Goal: Task Accomplishment & Management: Use online tool/utility

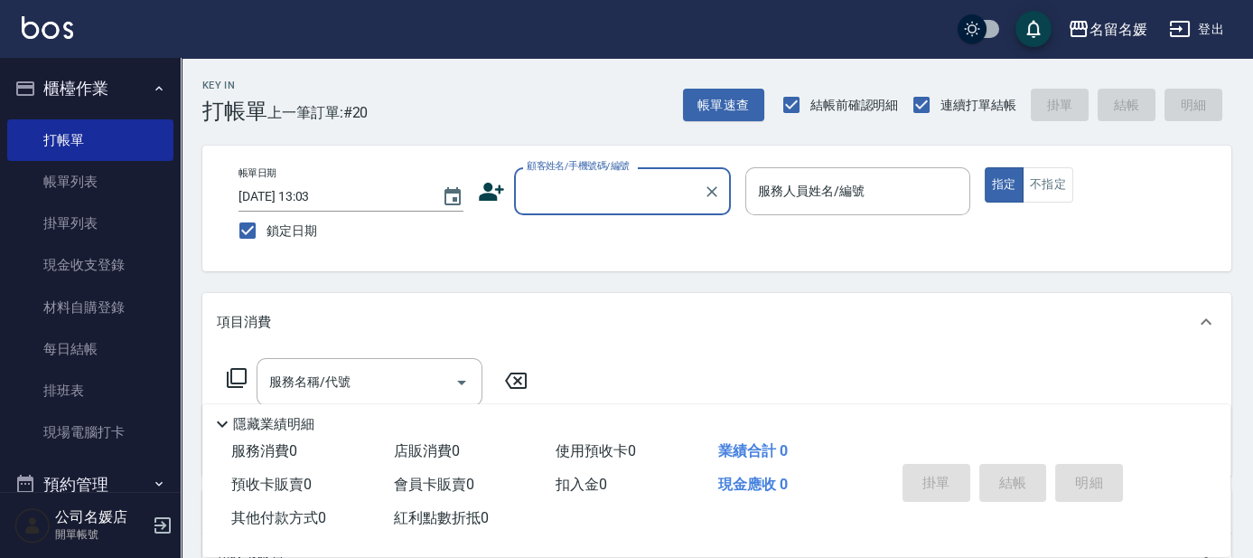
click at [1041, 90] on div "帳單速查 結帳前確認明細 連續打單結帳 掛單 結帳 明細" at bounding box center [957, 105] width 549 height 38
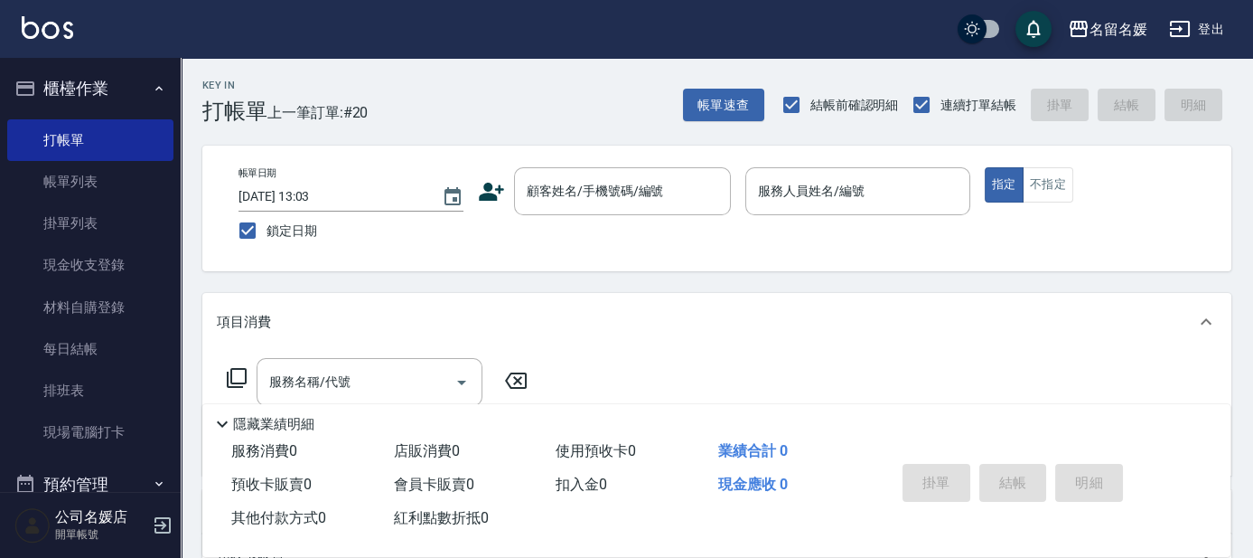
click at [1046, 96] on div "帳單速查 結帳前確認明細 連續打單結帳 掛單 結帳 明細" at bounding box center [957, 105] width 549 height 38
click at [746, 99] on button "帳單速查" at bounding box center [723, 105] width 81 height 33
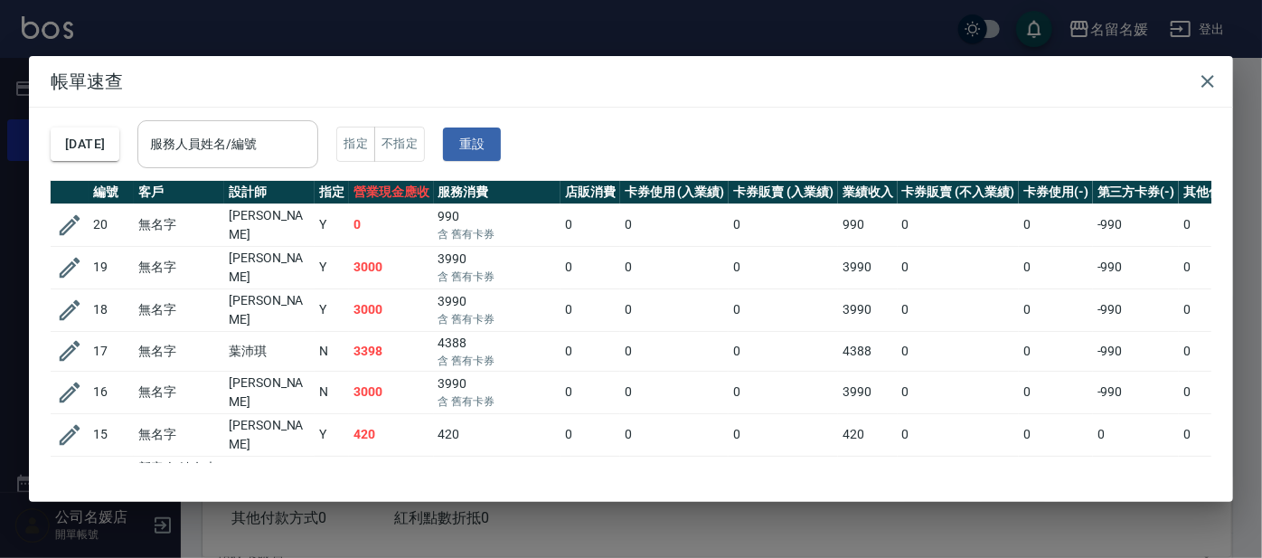
click at [246, 136] on div "服務人員姓名/編號 服務人員姓名/編號" at bounding box center [227, 144] width 181 height 48
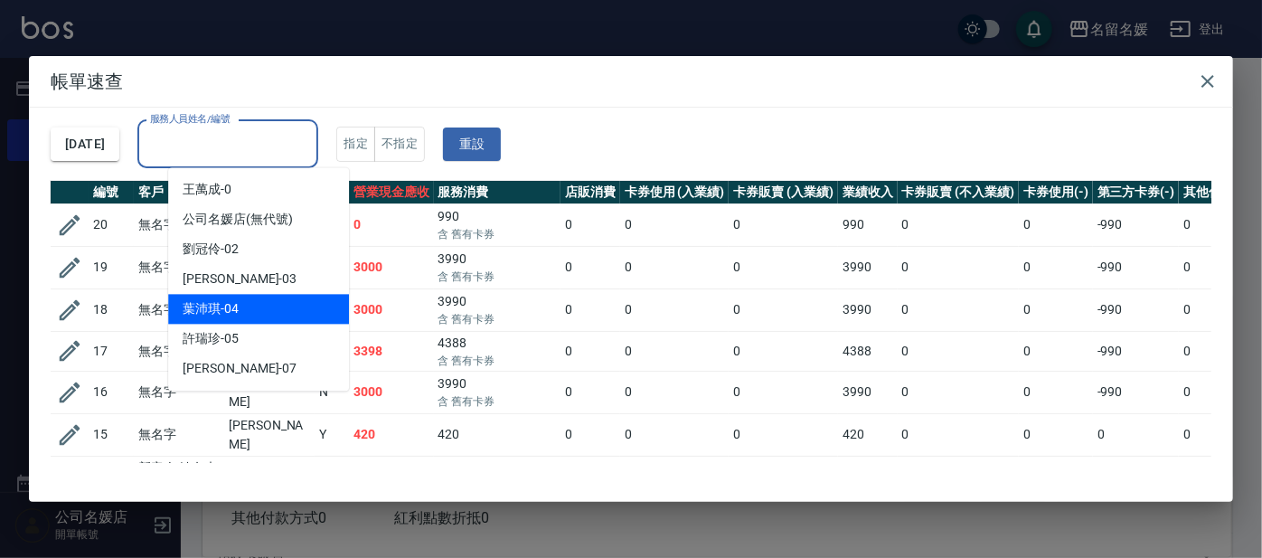
click at [248, 314] on div "[PERSON_NAME]-04" at bounding box center [258, 309] width 181 height 30
type input "[PERSON_NAME]-04"
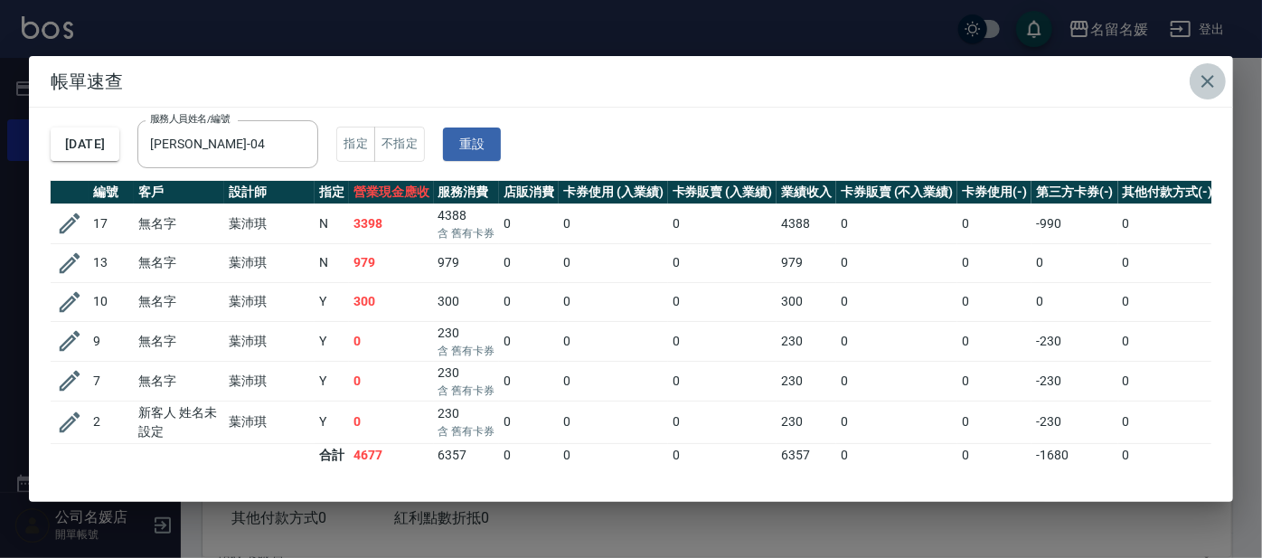
click at [1209, 82] on icon "button" at bounding box center [1207, 81] width 13 height 13
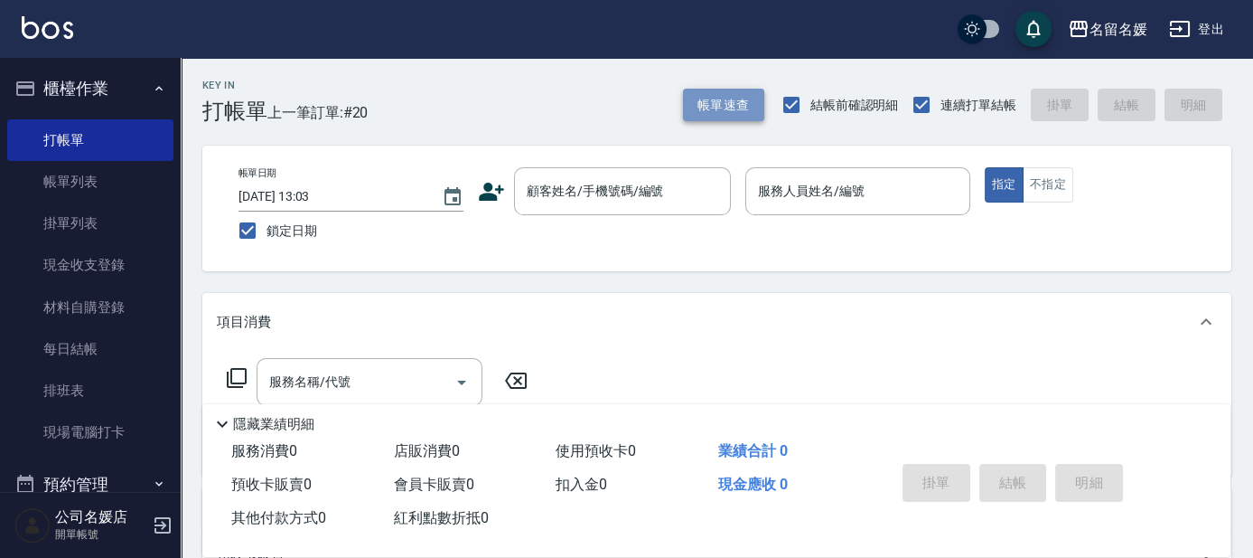
click at [740, 108] on button "帳單速查" at bounding box center [723, 105] width 81 height 33
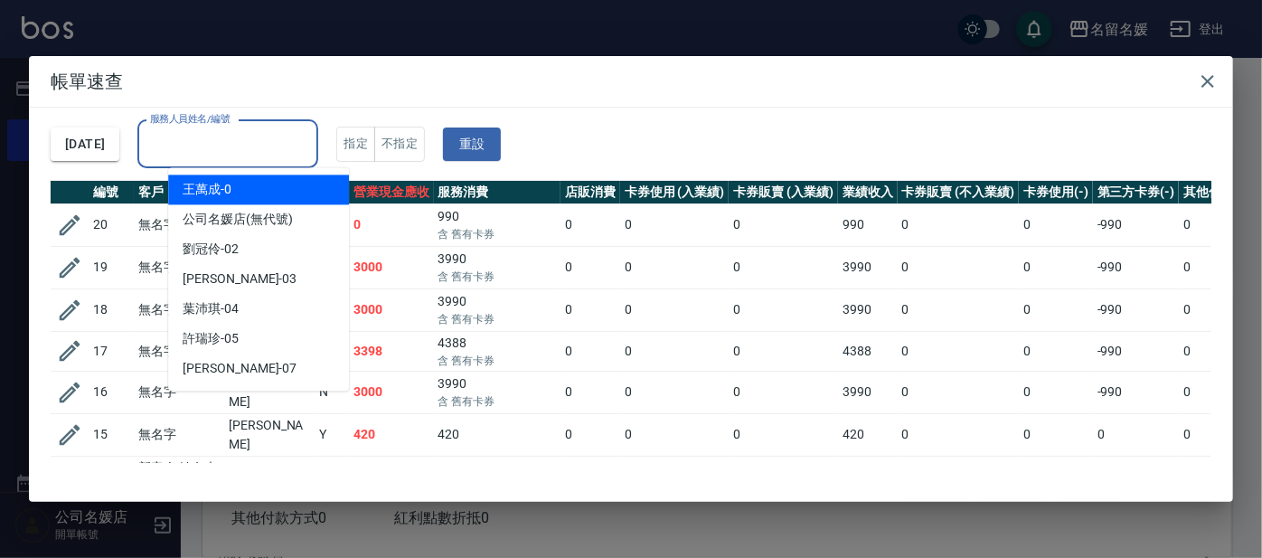
click at [291, 150] on input "服務人員姓名/編號" at bounding box center [227, 144] width 164 height 32
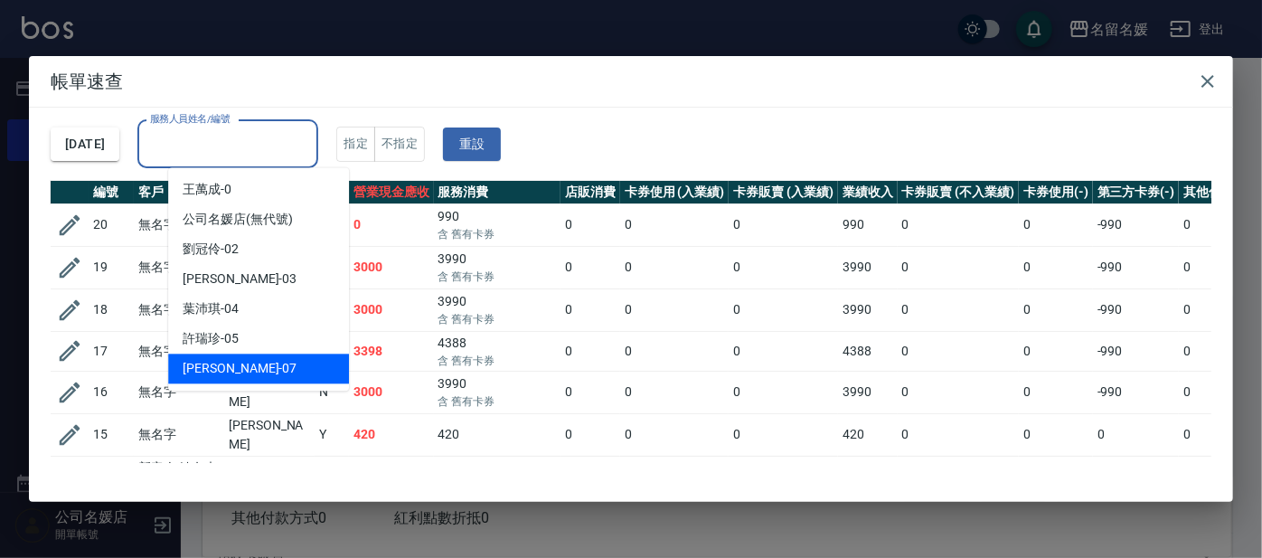
click at [255, 366] on div "[PERSON_NAME] -07" at bounding box center [258, 368] width 181 height 30
type input "[PERSON_NAME]-07"
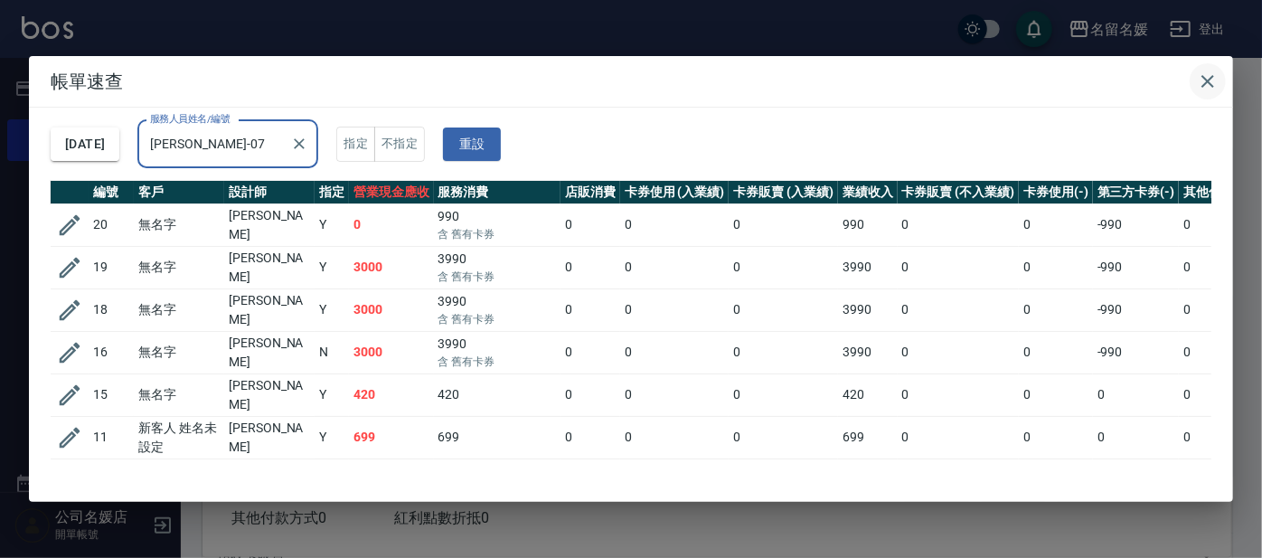
click at [1210, 80] on icon "button" at bounding box center [1208, 81] width 22 height 22
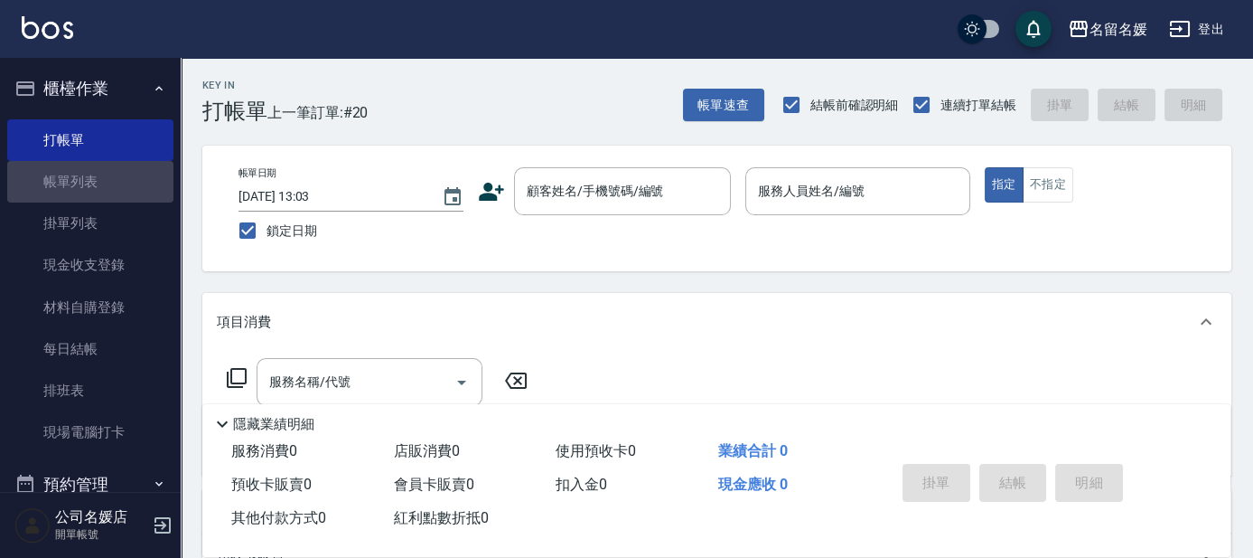
drag, startPoint x: 98, startPoint y: 174, endPoint x: 985, endPoint y: 7, distance: 902.9
click at [97, 174] on link "帳單列表" at bounding box center [90, 182] width 166 height 42
click at [100, 174] on link "帳單列表" at bounding box center [90, 182] width 166 height 42
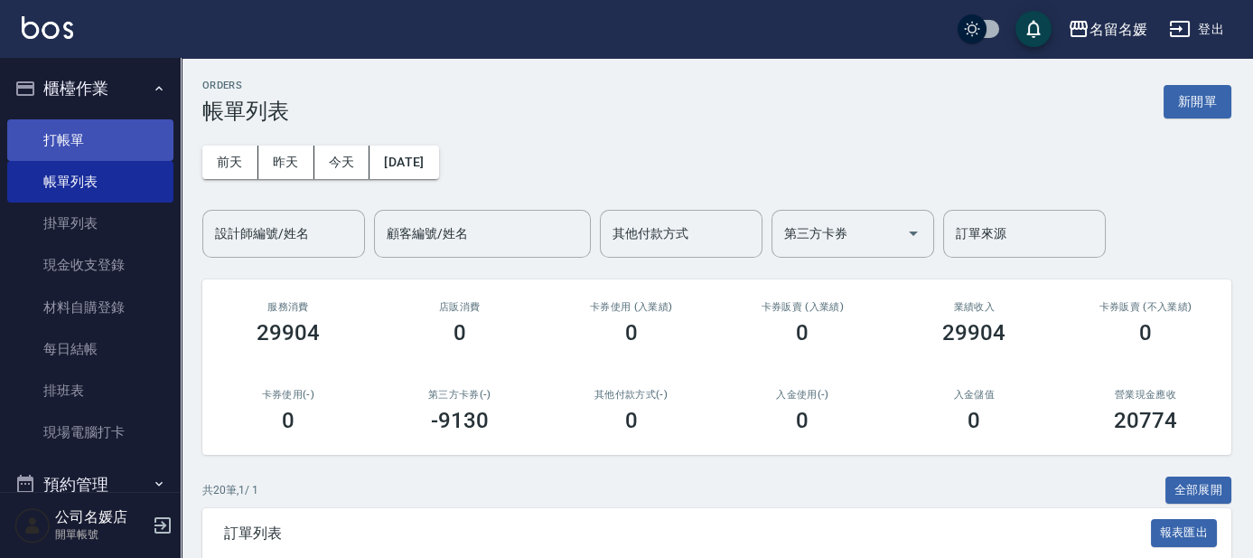
click at [51, 134] on link "打帳單" at bounding box center [90, 140] width 166 height 42
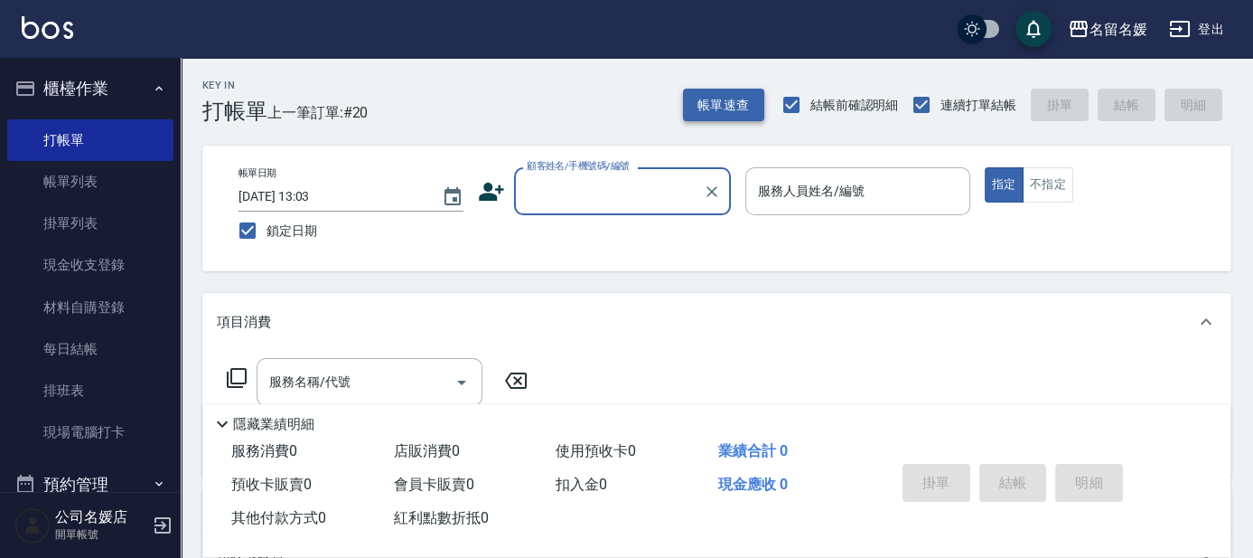
click at [740, 101] on button "帳單速查" at bounding box center [723, 105] width 81 height 33
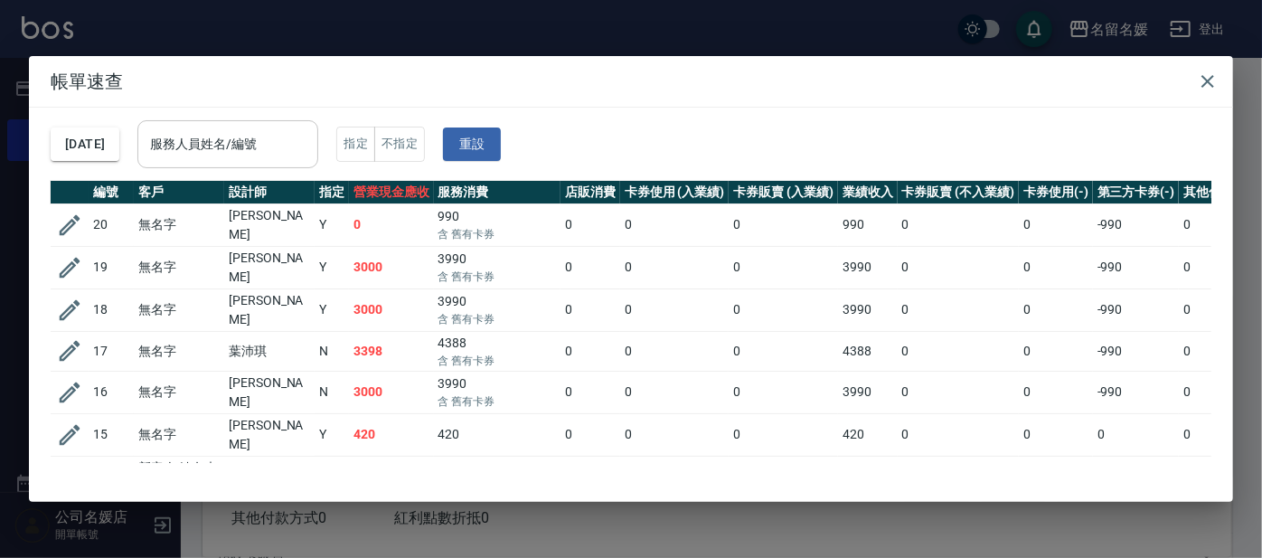
click at [221, 145] on input "服務人員姓名/編號" at bounding box center [227, 144] width 164 height 32
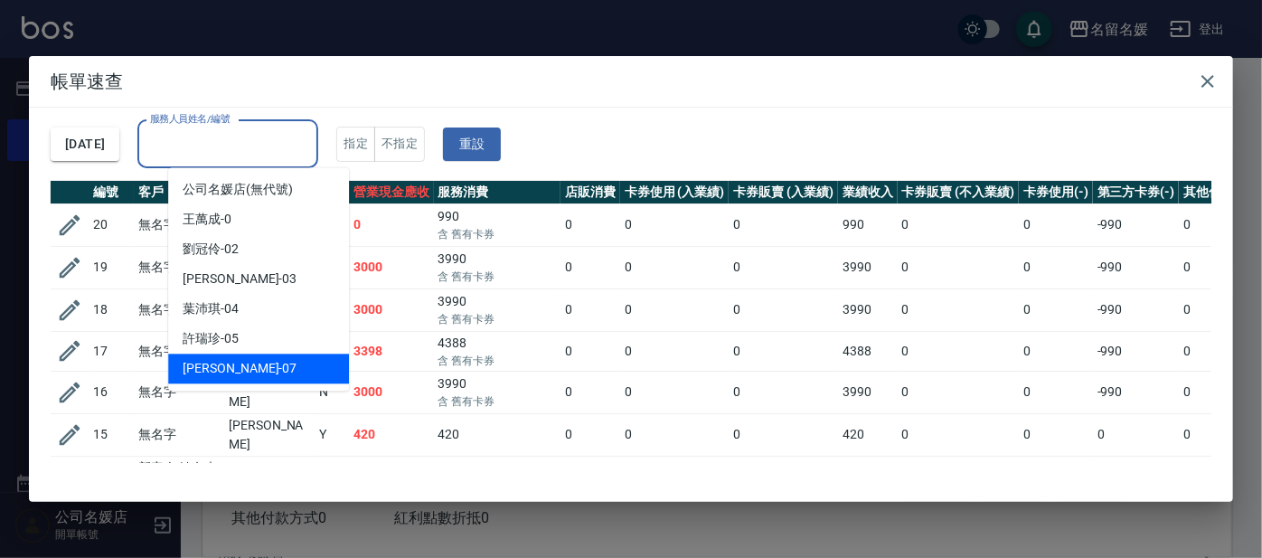
click at [272, 364] on div "[PERSON_NAME] -07" at bounding box center [258, 368] width 181 height 30
type input "[PERSON_NAME]-07"
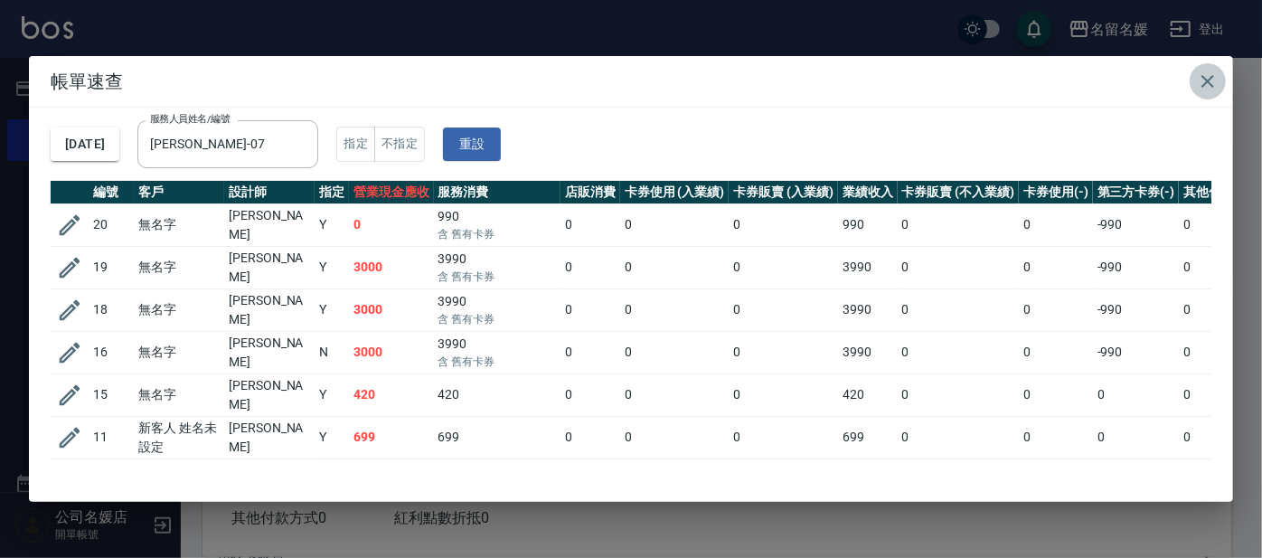
click at [1207, 80] on icon "button" at bounding box center [1207, 81] width 13 height 13
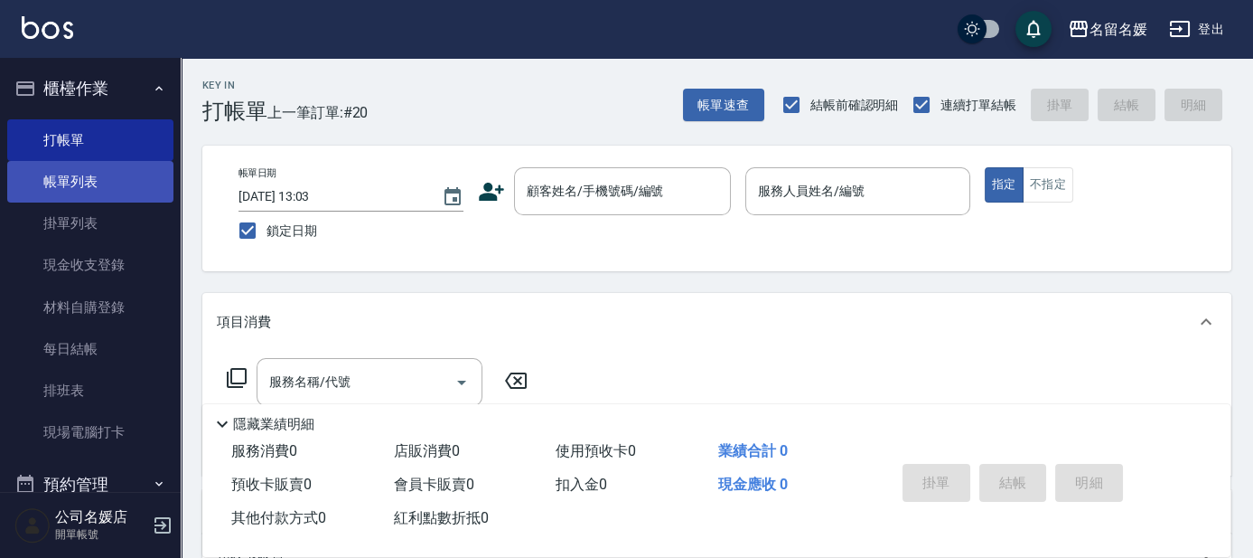
click at [145, 190] on link "帳單列表" at bounding box center [90, 182] width 166 height 42
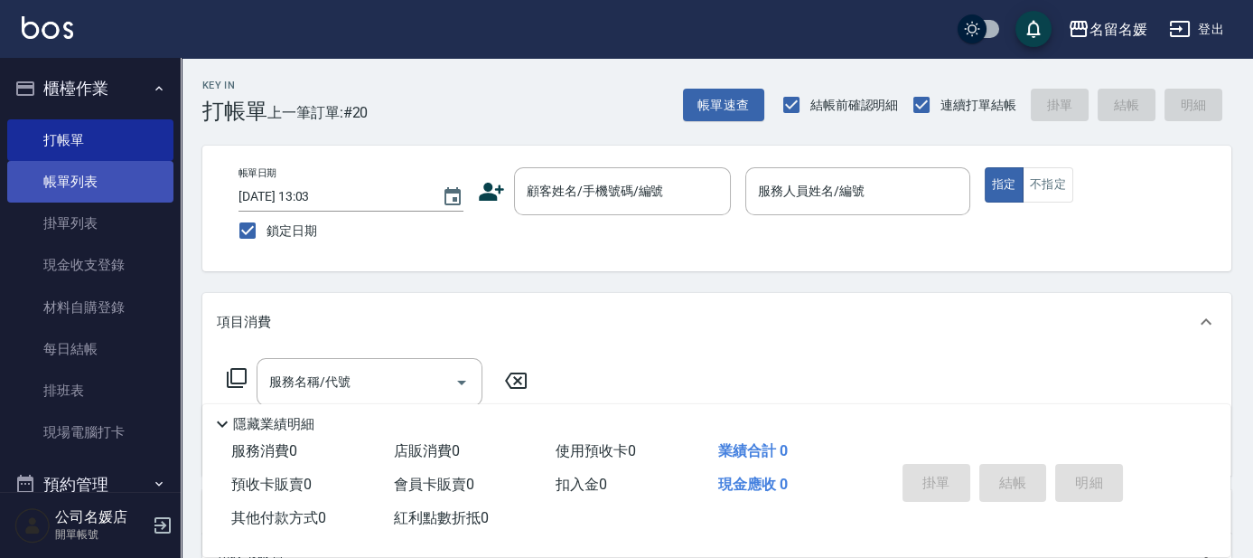
click at [145, 190] on link "帳單列表" at bounding box center [90, 182] width 166 height 42
click at [99, 168] on link "帳單列表" at bounding box center [90, 182] width 166 height 42
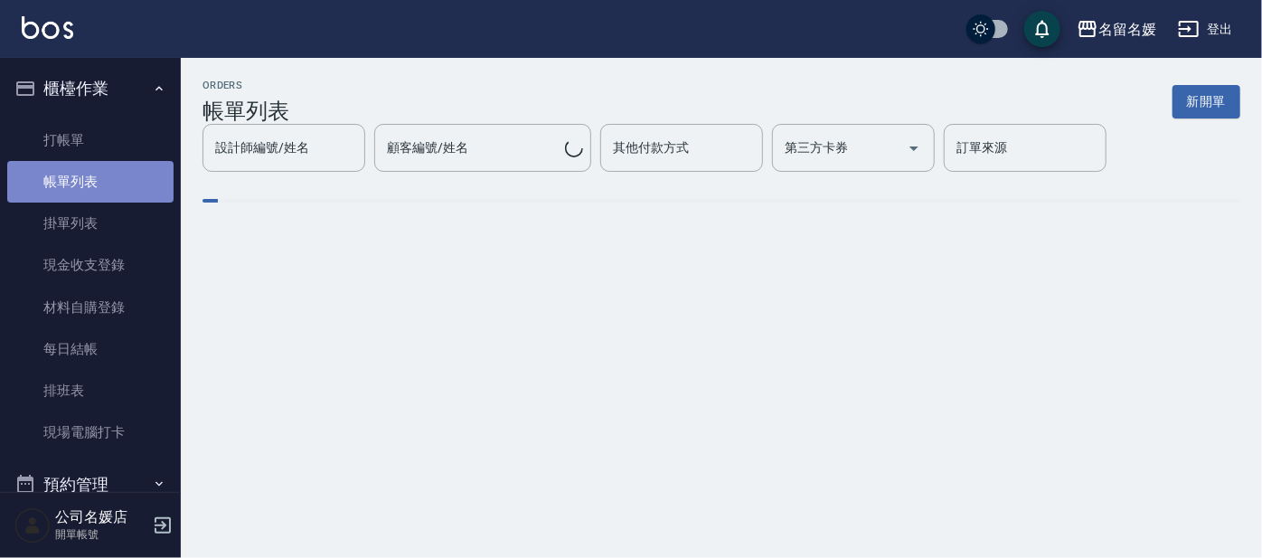
click at [99, 168] on link "帳單列表" at bounding box center [90, 182] width 166 height 42
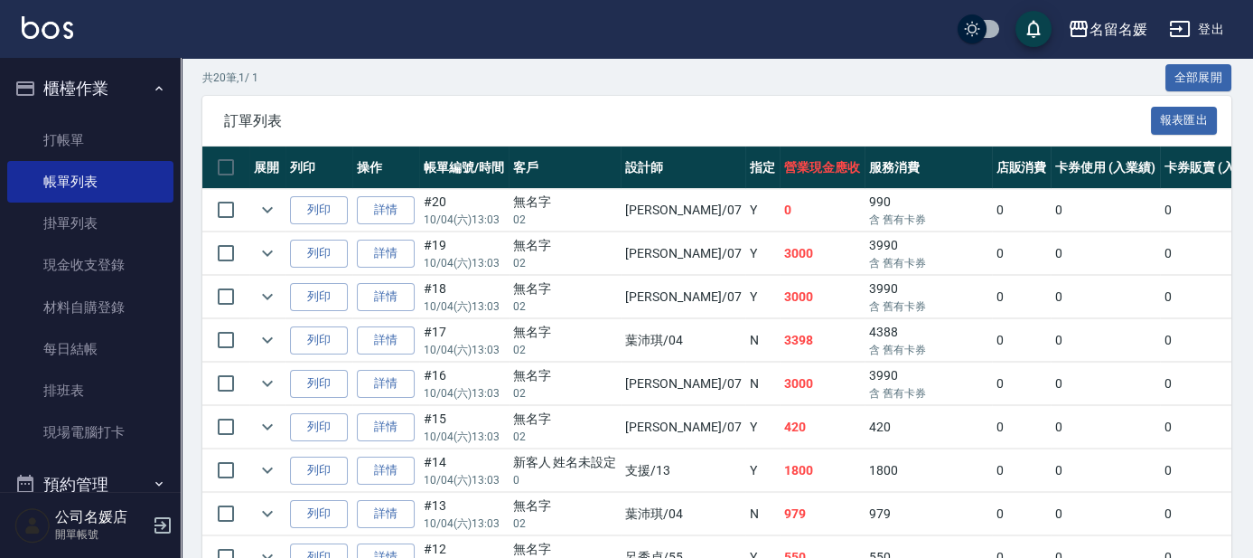
scroll to position [410, 0]
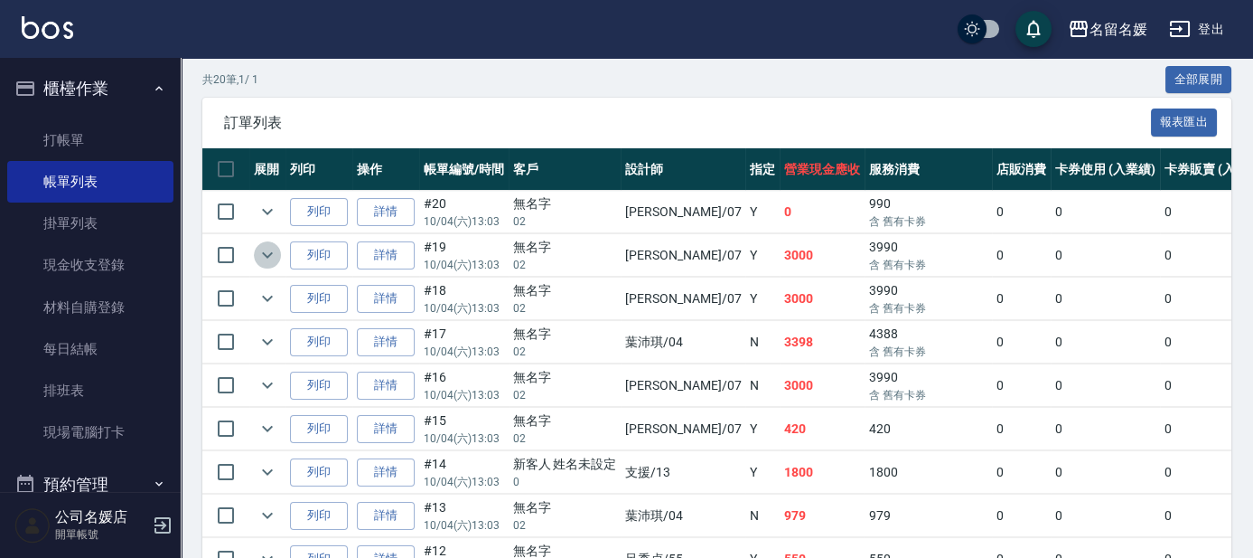
click at [274, 249] on icon "expand row" at bounding box center [268, 255] width 22 height 22
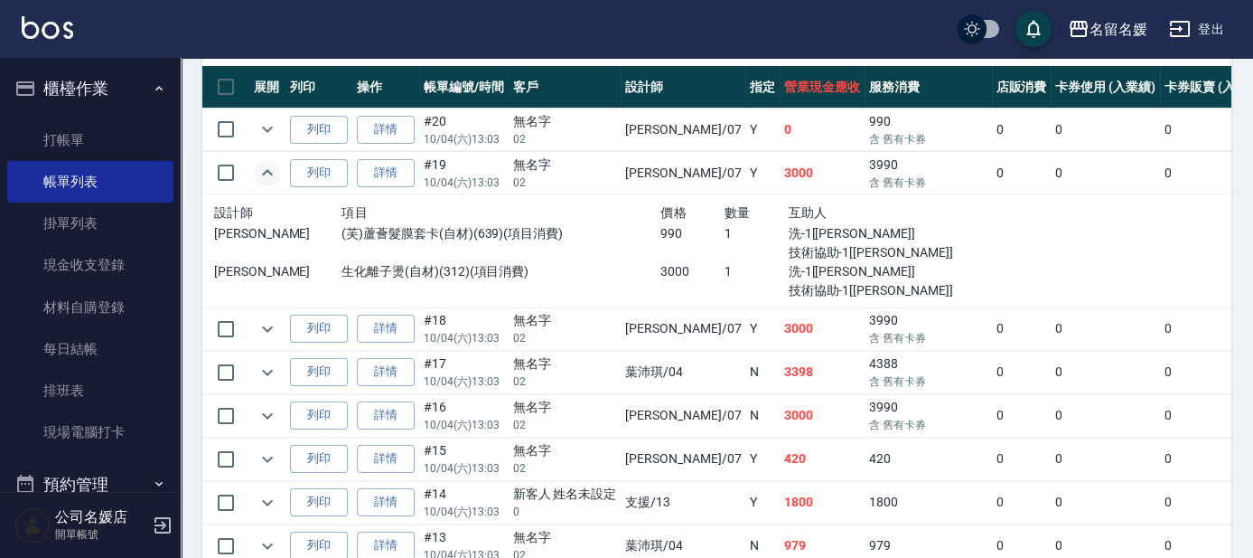
scroll to position [575, 0]
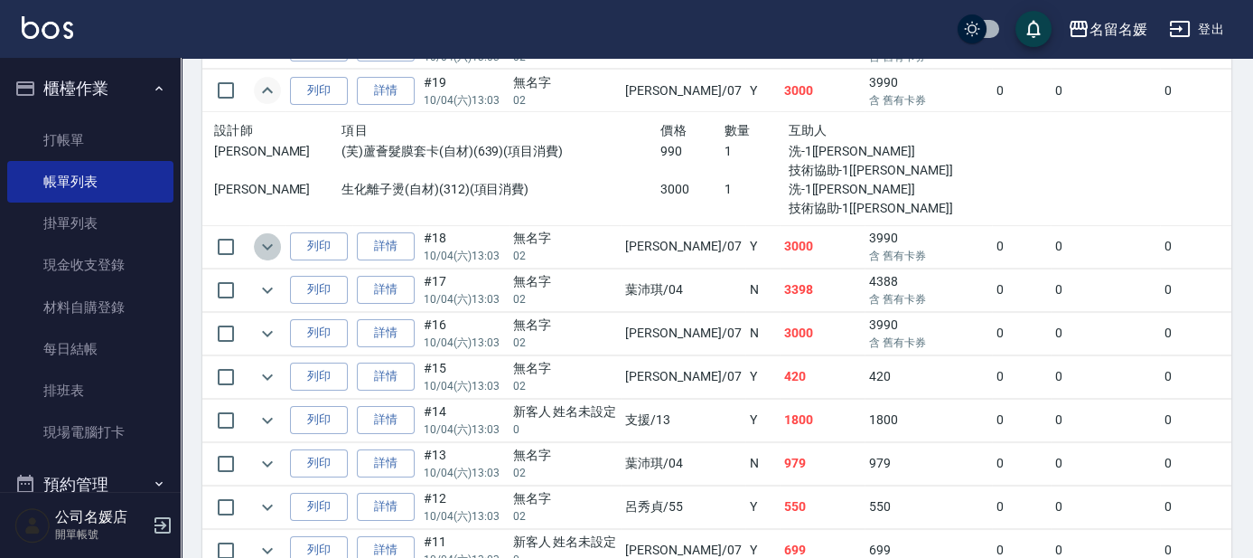
click at [270, 244] on icon "expand row" at bounding box center [267, 246] width 11 height 6
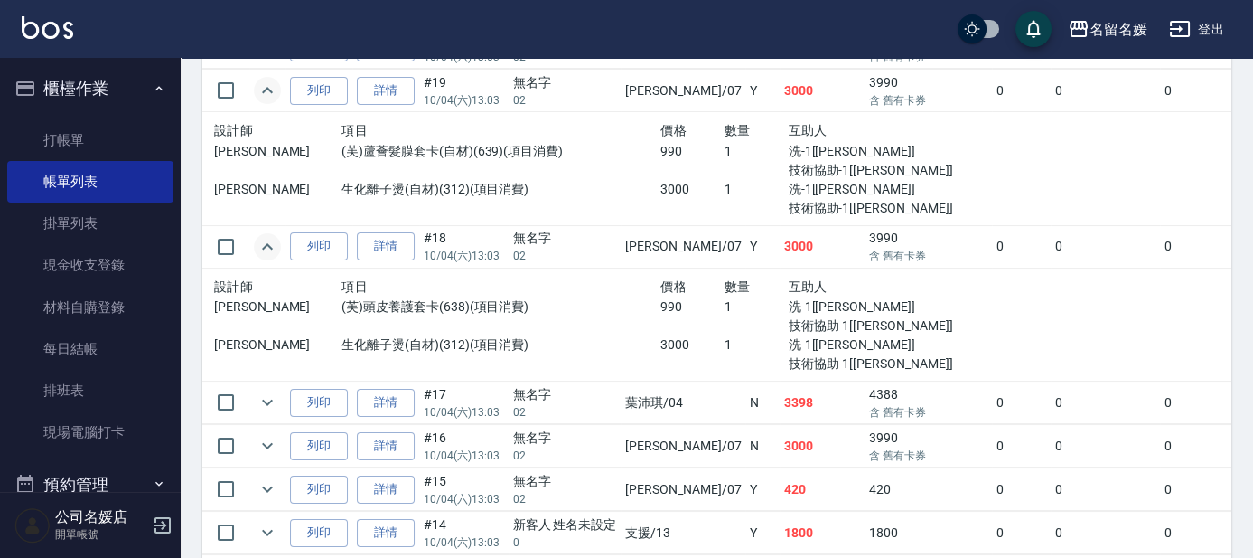
drag, startPoint x: 188, startPoint y: 220, endPoint x: 912, endPoint y: 304, distance: 728.7
click at [912, 304] on p "洗-1[[PERSON_NAME]]" at bounding box center [885, 306] width 192 height 19
click at [268, 444] on icon "expand row" at bounding box center [267, 446] width 11 height 6
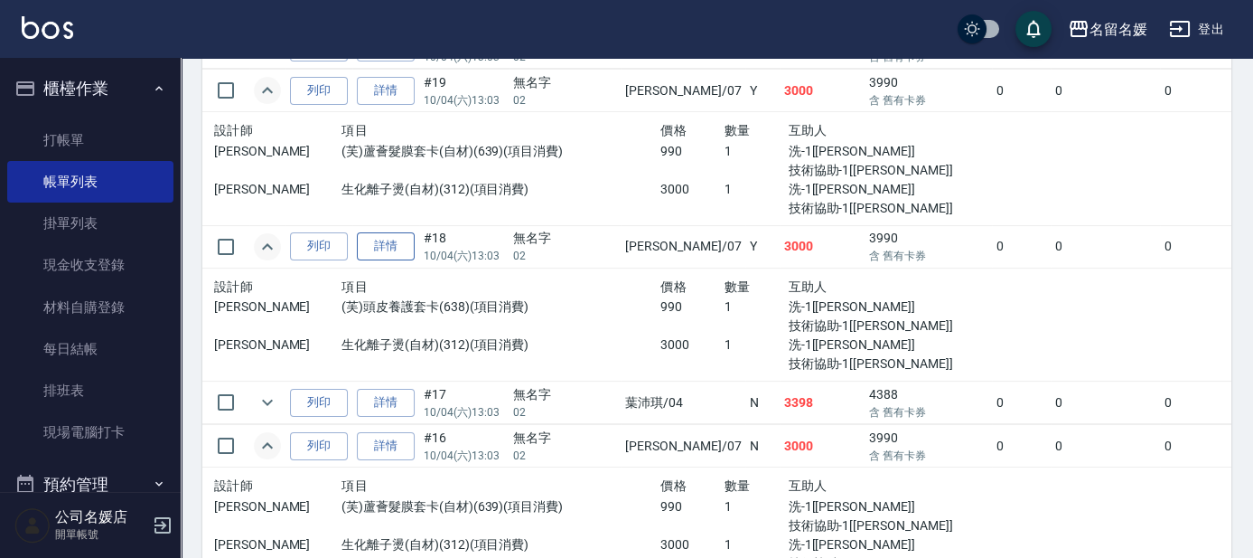
click at [402, 249] on link "詳情" at bounding box center [386, 246] width 58 height 28
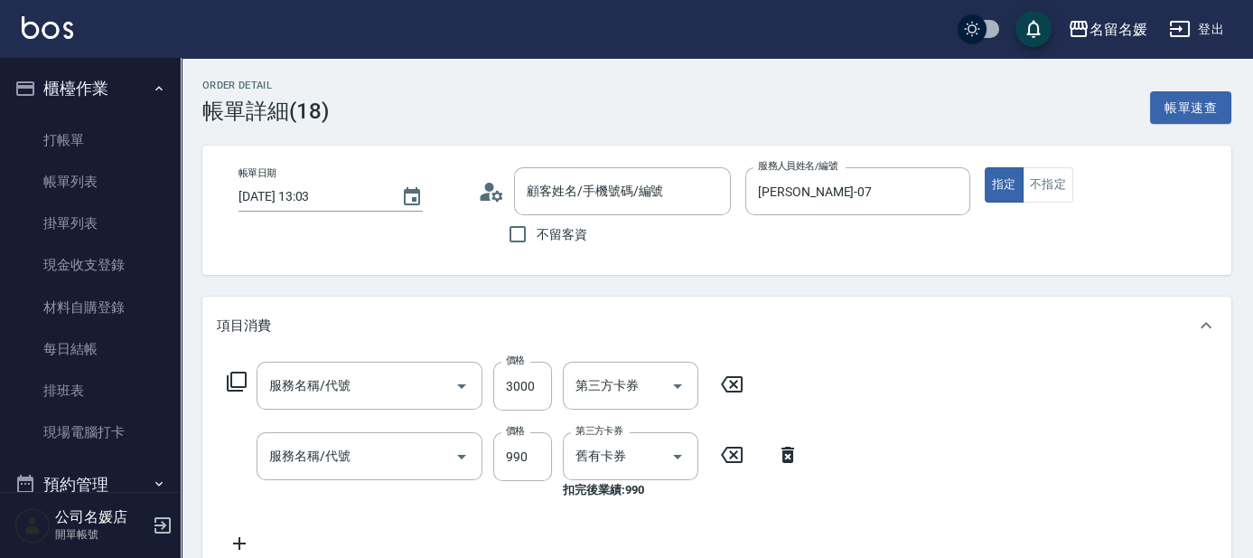
type input "[DATE] 13:03"
type input "[PERSON_NAME]-07"
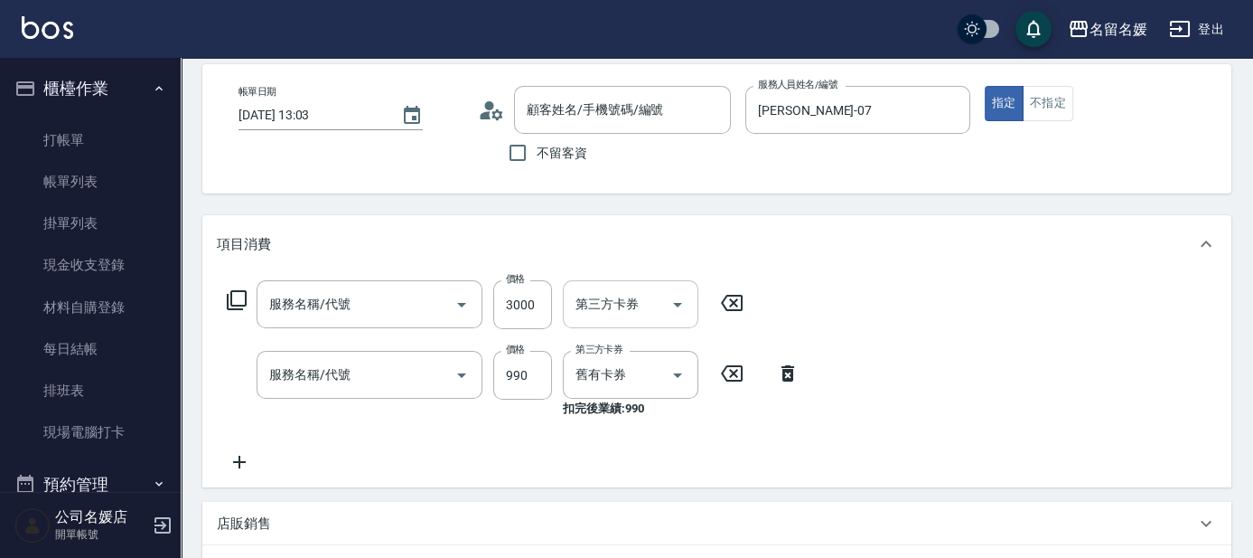
type input "無名字/02/null"
type input "生化離子燙(自材)(312)"
type input "(芙)頭皮養護套卡(638)"
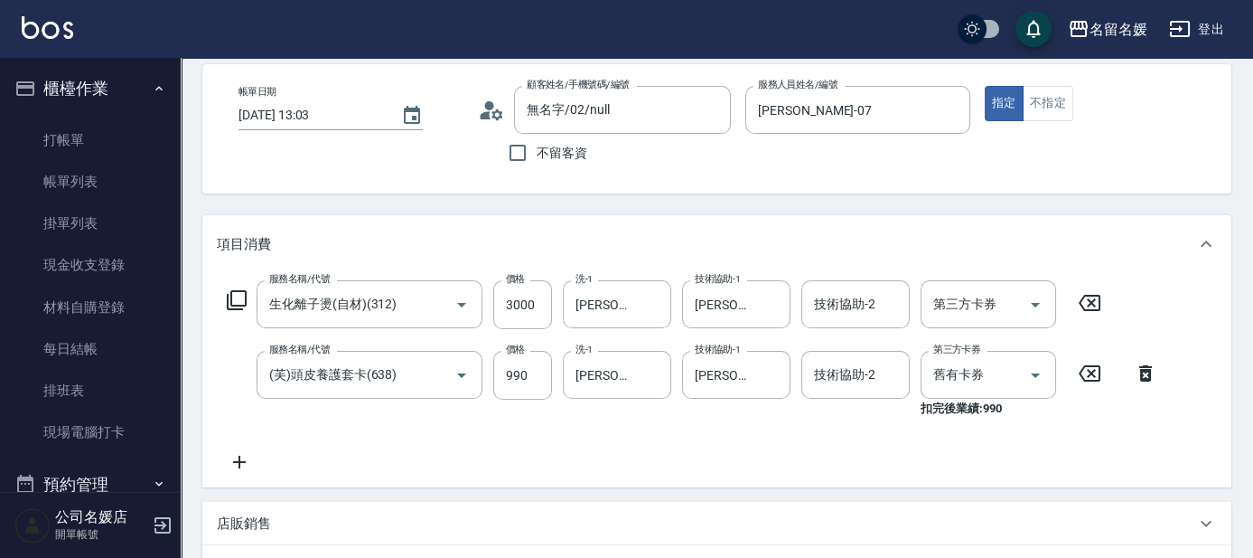
click at [1090, 299] on icon at bounding box center [1090, 303] width 22 height 16
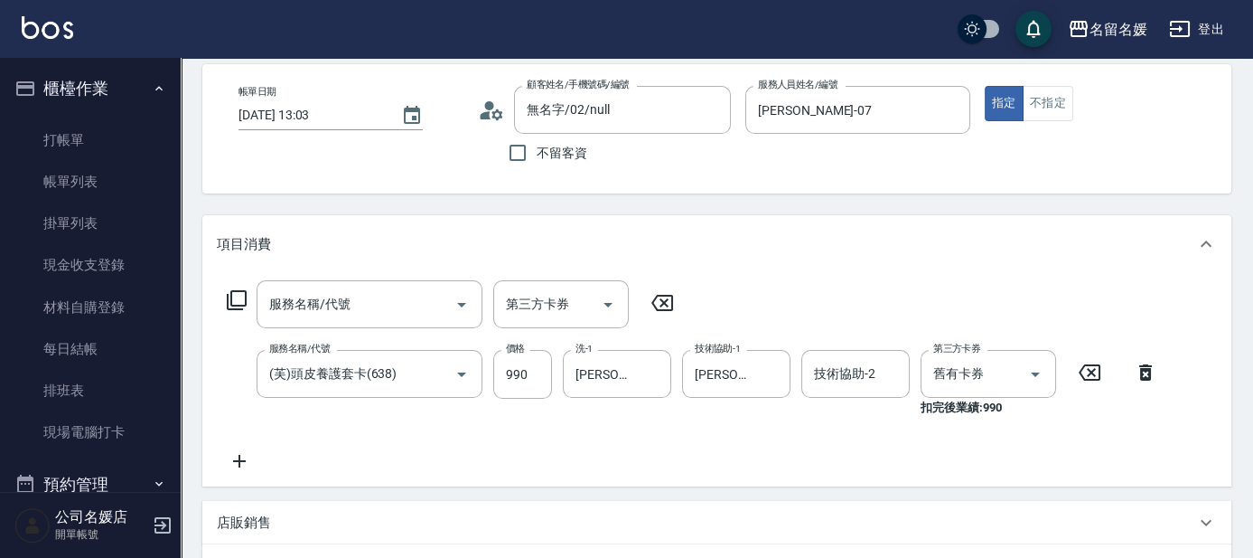
click at [1089, 366] on icon at bounding box center [1089, 372] width 45 height 22
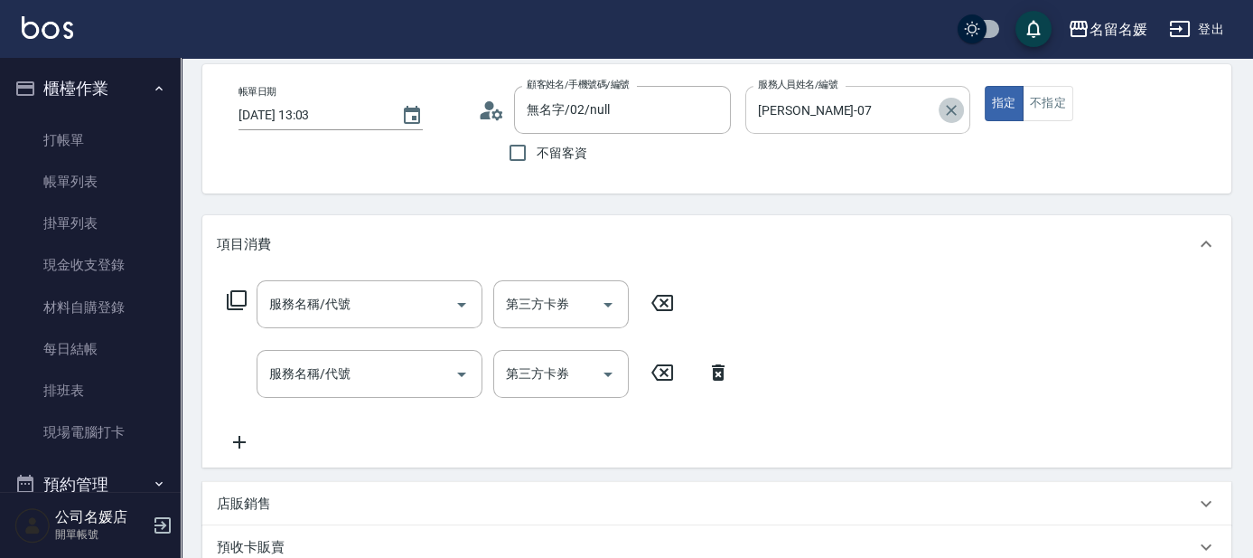
click at [953, 110] on icon "Clear" at bounding box center [951, 110] width 11 height 11
click at [847, 111] on input "服務人員姓名/編號" at bounding box center [858, 110] width 209 height 32
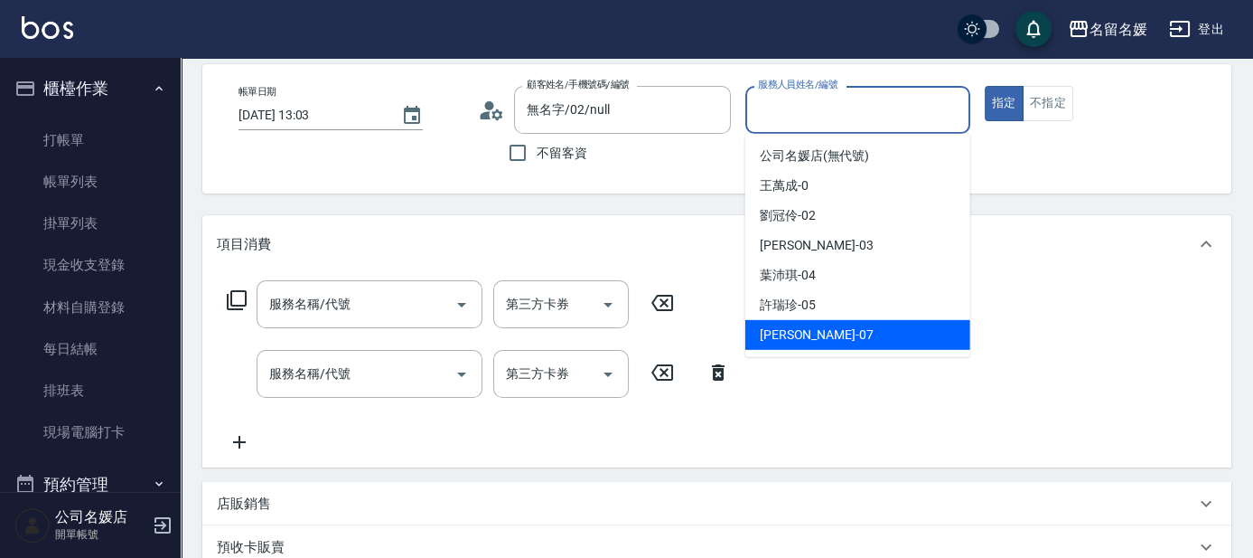
click at [805, 335] on span "[PERSON_NAME] -07" at bounding box center [817, 334] width 114 height 19
type input "[PERSON_NAME]-07"
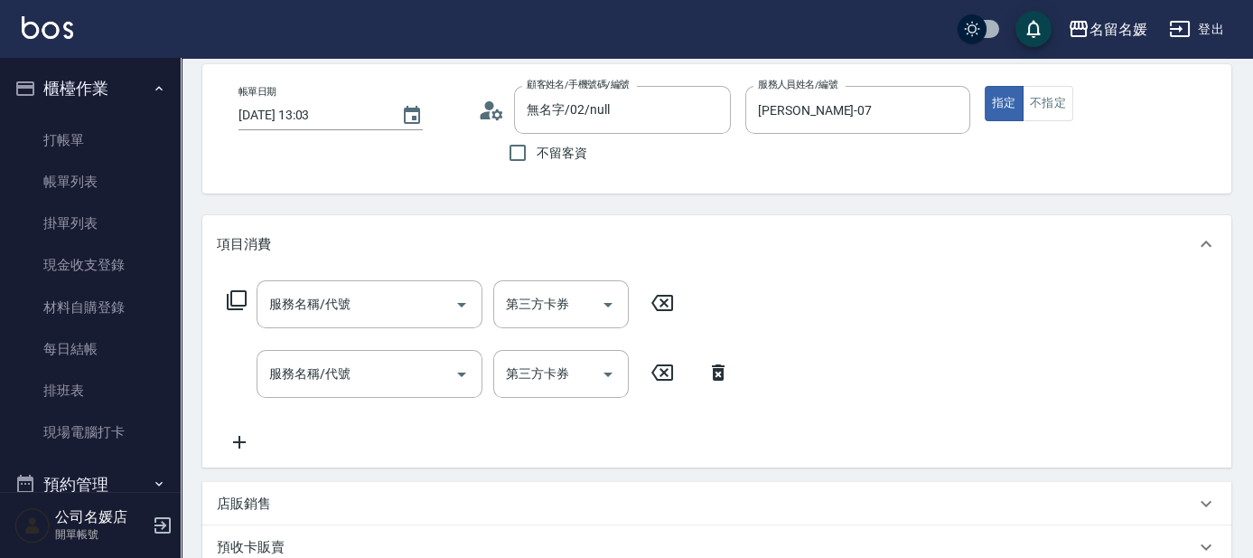
click at [230, 292] on icon at bounding box center [237, 300] width 22 height 22
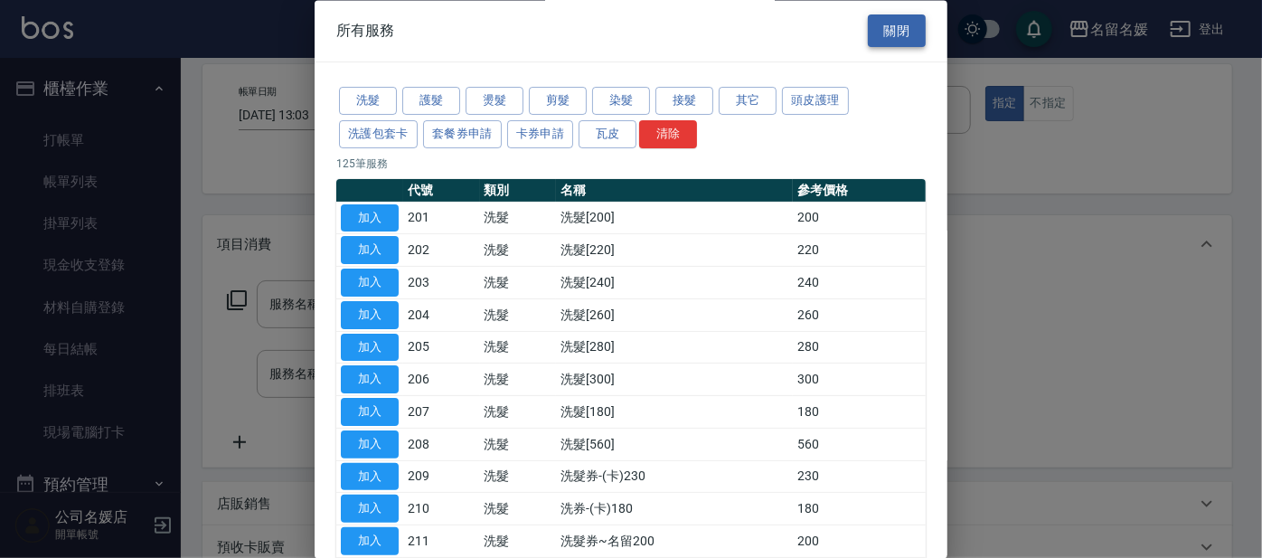
click at [882, 29] on button "關閉" at bounding box center [897, 30] width 58 height 33
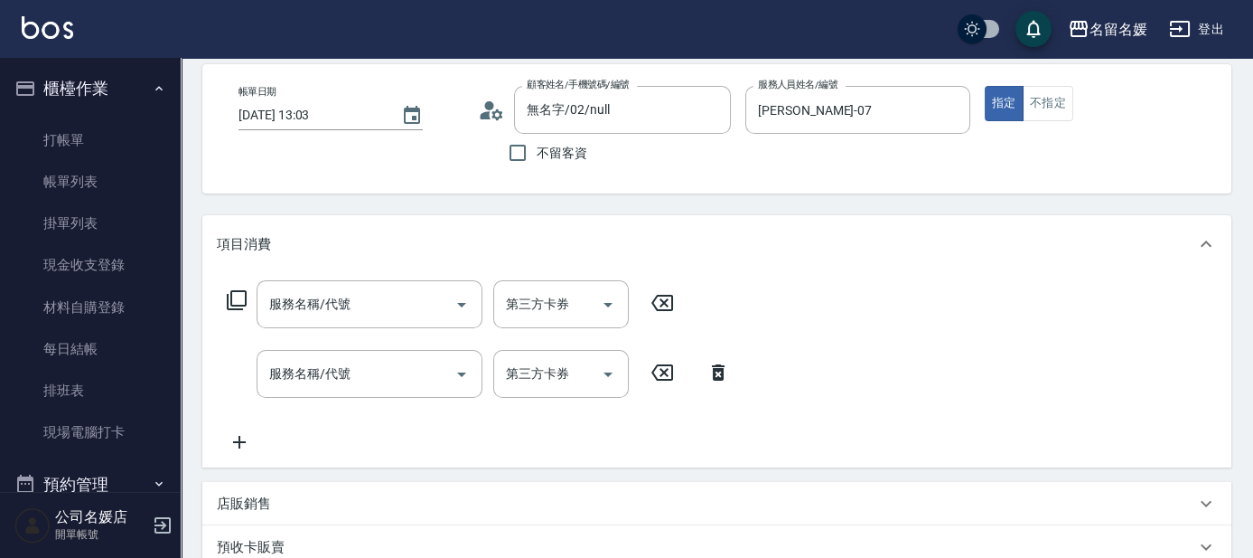
click at [236, 296] on icon at bounding box center [237, 300] width 22 height 22
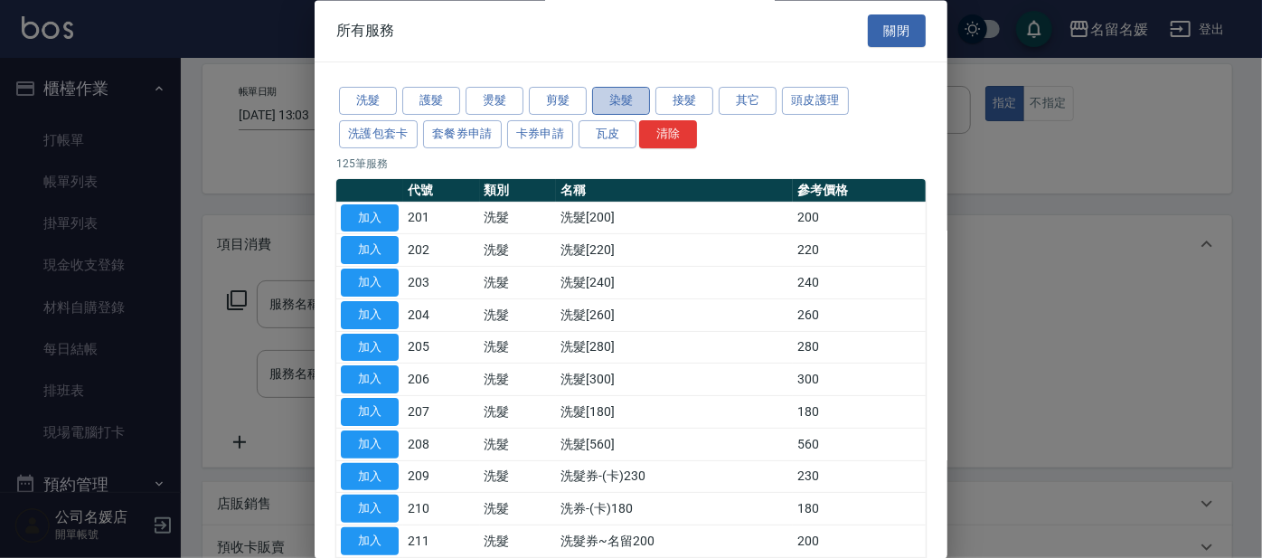
click at [602, 99] on button "染髮" at bounding box center [621, 102] width 58 height 28
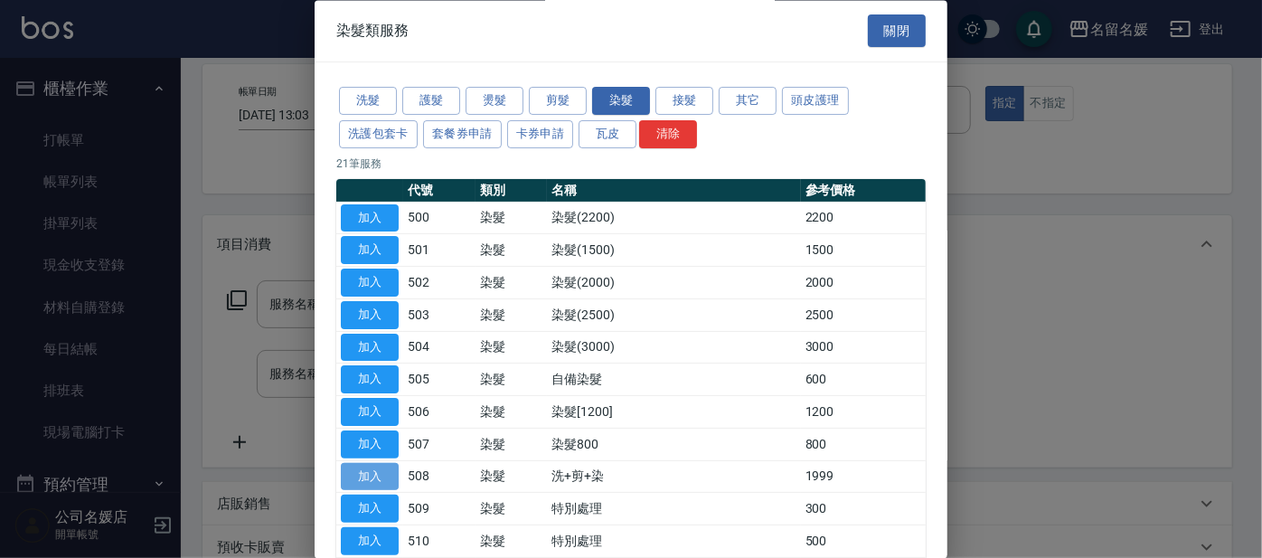
click at [354, 471] on button "加入" at bounding box center [370, 477] width 58 height 28
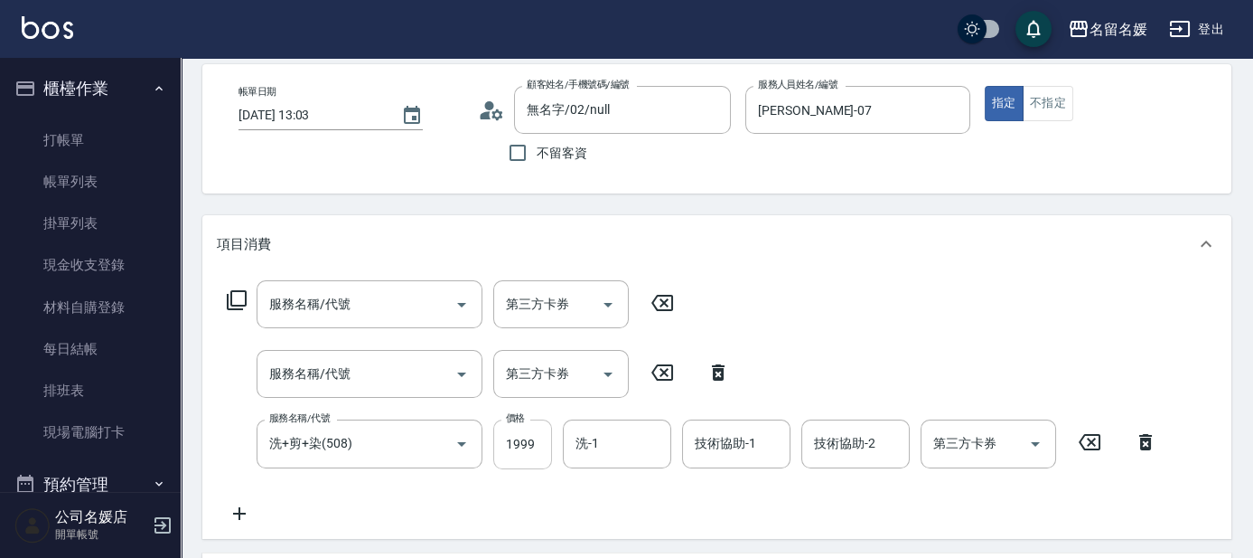
click at [540, 440] on input "1999" at bounding box center [522, 443] width 59 height 49
type input "2000"
click at [609, 446] on input "洗-1" at bounding box center [617, 443] width 92 height 32
drag, startPoint x: 608, startPoint y: 483, endPoint x: 666, endPoint y: 466, distance: 60.3
click at [607, 485] on span "[PERSON_NAME]-25" at bounding box center [634, 489] width 114 height 19
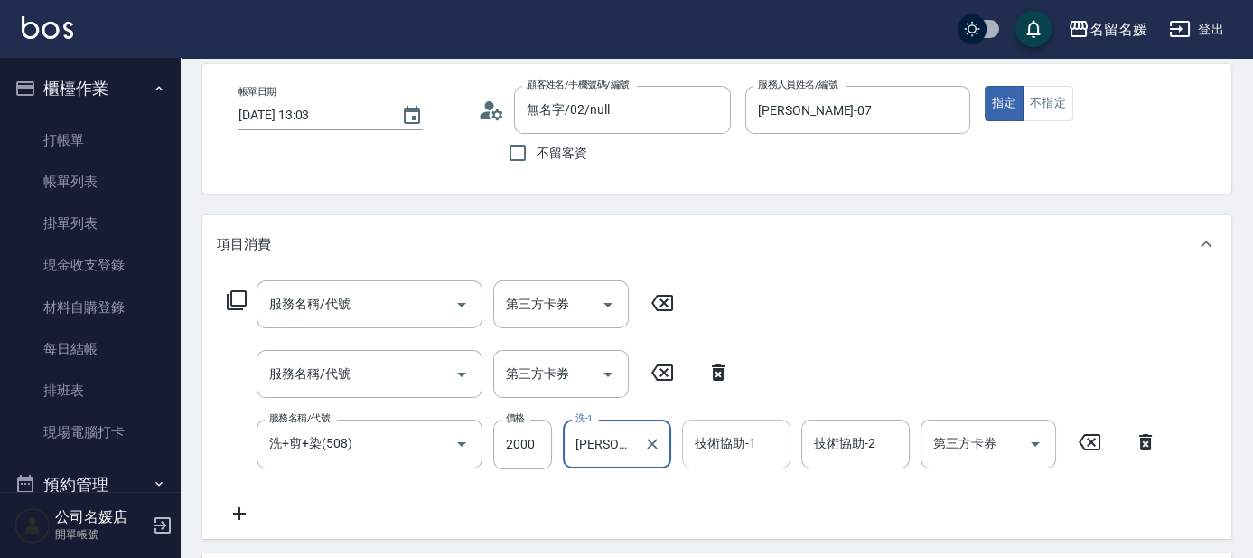
type input "[PERSON_NAME]-25"
click at [690, 448] on input "技術協助-1" at bounding box center [736, 443] width 92 height 32
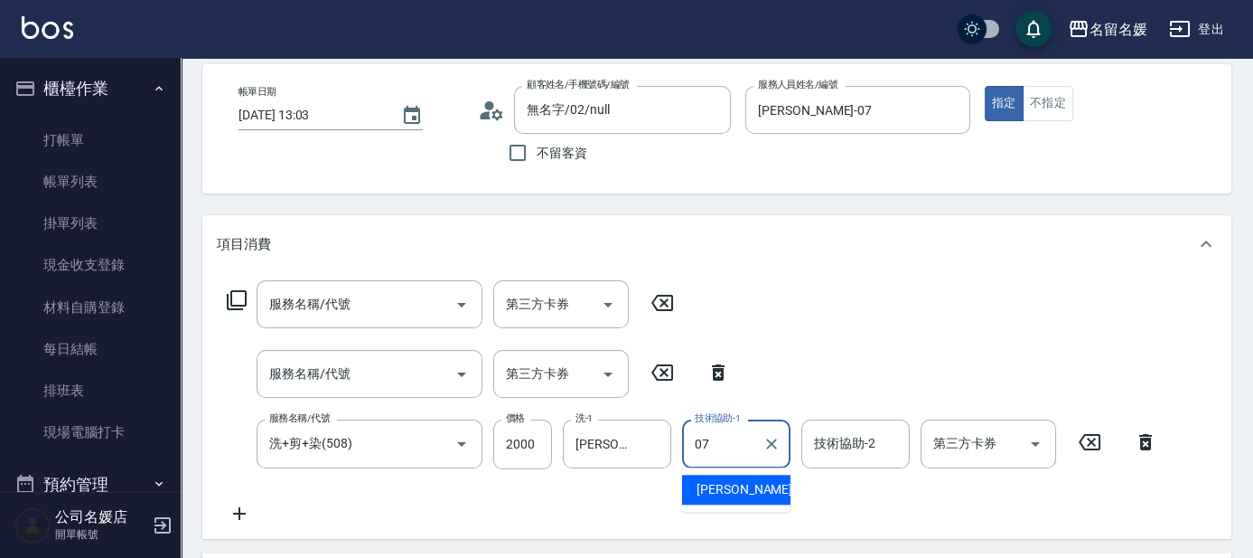
click at [756, 487] on div "[PERSON_NAME] -07" at bounding box center [736, 489] width 108 height 30
type input "[PERSON_NAME]-07"
click at [235, 294] on icon at bounding box center [237, 300] width 22 height 22
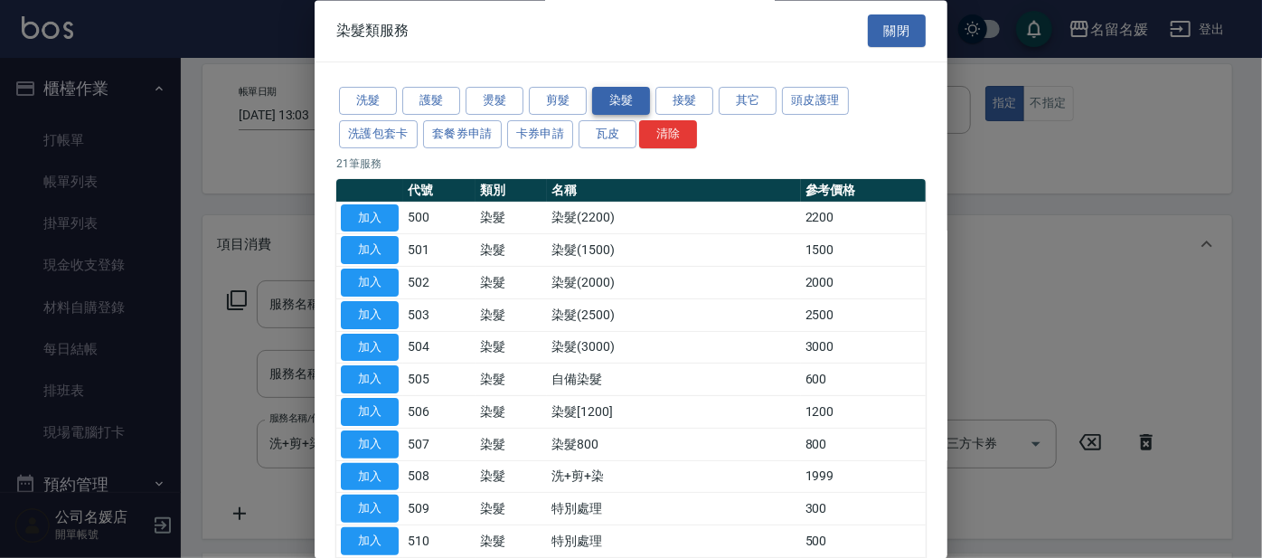
click at [622, 105] on button "染髮" at bounding box center [621, 102] width 58 height 28
click at [368, 249] on button "加入" at bounding box center [370, 251] width 58 height 28
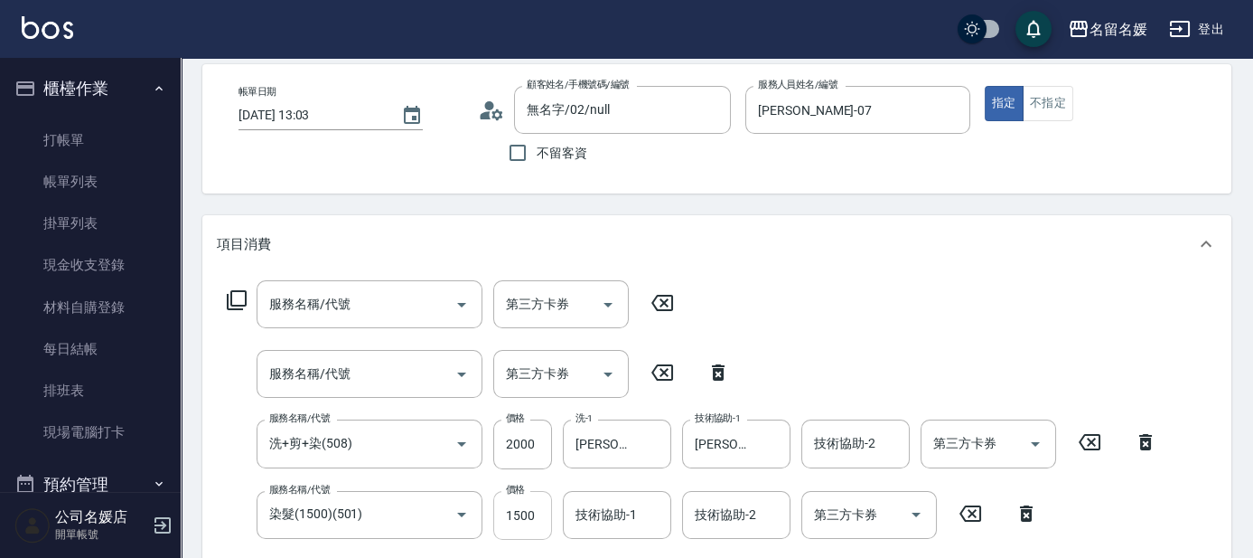
click at [538, 516] on input "1500" at bounding box center [522, 515] width 59 height 49
type input "1000"
click at [641, 516] on input "技術協助-1" at bounding box center [617, 515] width 92 height 32
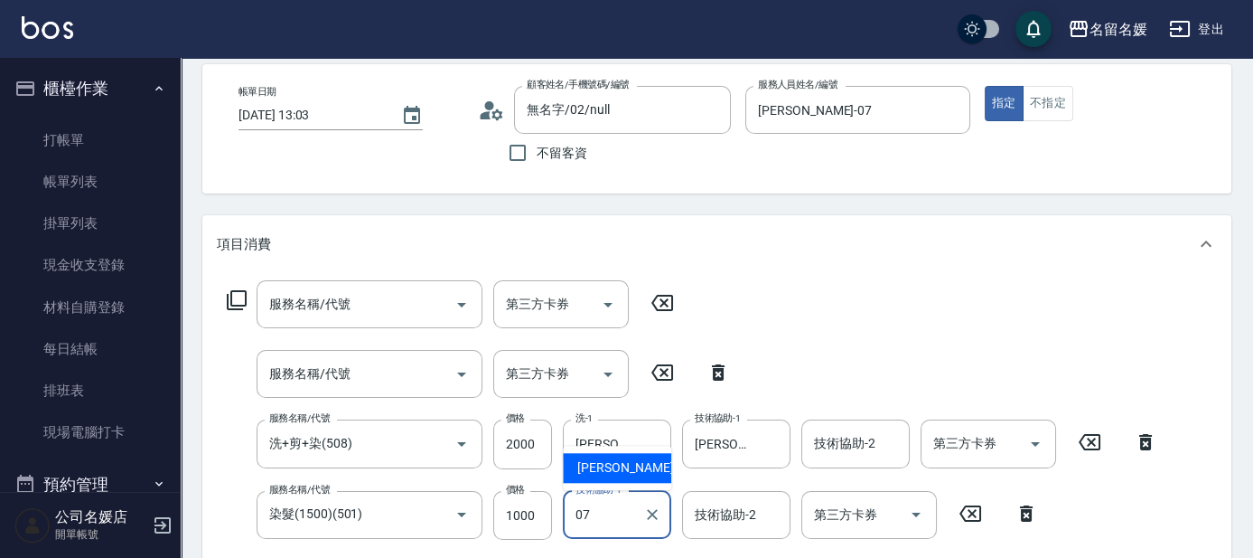
click at [620, 462] on span "[PERSON_NAME] -07" at bounding box center [634, 467] width 114 height 19
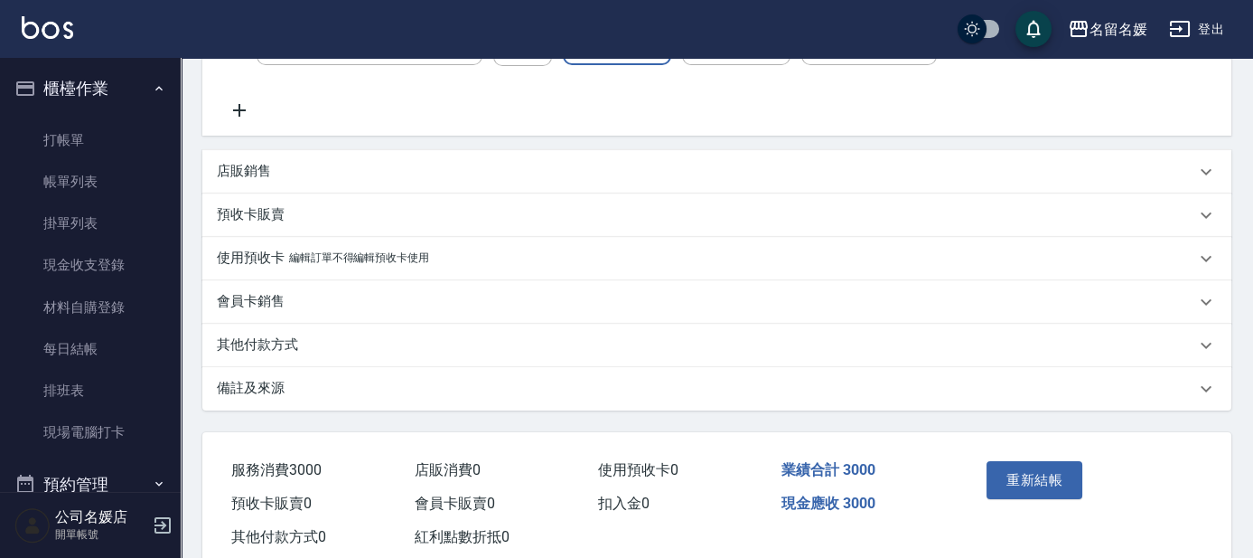
scroll to position [600, 0]
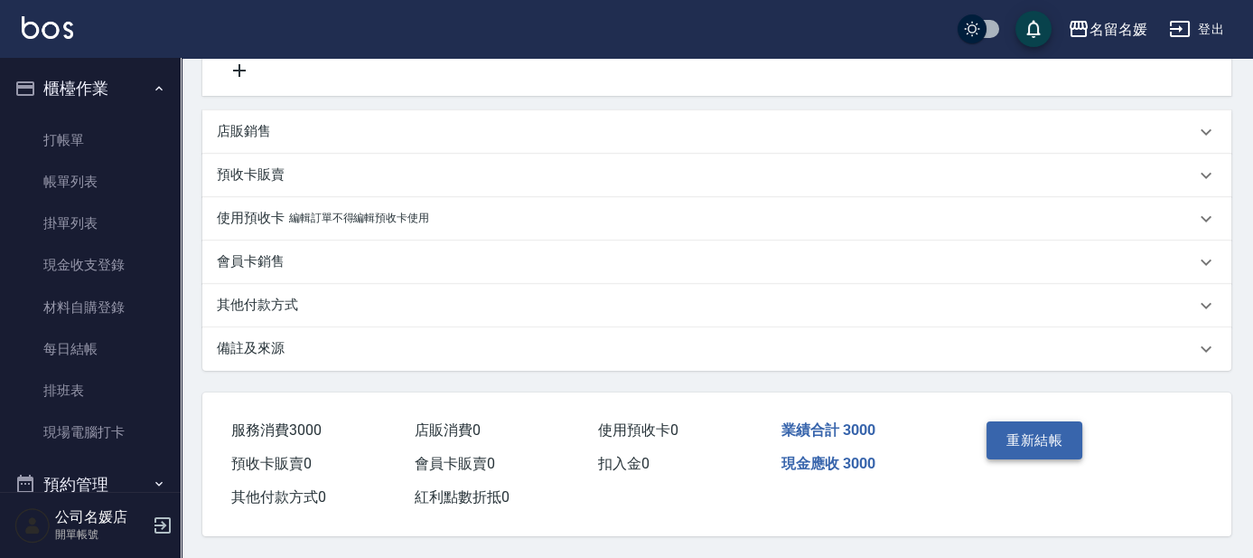
type input "[PERSON_NAME]-07"
click at [1046, 436] on button "重新結帳" at bounding box center [1035, 440] width 96 height 38
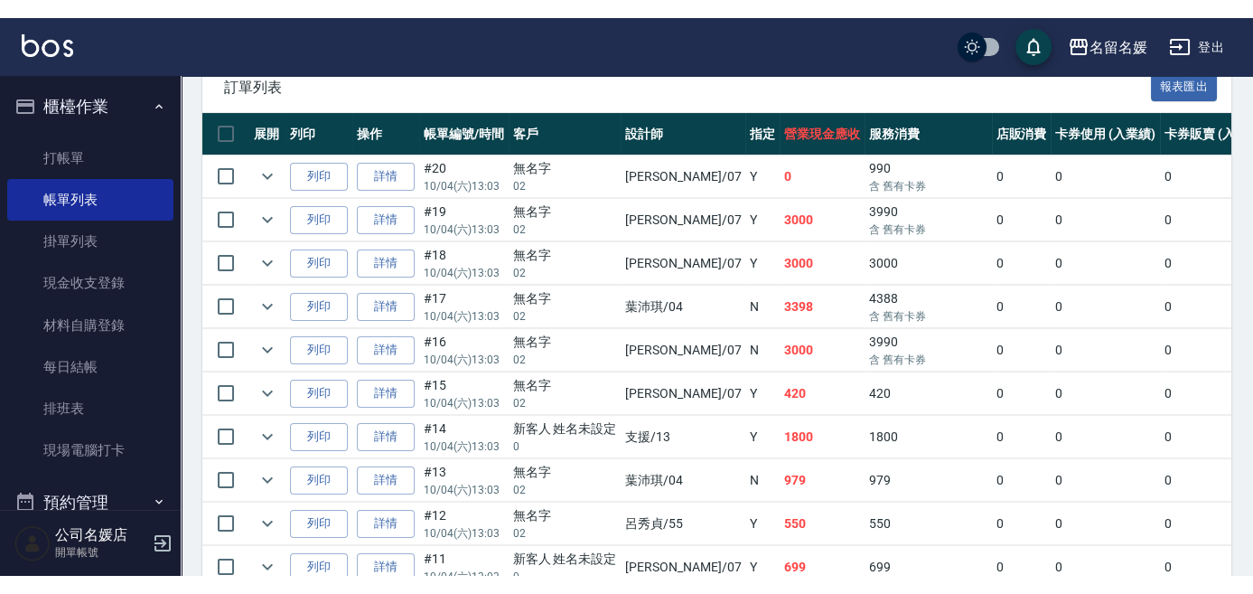
scroll to position [493, 0]
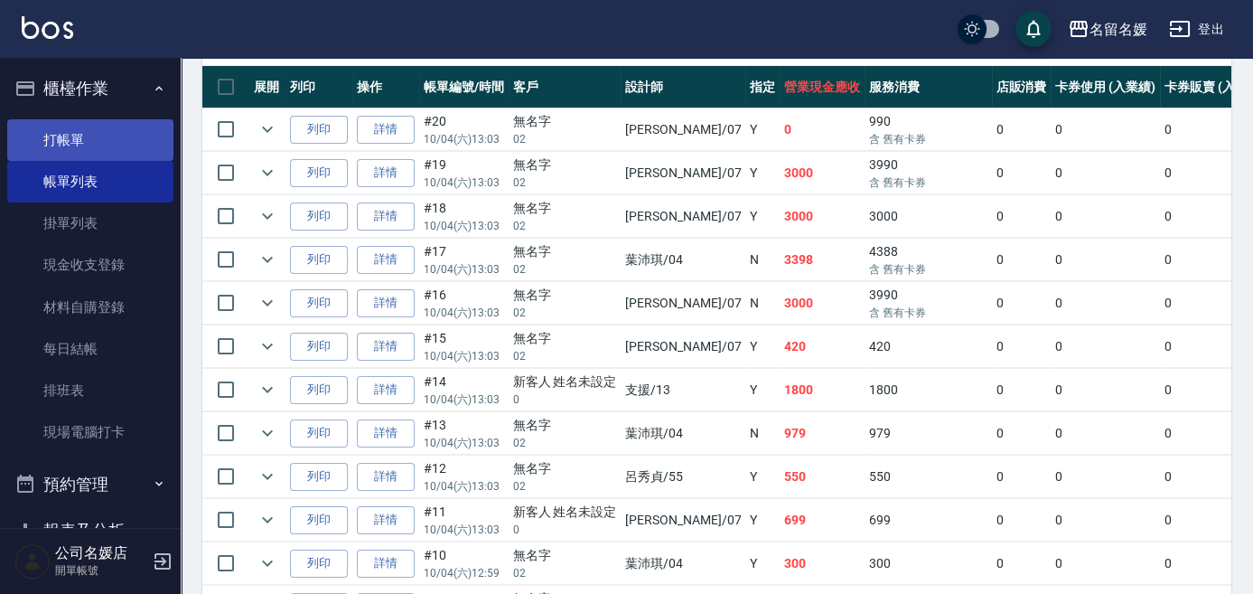
click at [78, 136] on link "打帳單" at bounding box center [90, 140] width 166 height 42
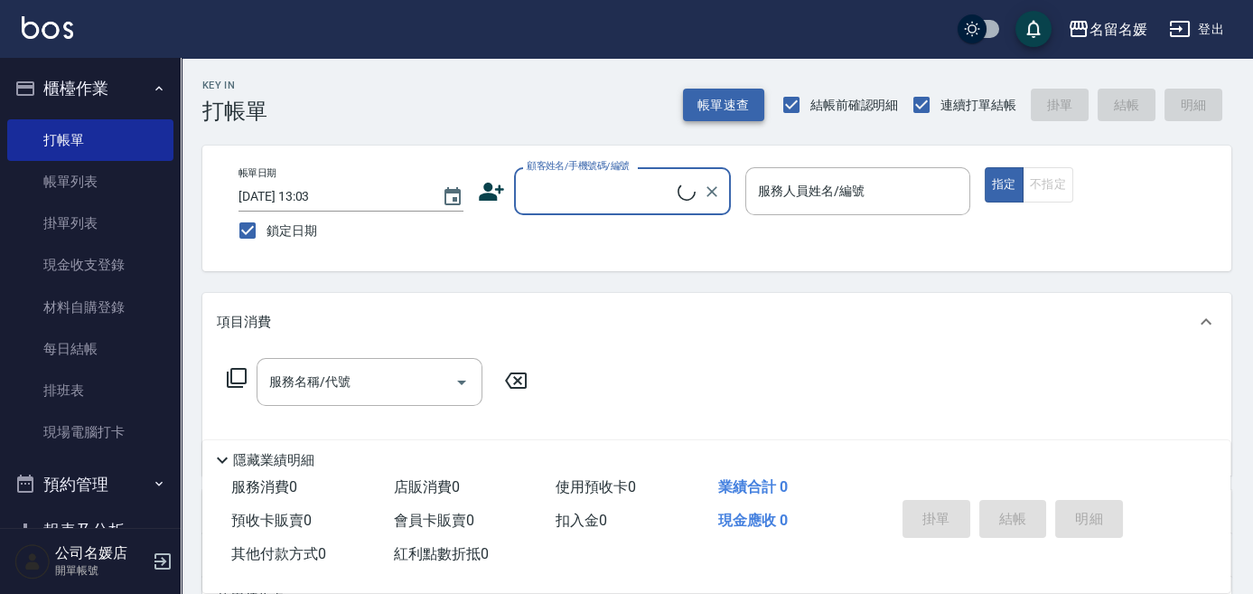
click at [733, 105] on button "帳單速查" at bounding box center [723, 105] width 81 height 33
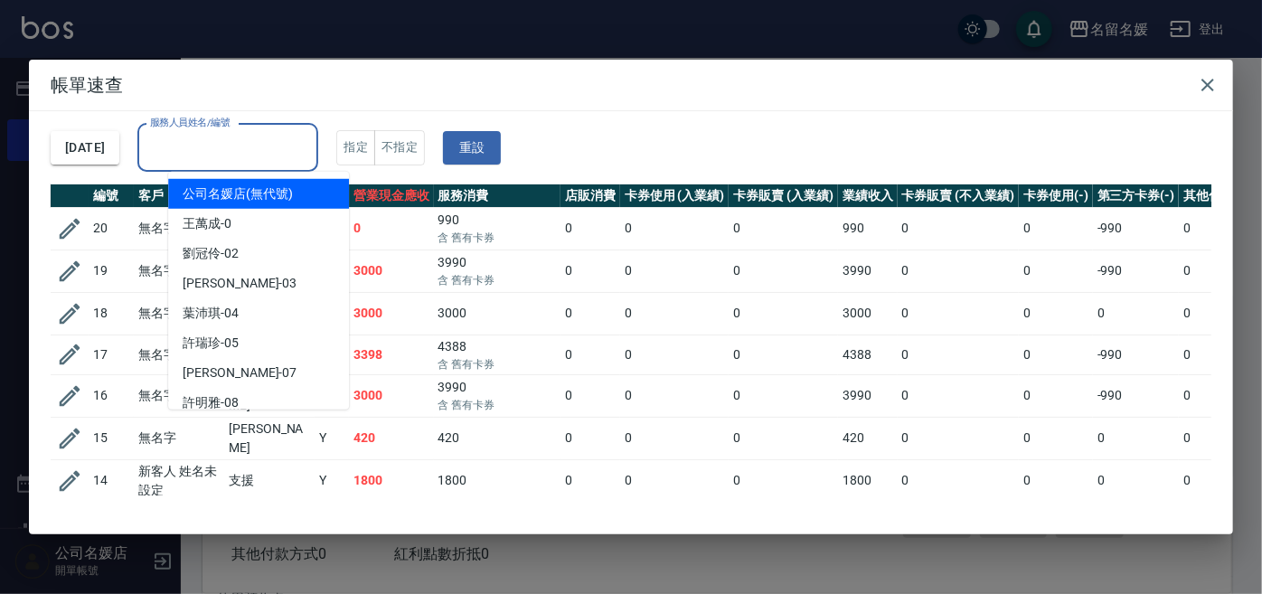
drag, startPoint x: 262, startPoint y: 138, endPoint x: 267, endPoint y: 167, distance: 29.3
click at [262, 138] on div "服務人員姓名/編號 服務人員姓名/編號" at bounding box center [227, 148] width 181 height 48
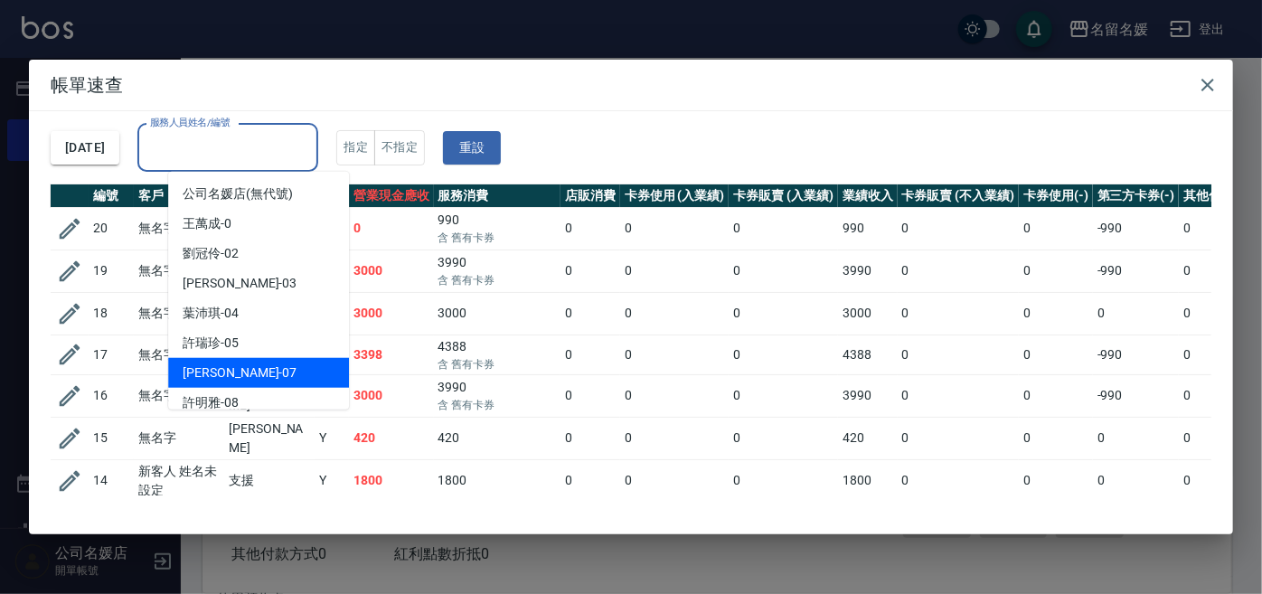
click at [262, 365] on div "[PERSON_NAME] -07" at bounding box center [258, 373] width 181 height 30
type input "[PERSON_NAME]-07"
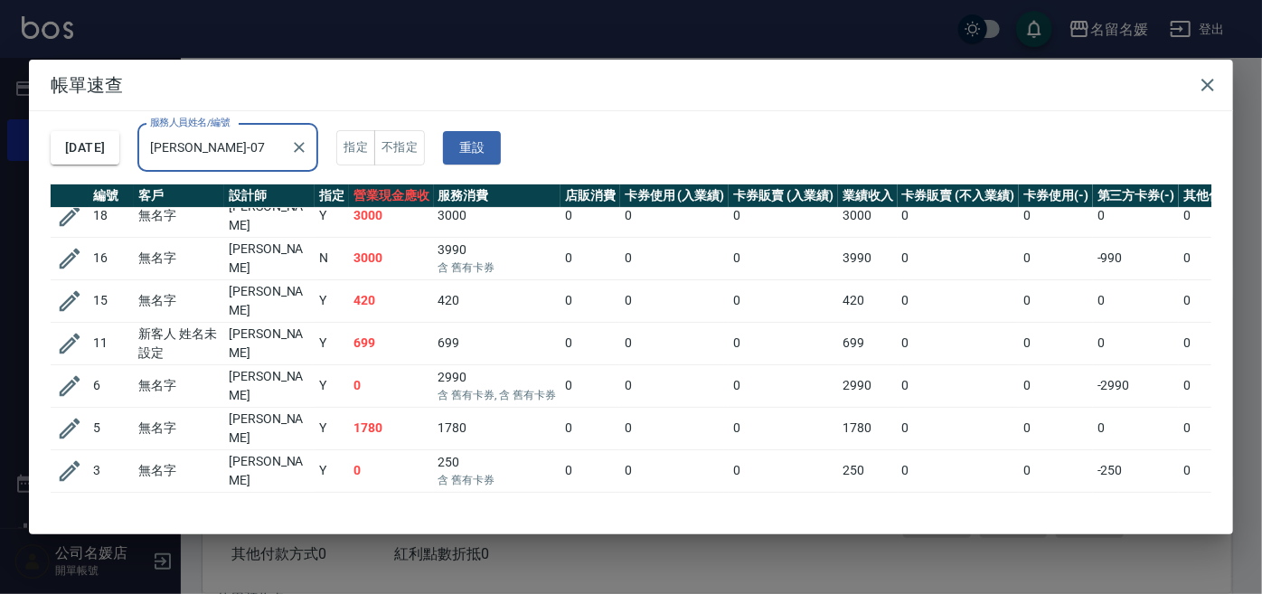
scroll to position [103, 0]
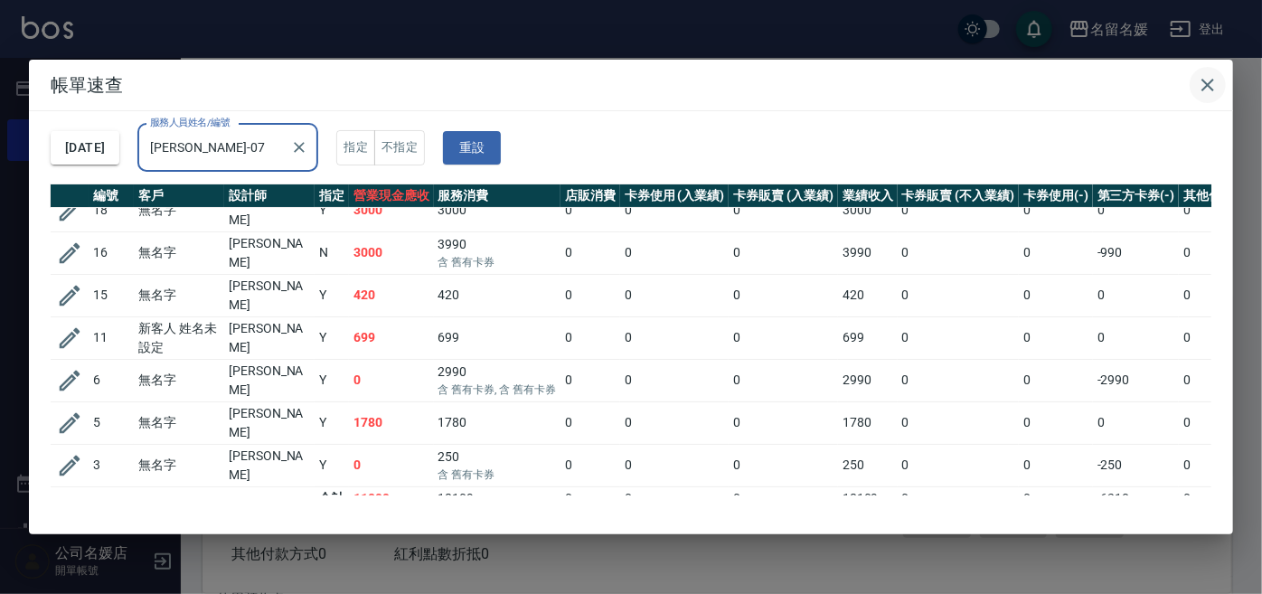
click at [1207, 80] on icon "button" at bounding box center [1208, 85] width 22 height 22
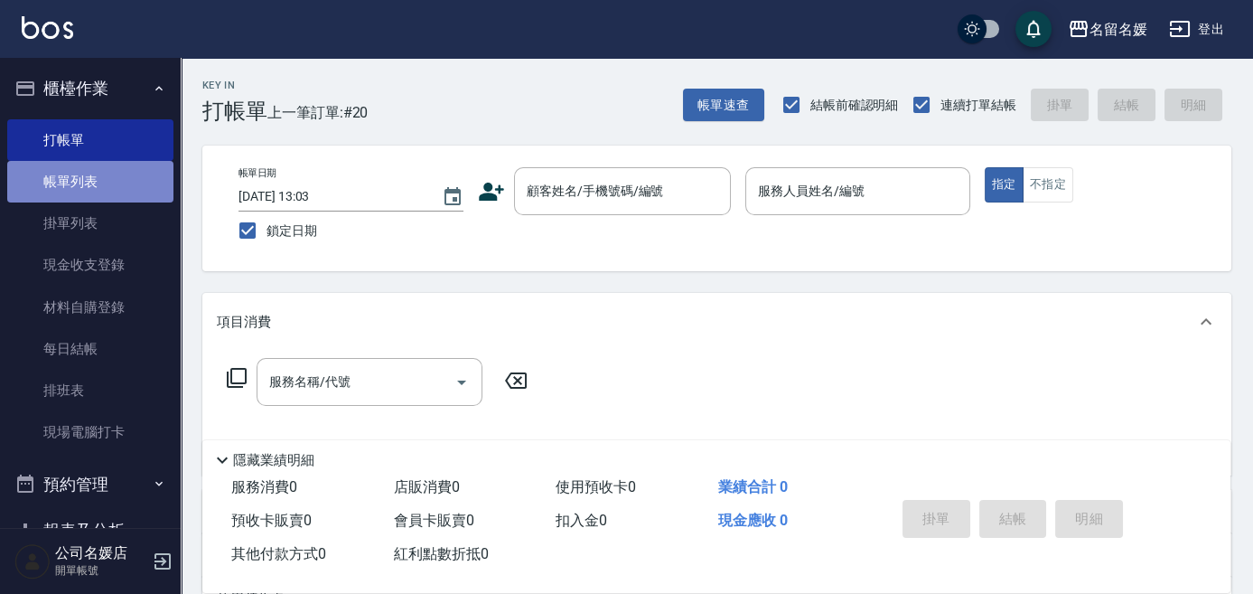
click at [109, 178] on link "帳單列表" at bounding box center [90, 182] width 166 height 42
click at [110, 178] on link "帳單列表" at bounding box center [90, 182] width 166 height 42
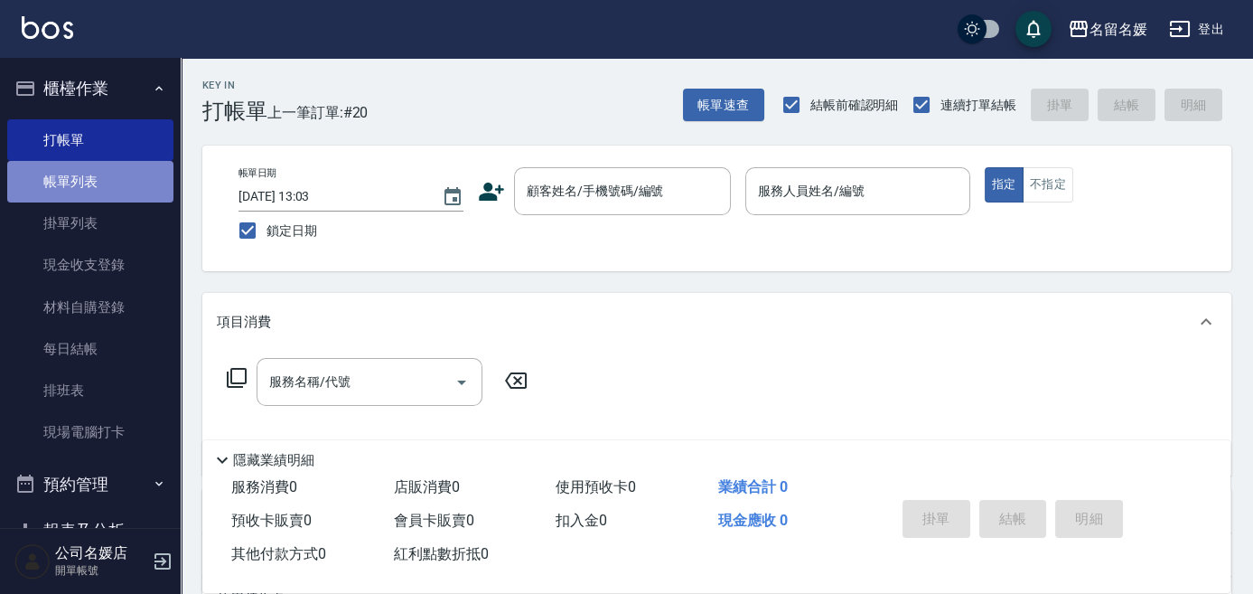
click at [110, 178] on link "帳單列表" at bounding box center [90, 182] width 166 height 42
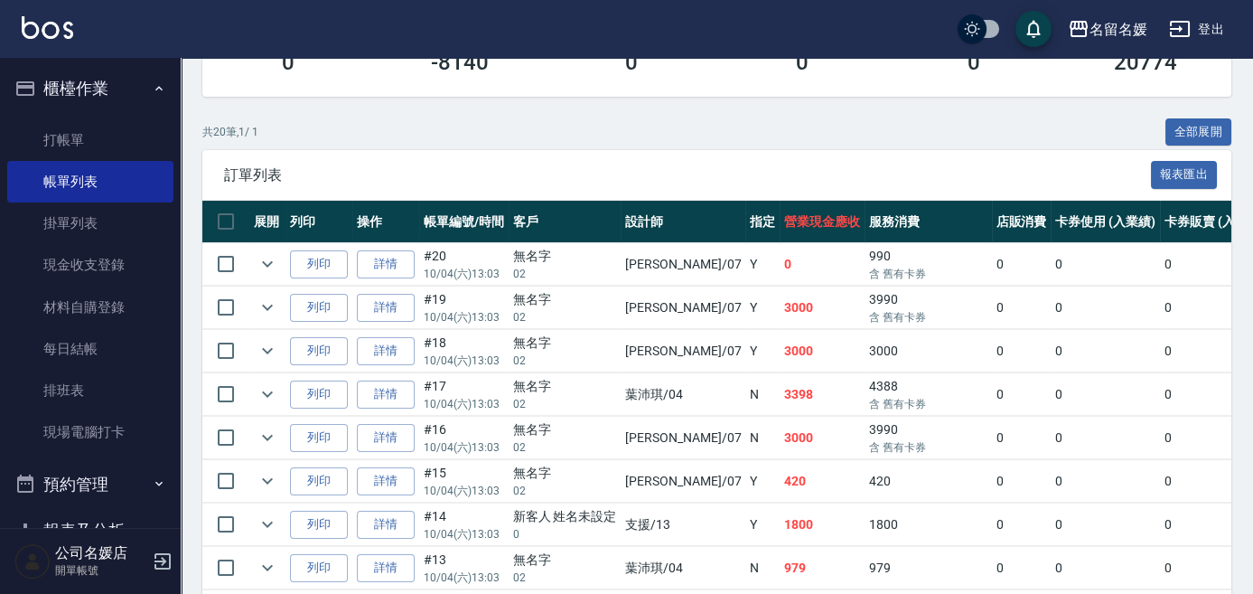
scroll to position [410, 0]
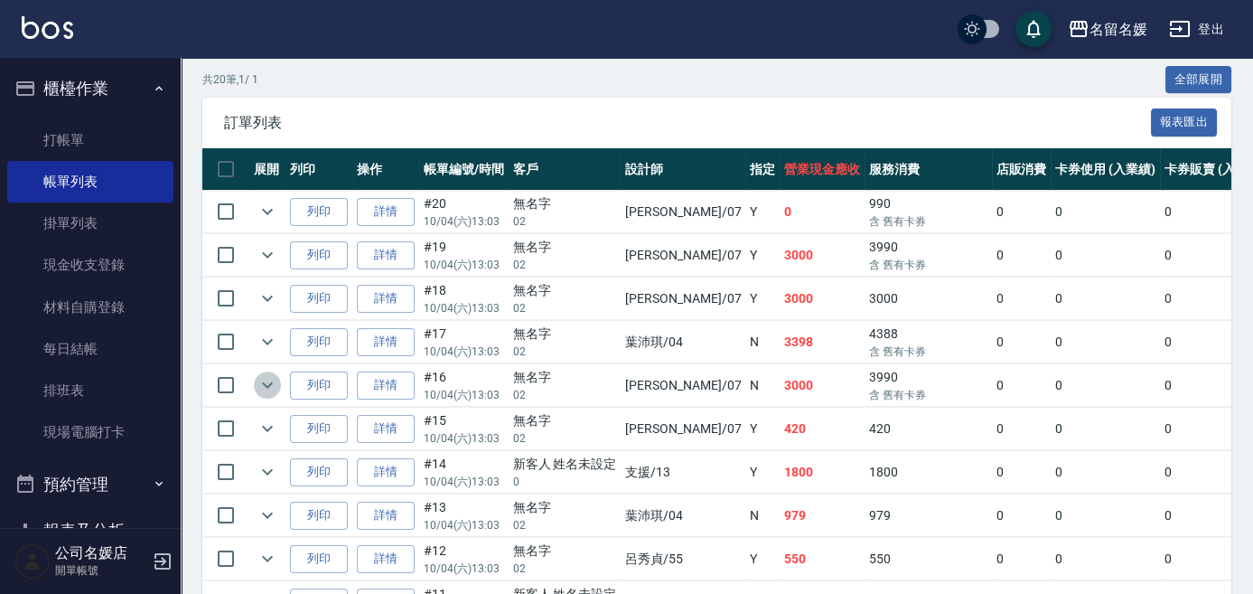
click at [268, 381] on icon "expand row" at bounding box center [268, 385] width 22 height 22
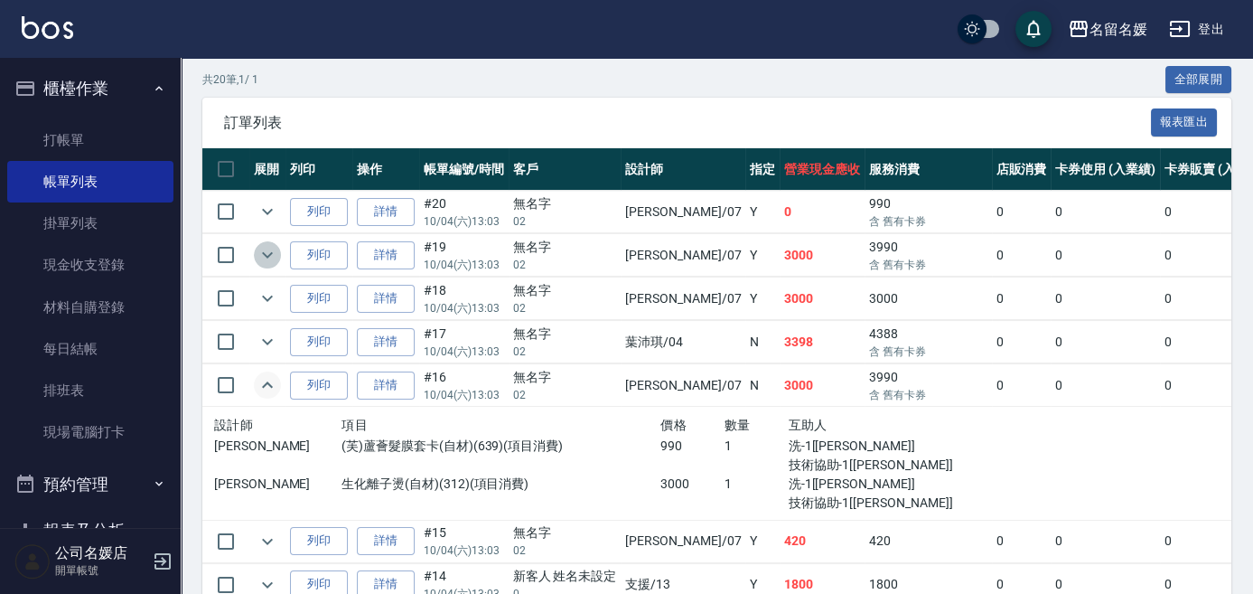
click at [260, 251] on icon "expand row" at bounding box center [268, 255] width 22 height 22
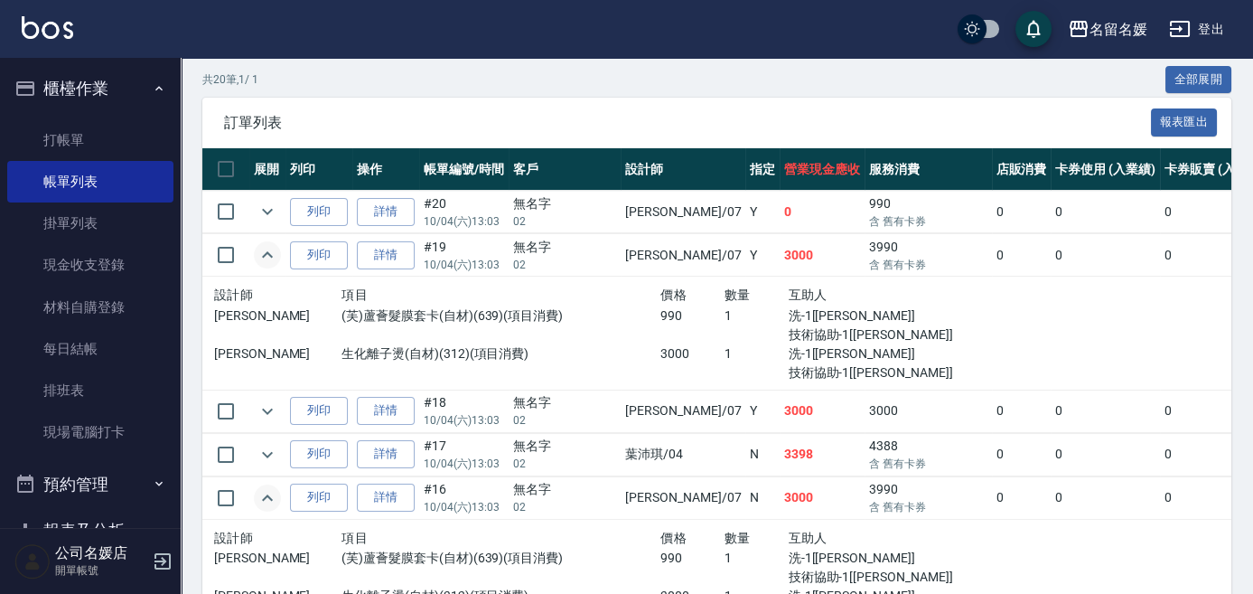
scroll to position [493, 0]
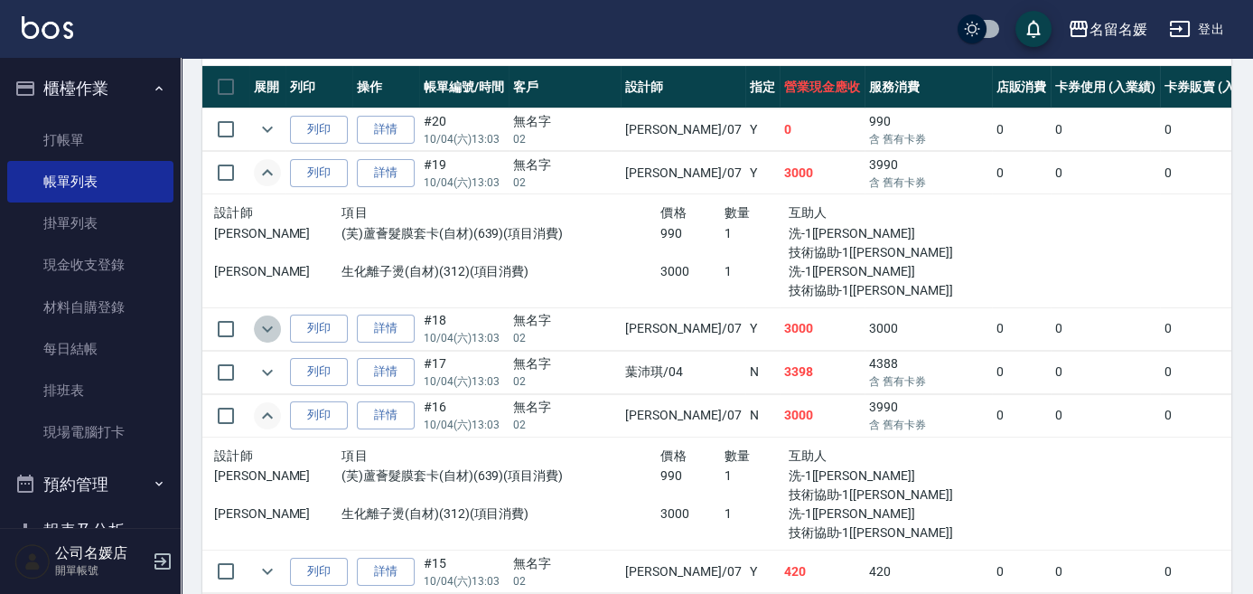
click at [269, 322] on icon "expand row" at bounding box center [268, 329] width 22 height 22
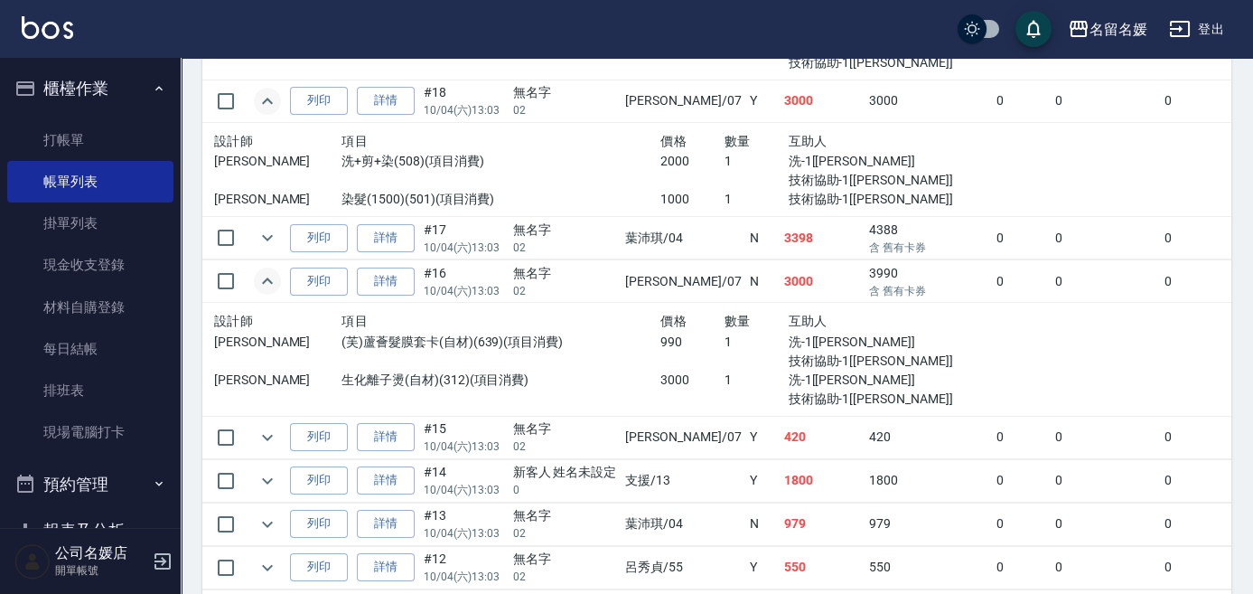
scroll to position [739, 0]
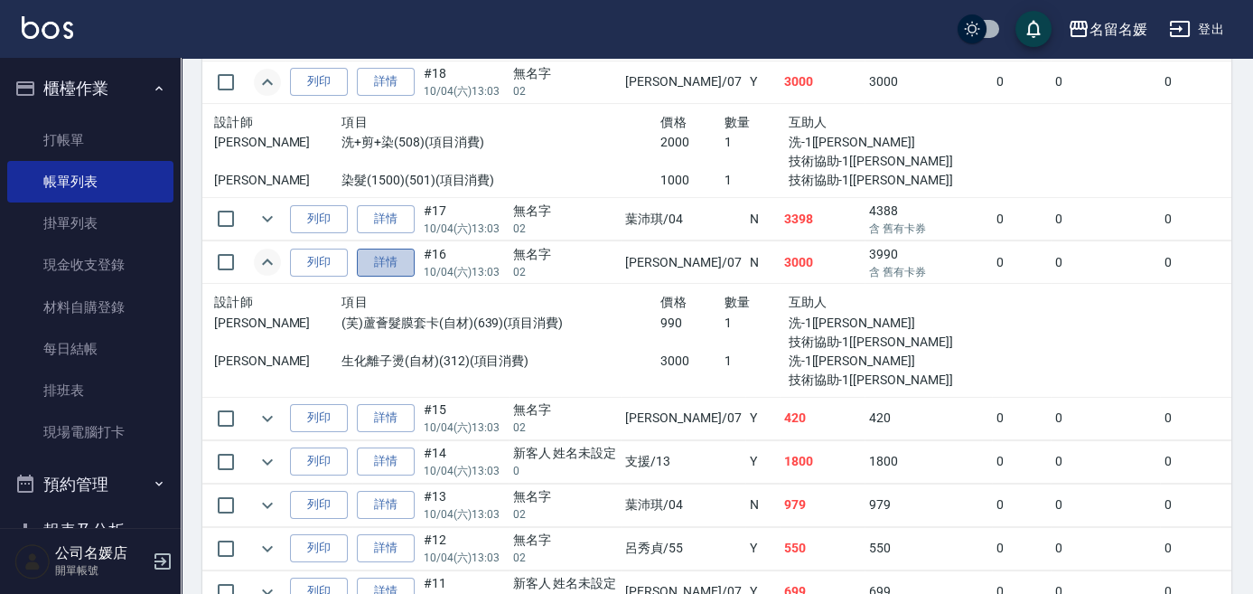
click at [392, 262] on link "詳情" at bounding box center [386, 263] width 58 height 28
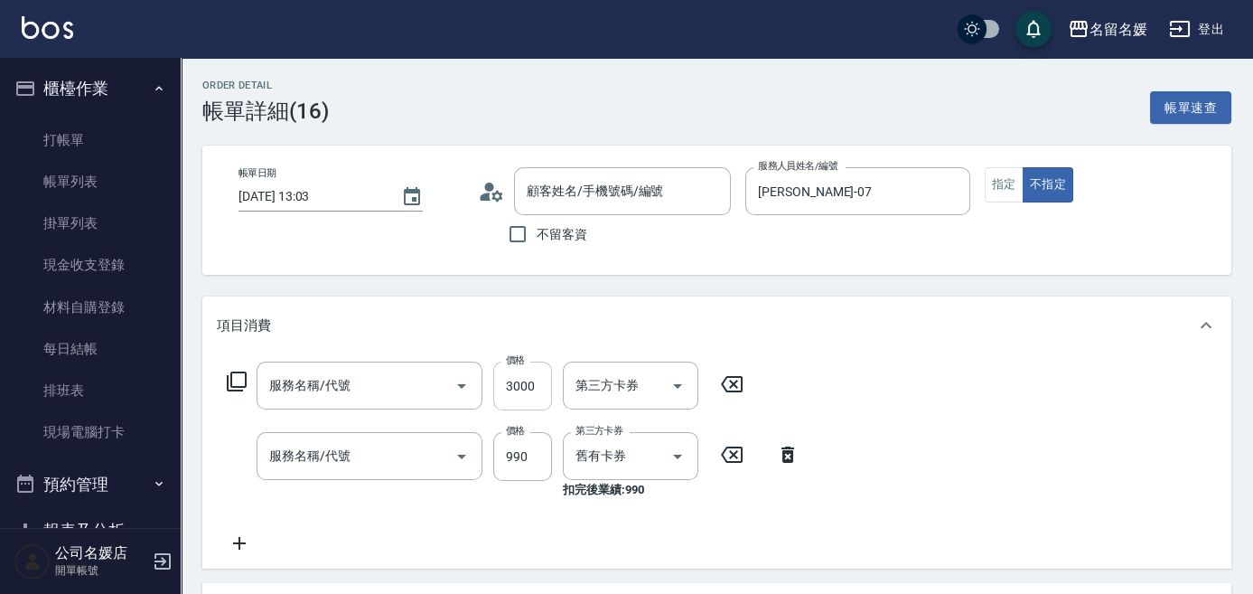
type input "[DATE] 13:03"
type input "[PERSON_NAME]-07"
type input "生化離子燙(自材)(312)"
type input "(芙)蘆薈髮膜套卡(自材)(639)"
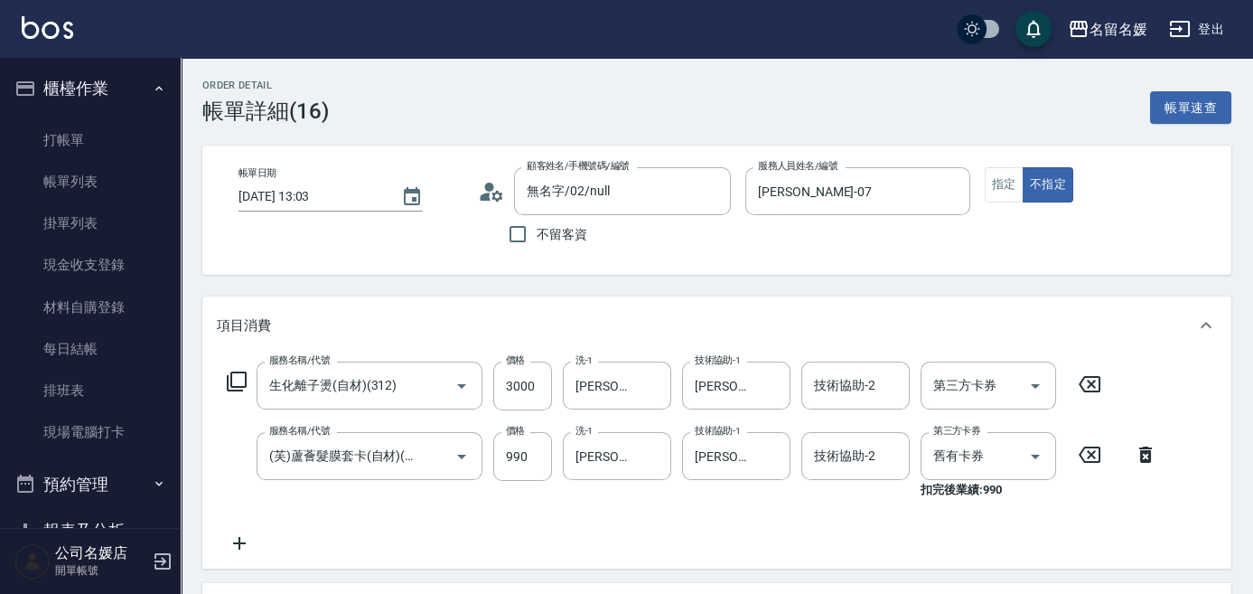
type input "無名字/02/null"
click at [1082, 382] on icon at bounding box center [1089, 384] width 45 height 22
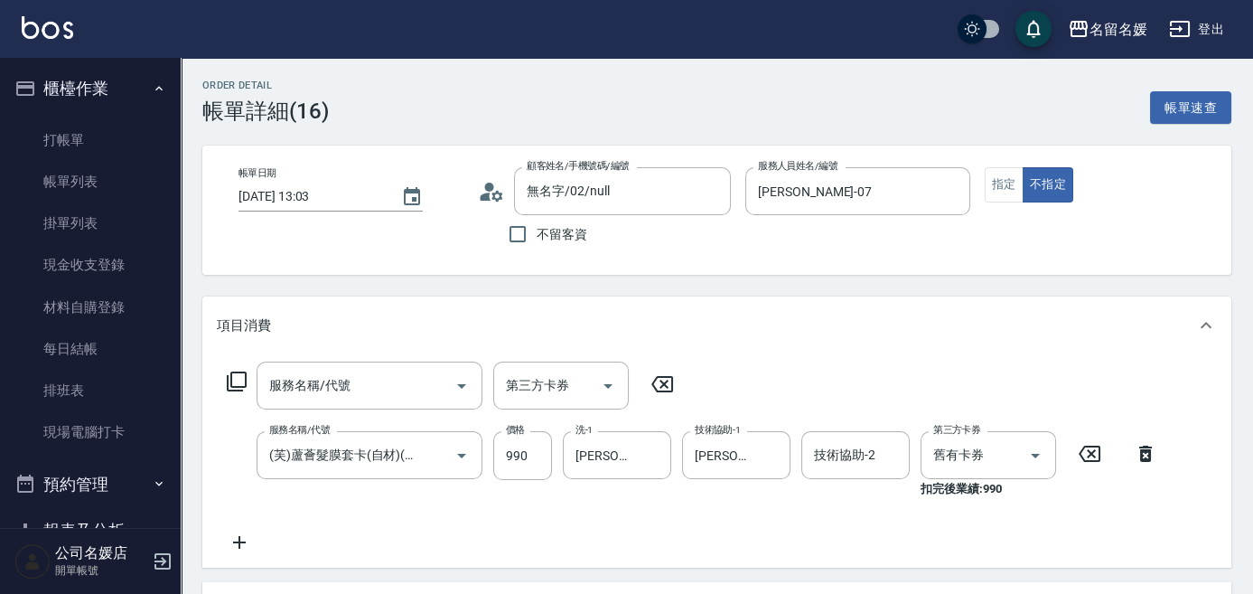
click at [1096, 455] on icon at bounding box center [1089, 454] width 45 height 22
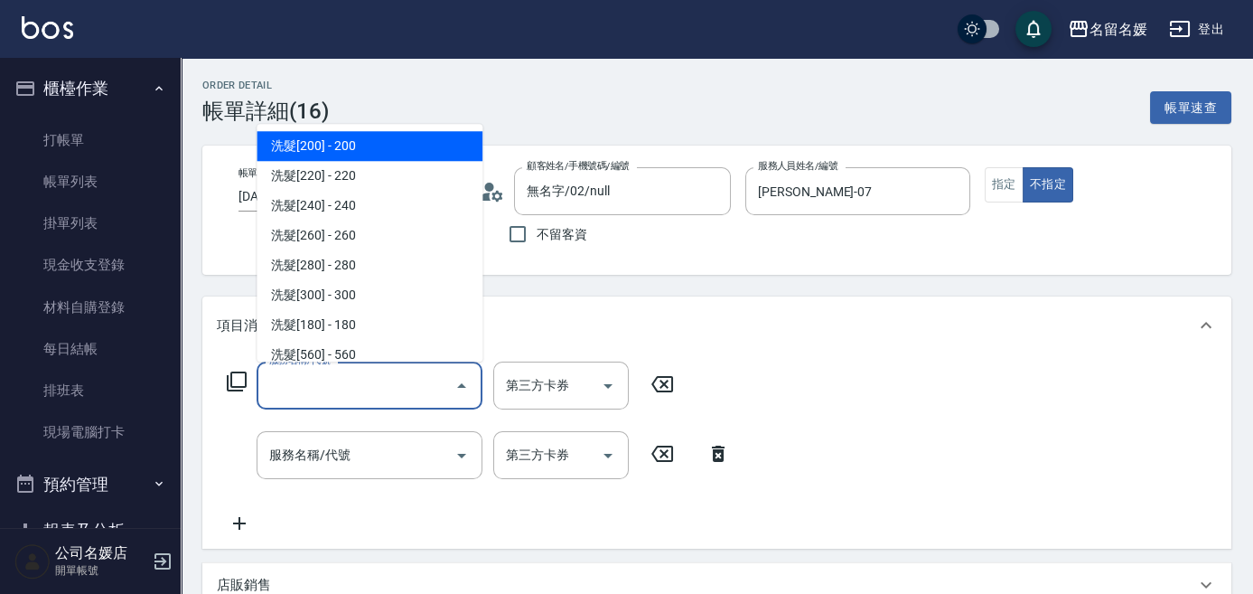
click at [419, 384] on input "服務名稱/代號" at bounding box center [356, 386] width 183 height 32
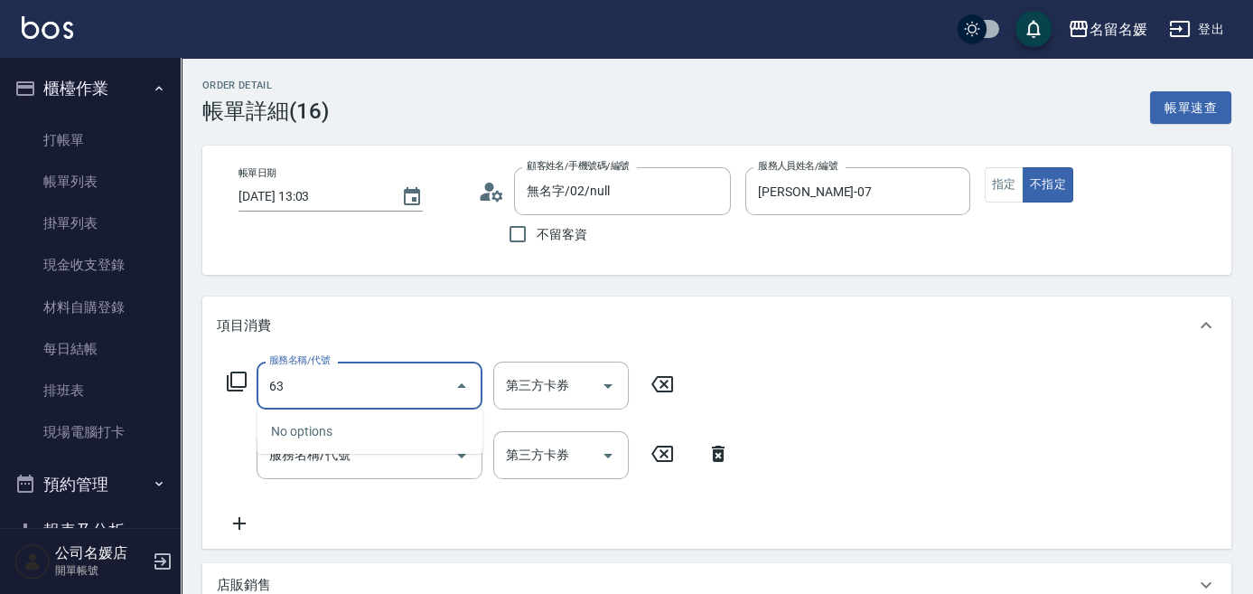
type input "638"
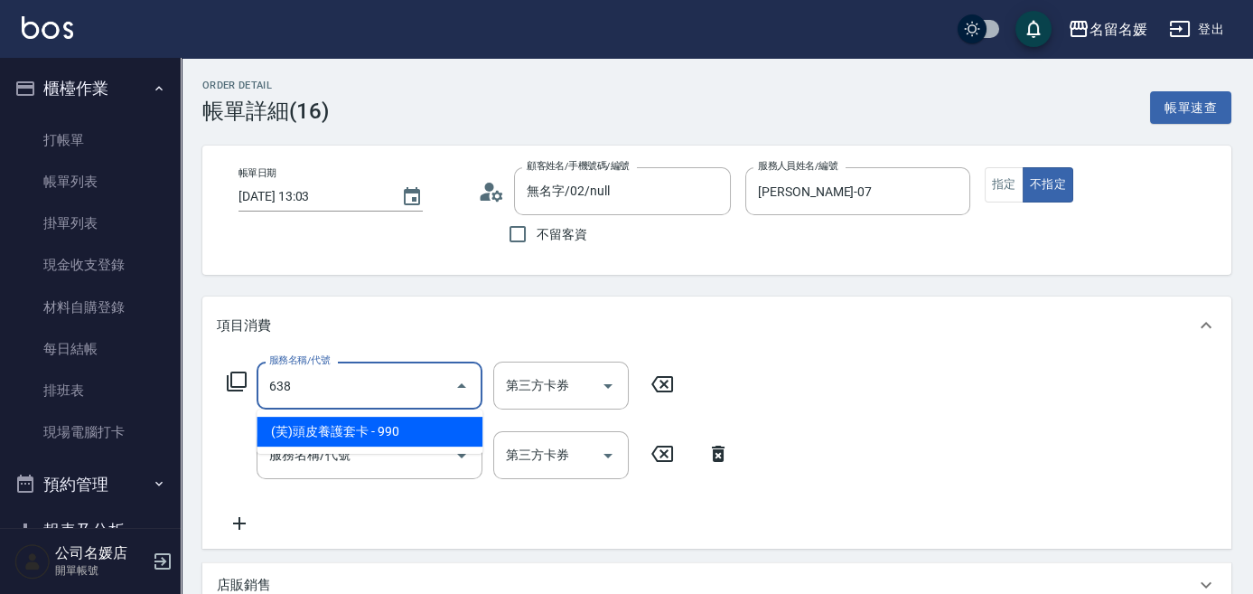
type input "舊有卡券"
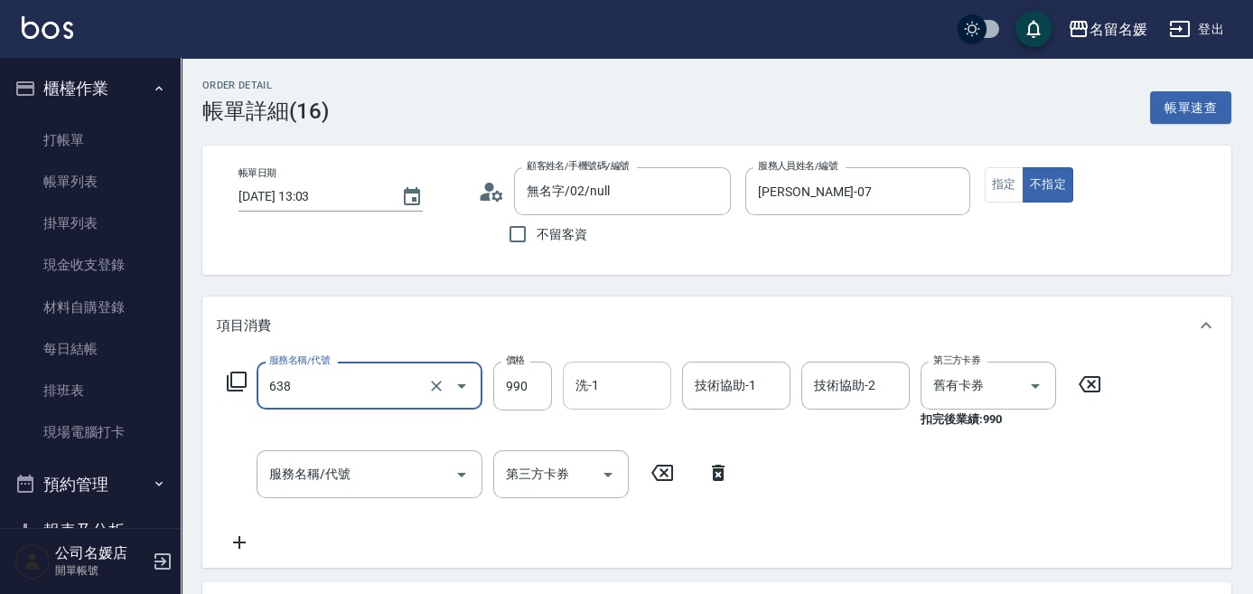
type input "(芙)頭皮養護套卡(638)"
click at [618, 380] on input "洗-1" at bounding box center [617, 386] width 92 height 32
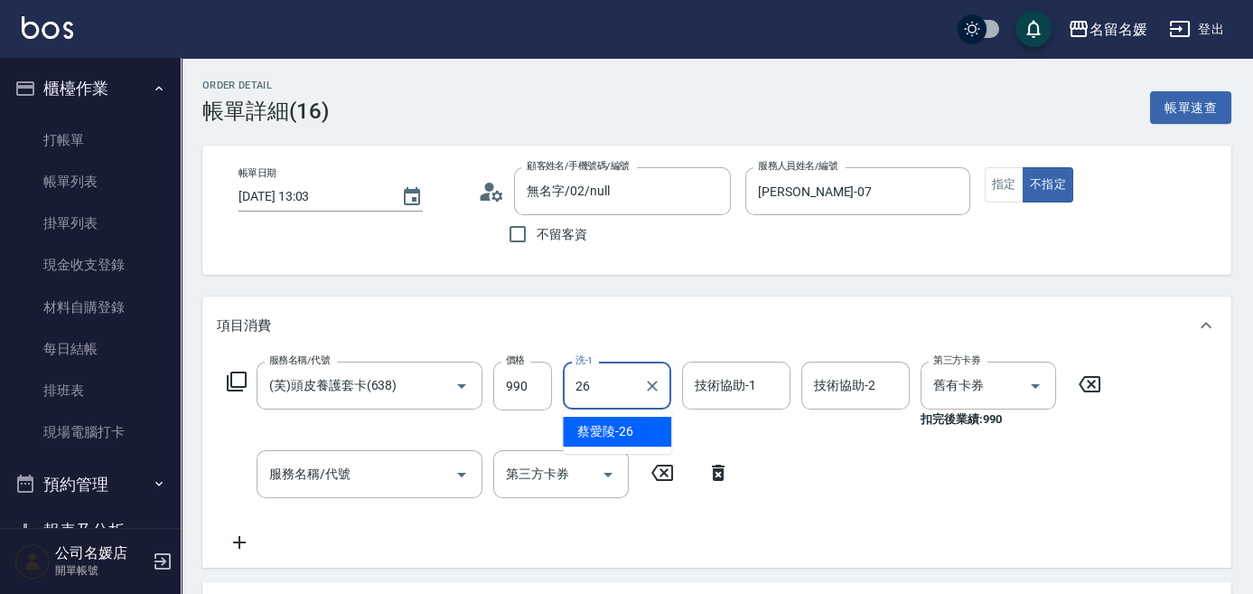
type input "[PERSON_NAME]-26"
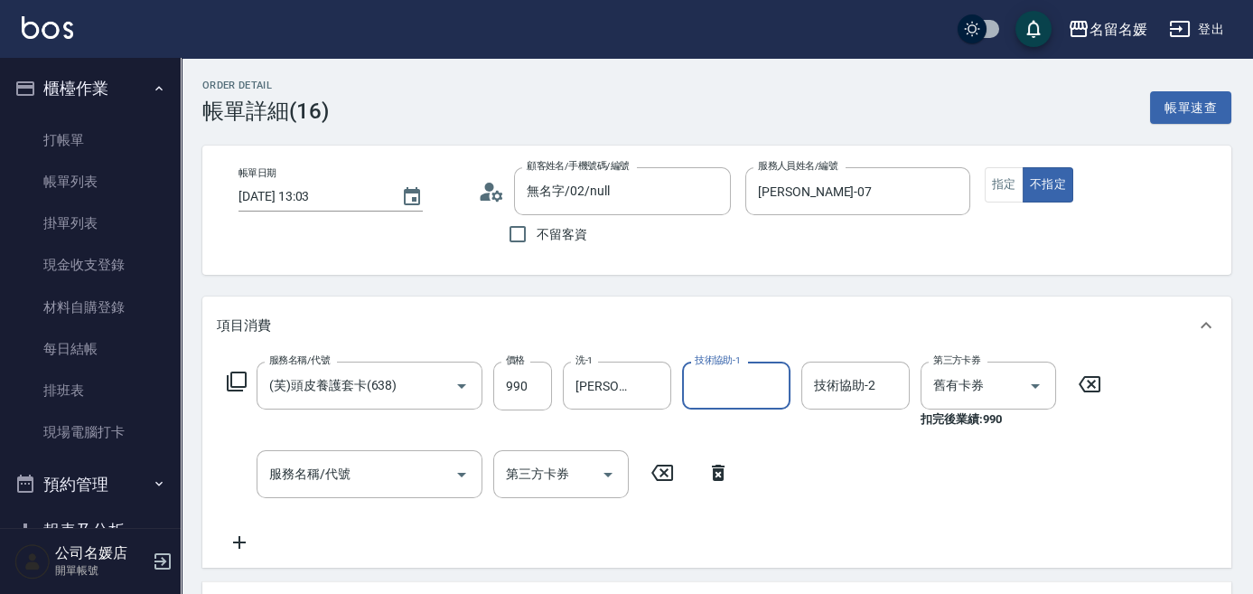
click at [709, 370] on input "技術協助-1" at bounding box center [736, 386] width 92 height 32
type input "[PERSON_NAME]-26"
click at [238, 374] on icon at bounding box center [237, 382] width 22 height 22
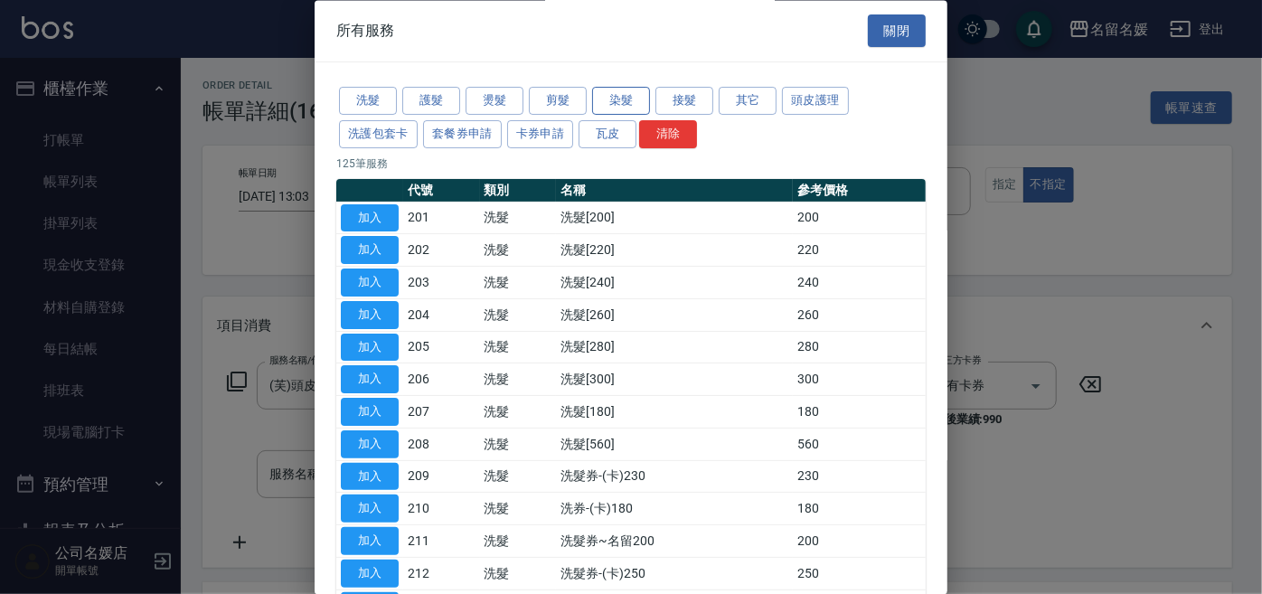
click at [628, 99] on button "染髮" at bounding box center [621, 102] width 58 height 28
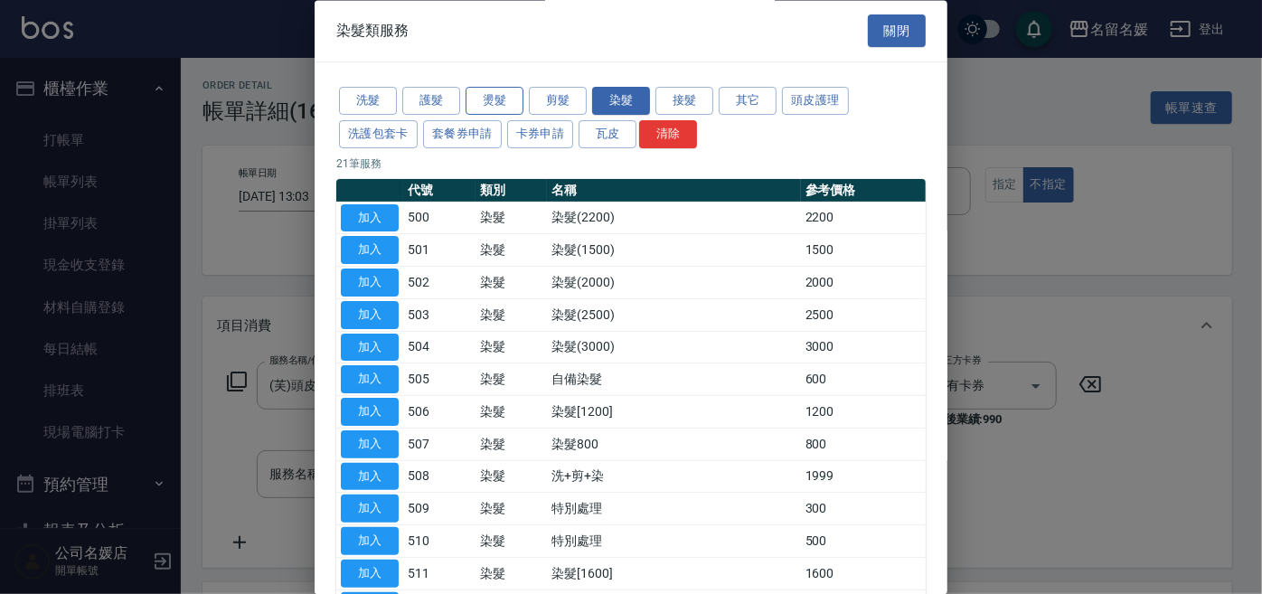
click at [501, 97] on button "燙髮" at bounding box center [494, 102] width 58 height 28
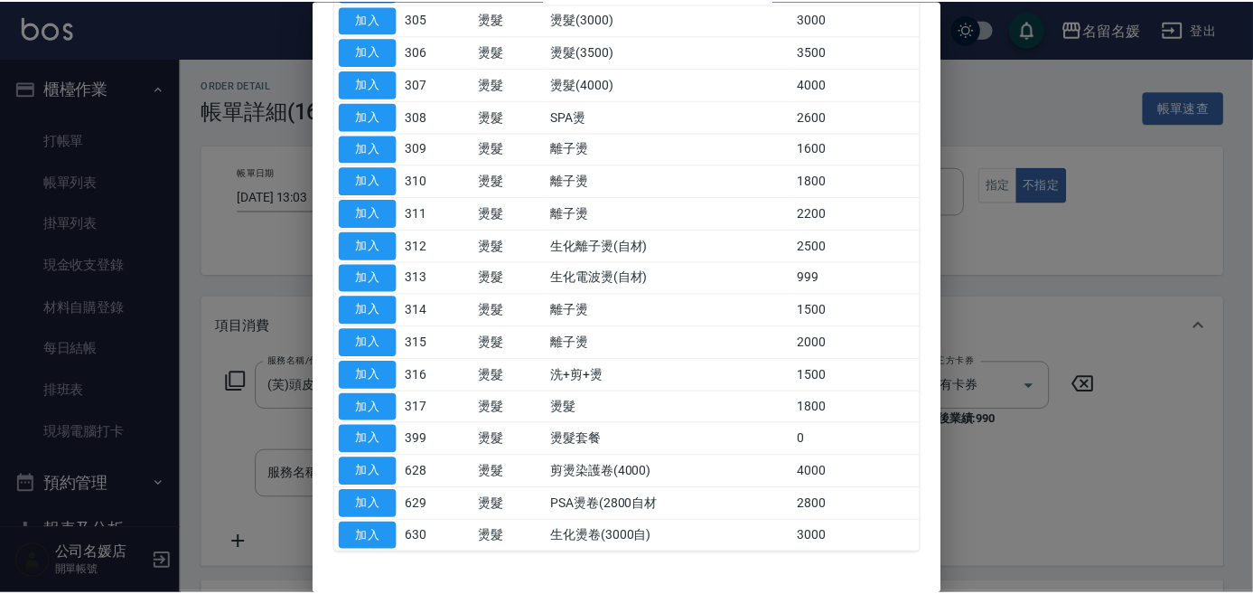
scroll to position [380, 0]
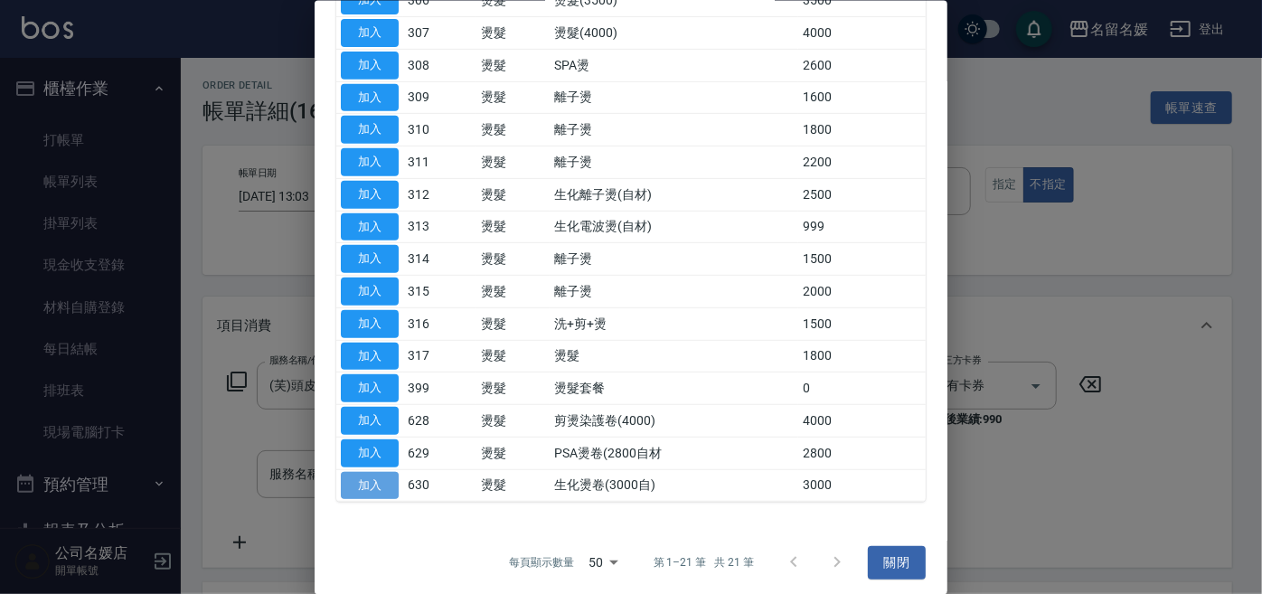
click at [380, 475] on button "加入" at bounding box center [370, 485] width 58 height 28
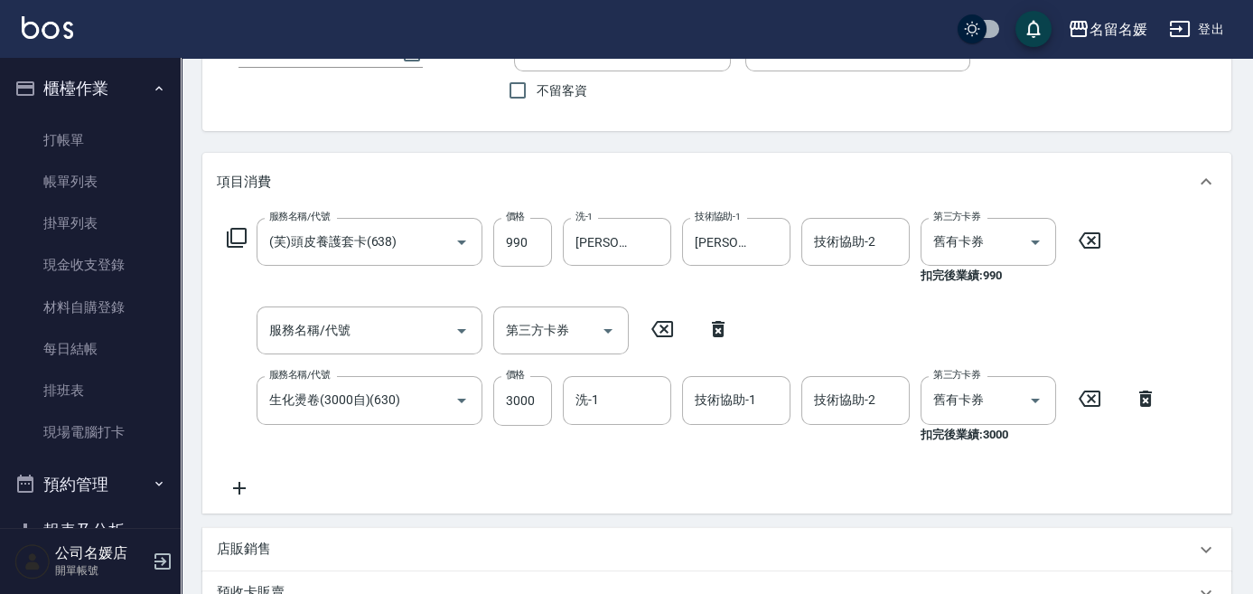
scroll to position [81, 0]
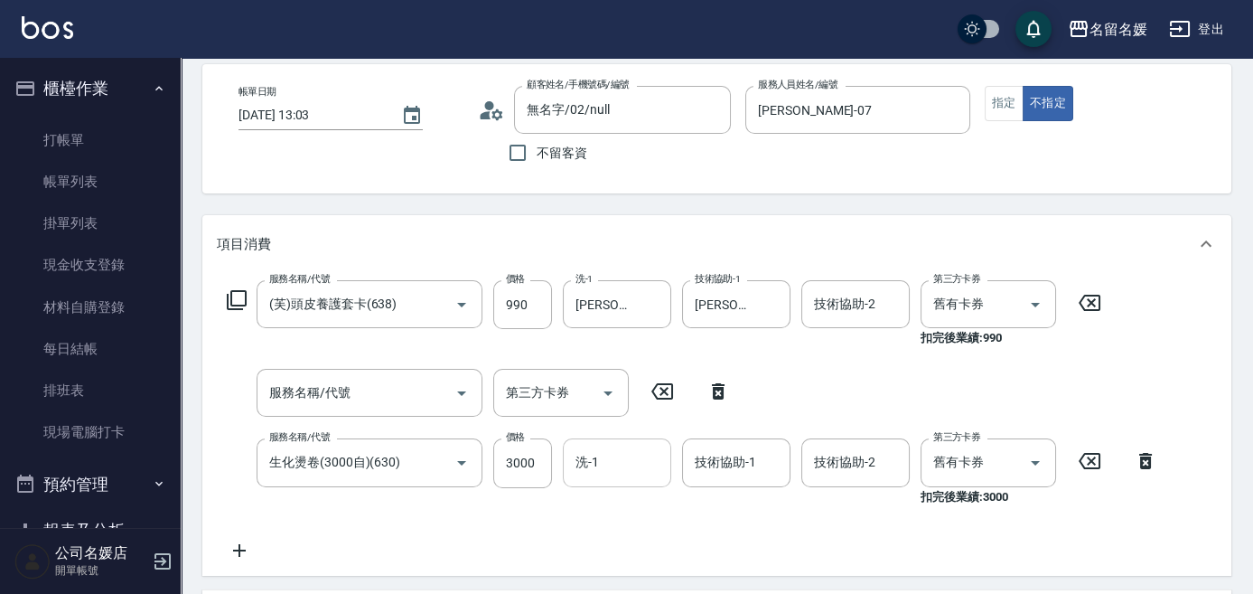
click at [615, 449] on input "洗-1" at bounding box center [617, 462] width 92 height 32
type input "[PERSON_NAME]-26"
click at [732, 466] on input "技術協助-1" at bounding box center [736, 462] width 92 height 32
type input "[PERSON_NAME]-26"
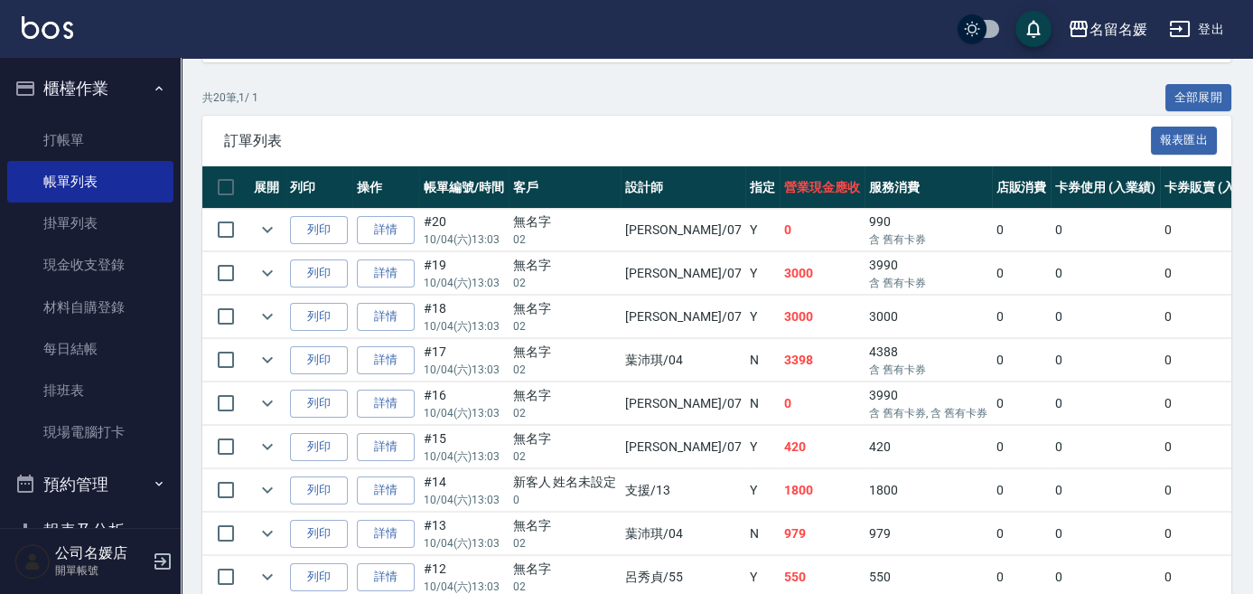
scroll to position [410, 0]
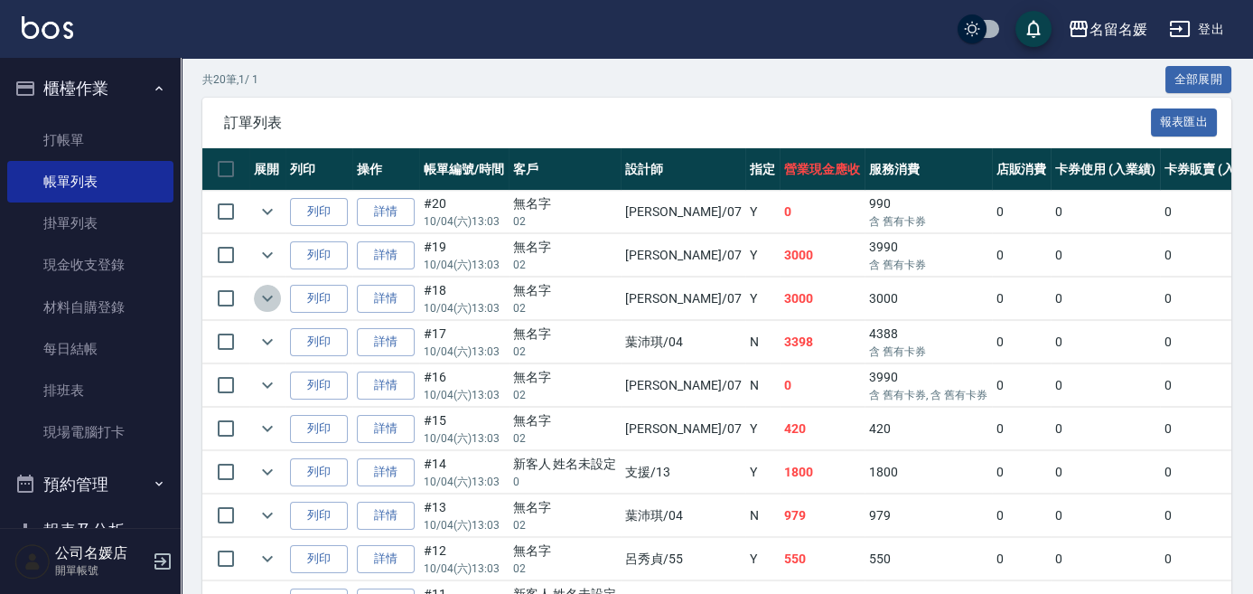
click at [274, 297] on icon "expand row" at bounding box center [268, 298] width 22 height 22
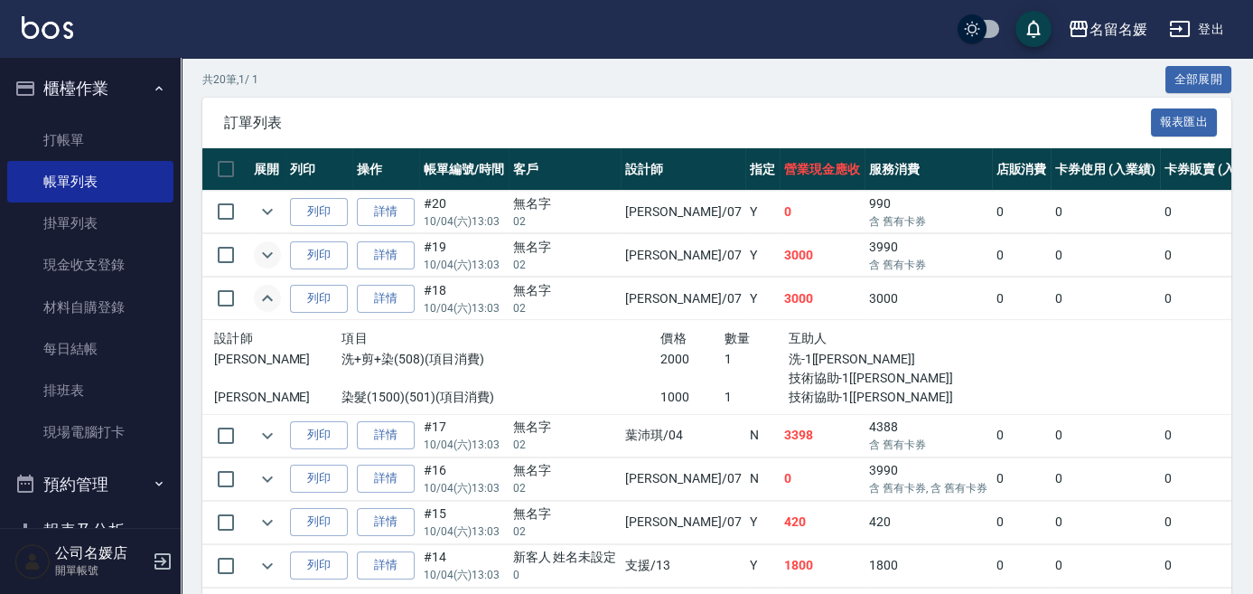
click at [269, 257] on icon "expand row" at bounding box center [268, 255] width 22 height 22
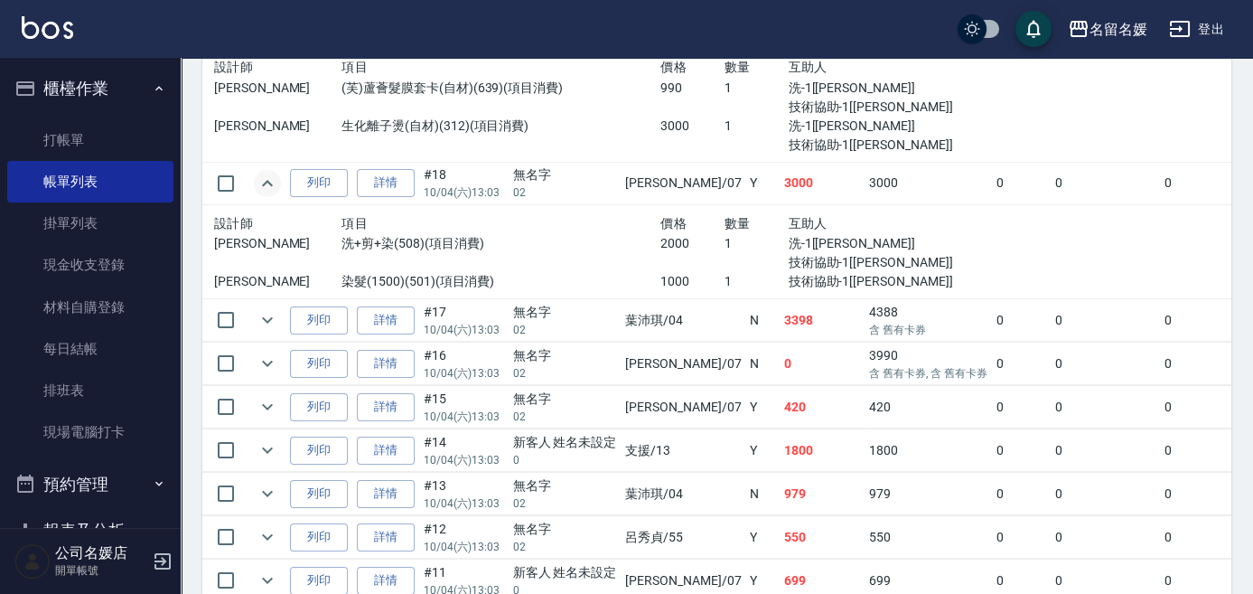
scroll to position [657, 0]
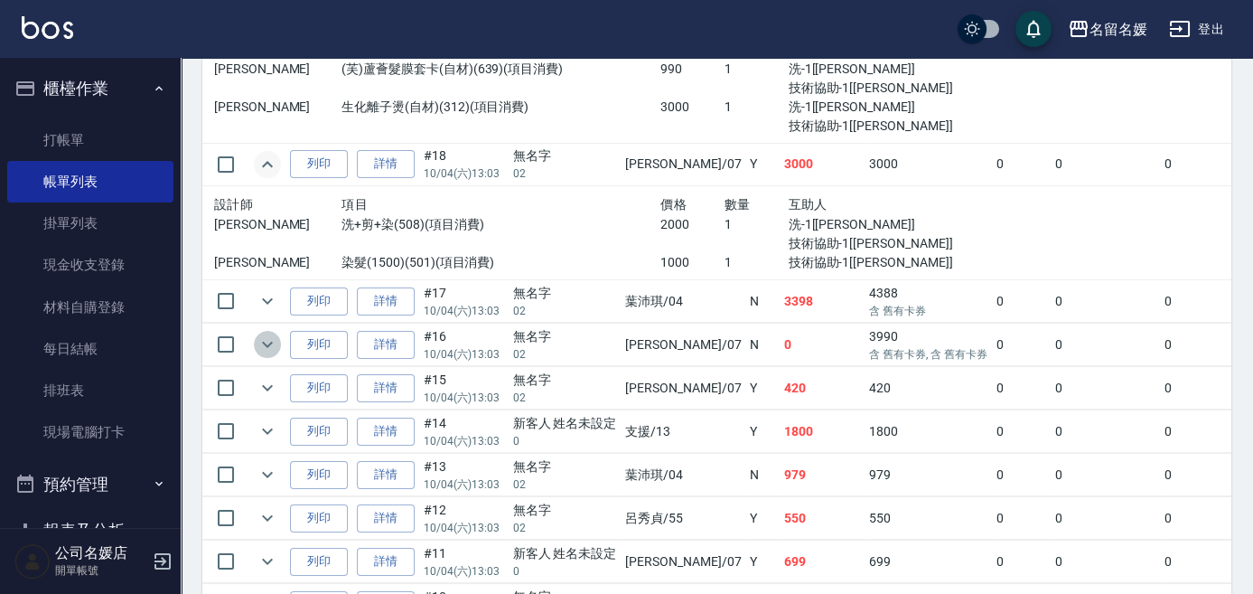
click at [267, 341] on icon "expand row" at bounding box center [268, 344] width 22 height 22
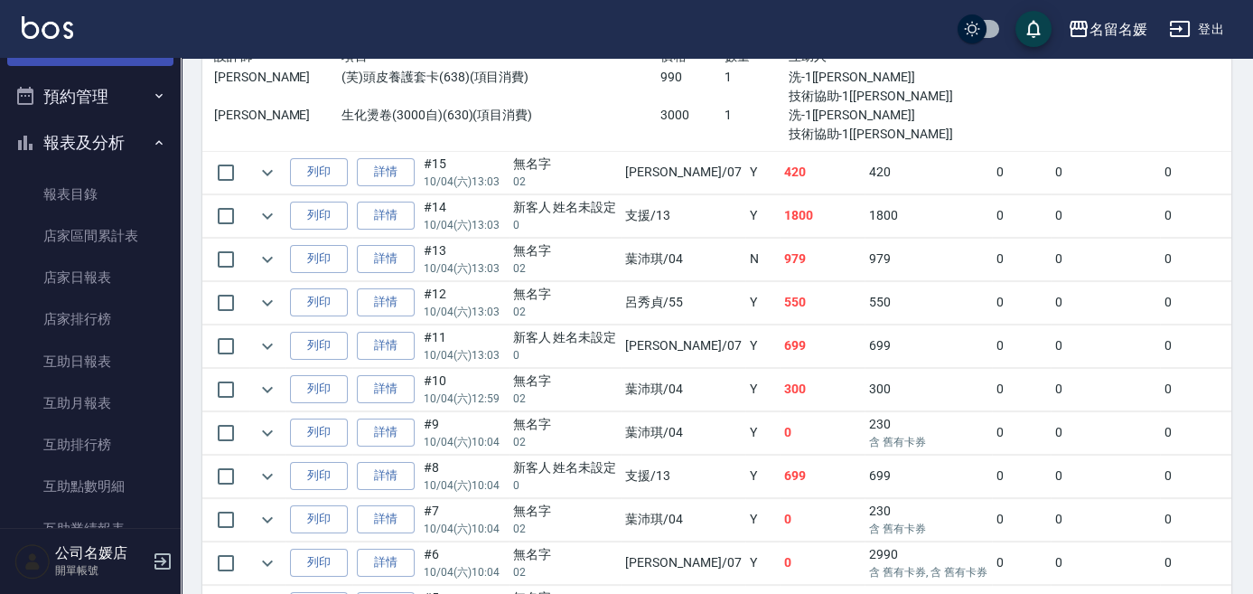
scroll to position [410, 0]
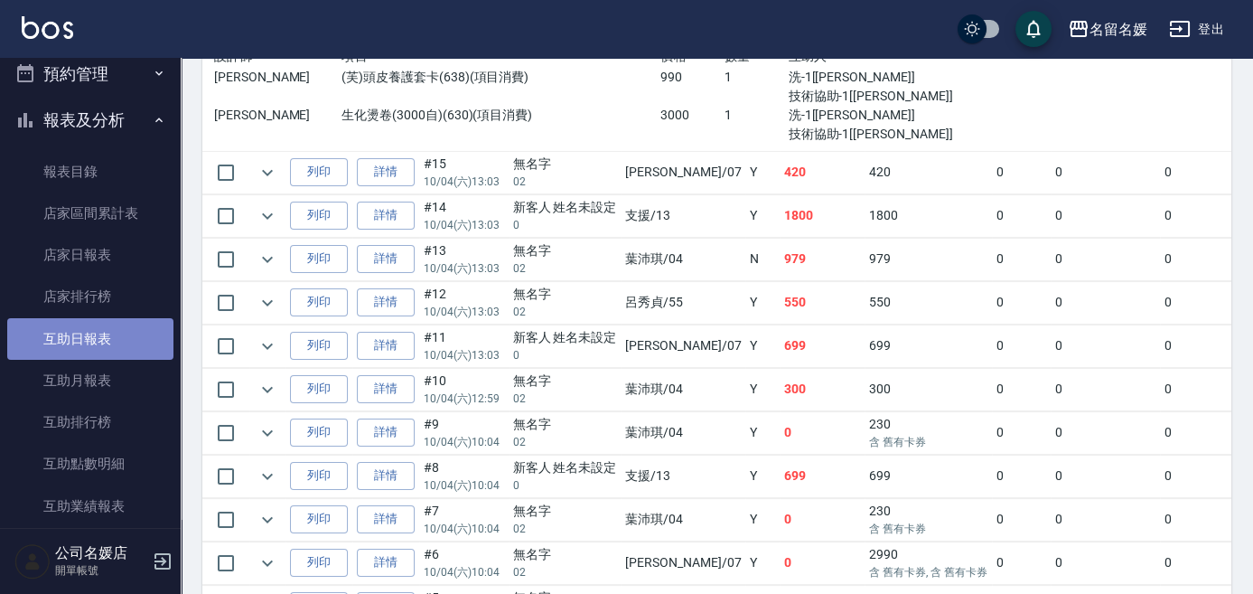
click at [129, 346] on link "互助日報表" at bounding box center [90, 339] width 166 height 42
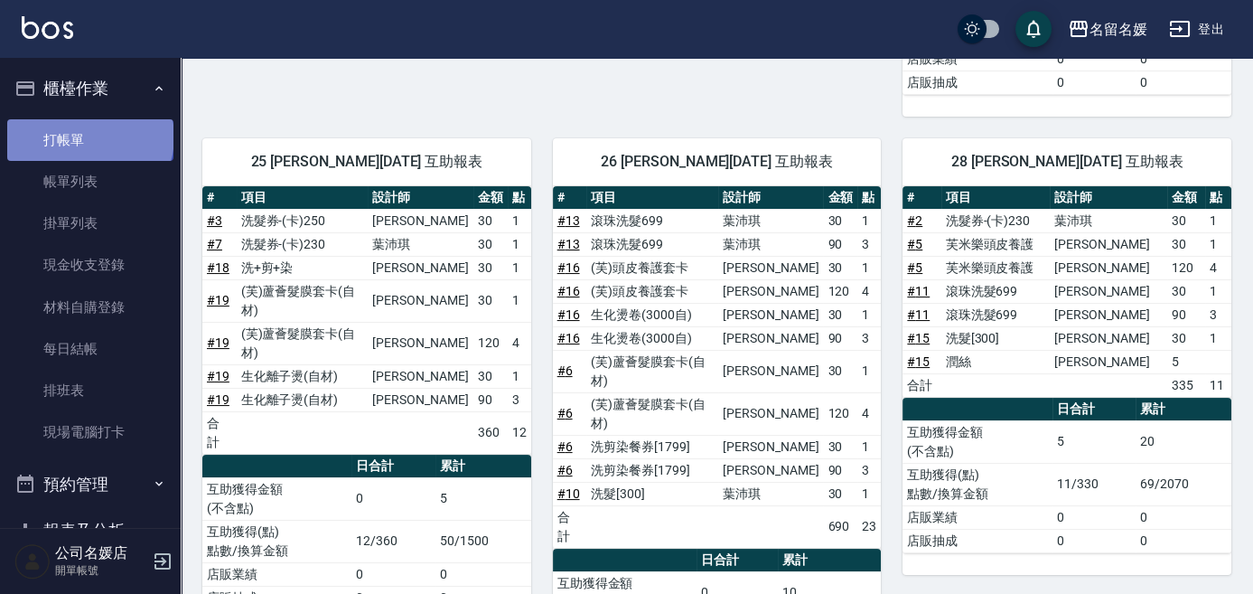
click at [89, 136] on link "打帳單" at bounding box center [90, 140] width 166 height 42
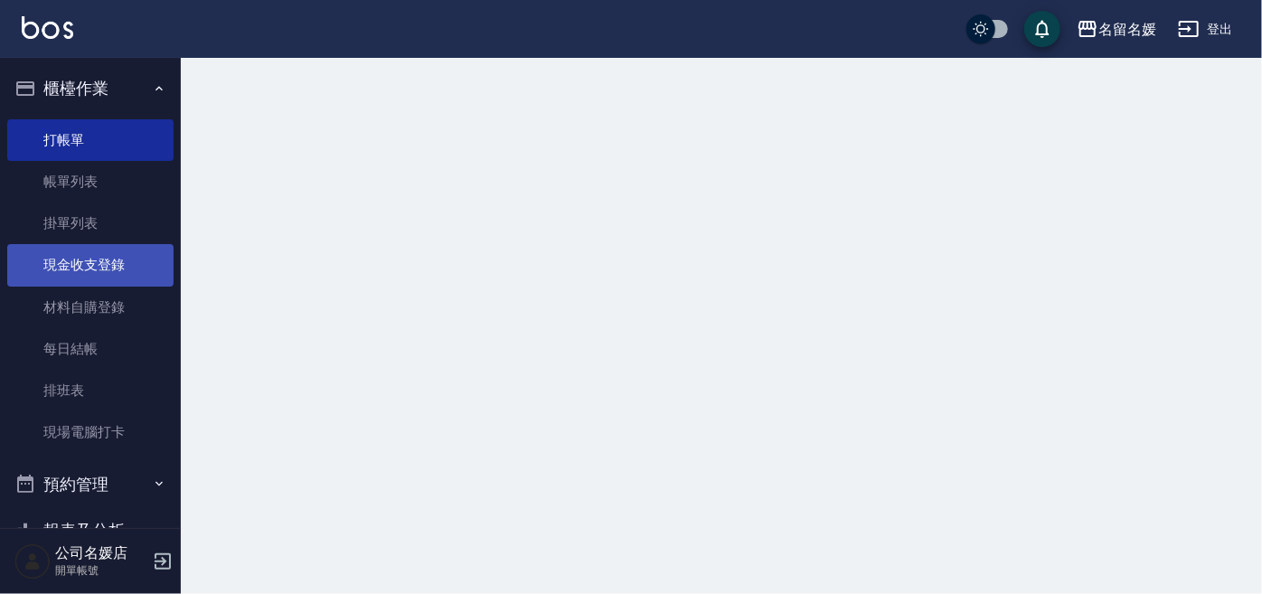
click at [135, 181] on link "帳單列表" at bounding box center [90, 182] width 166 height 42
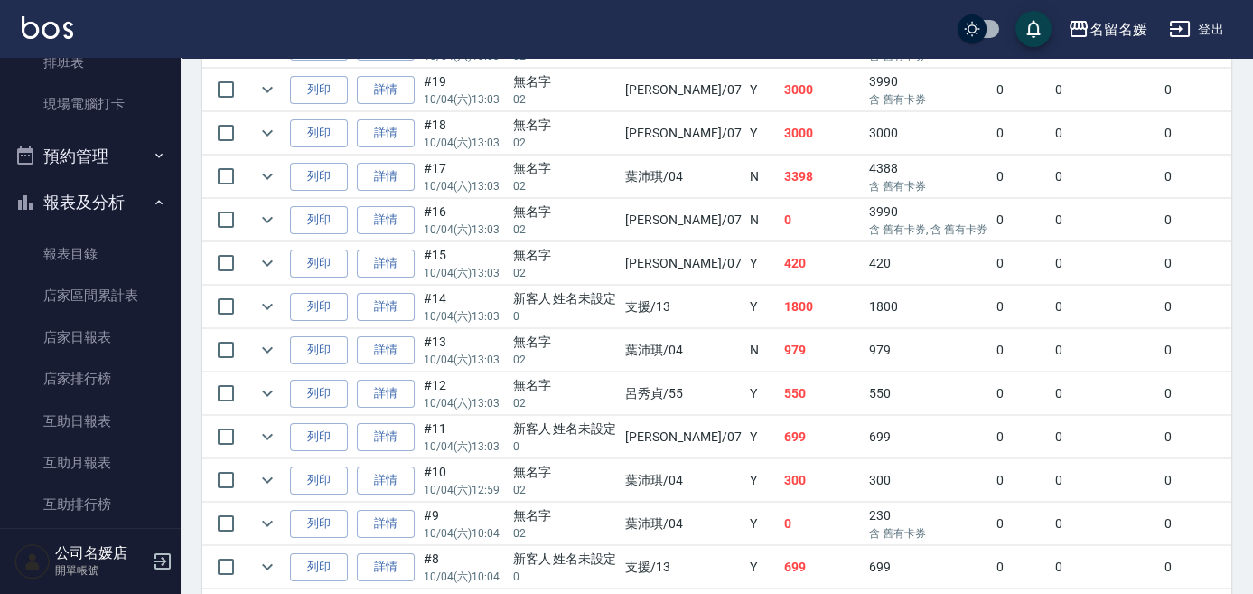
scroll to position [657, 0]
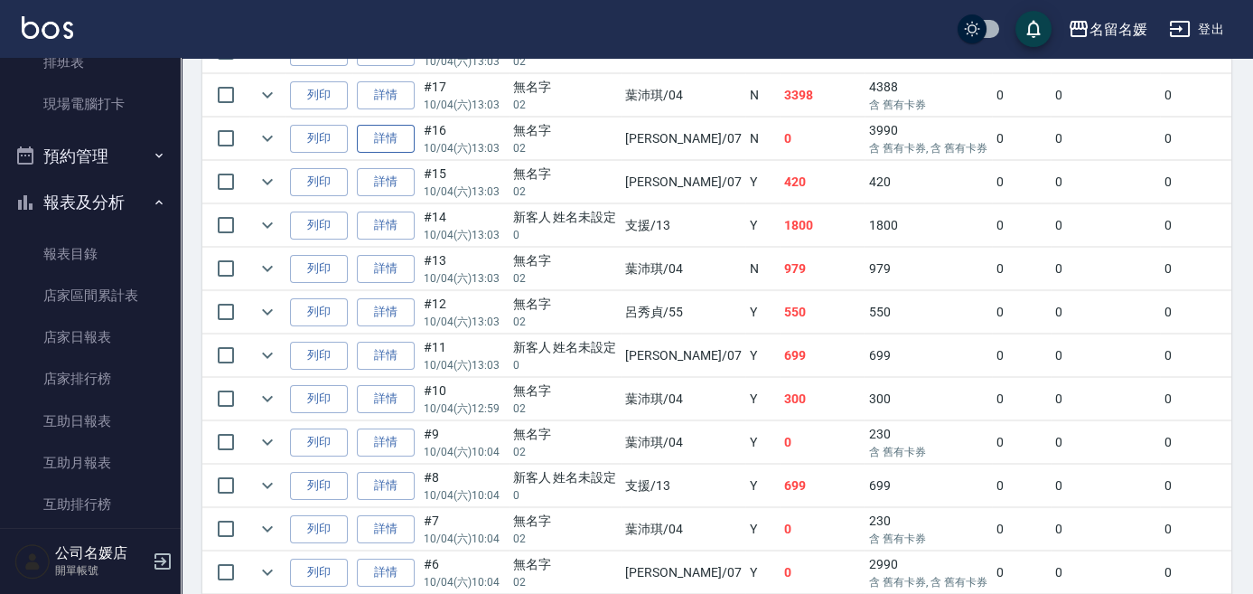
click at [391, 138] on link "詳情" at bounding box center [386, 139] width 58 height 28
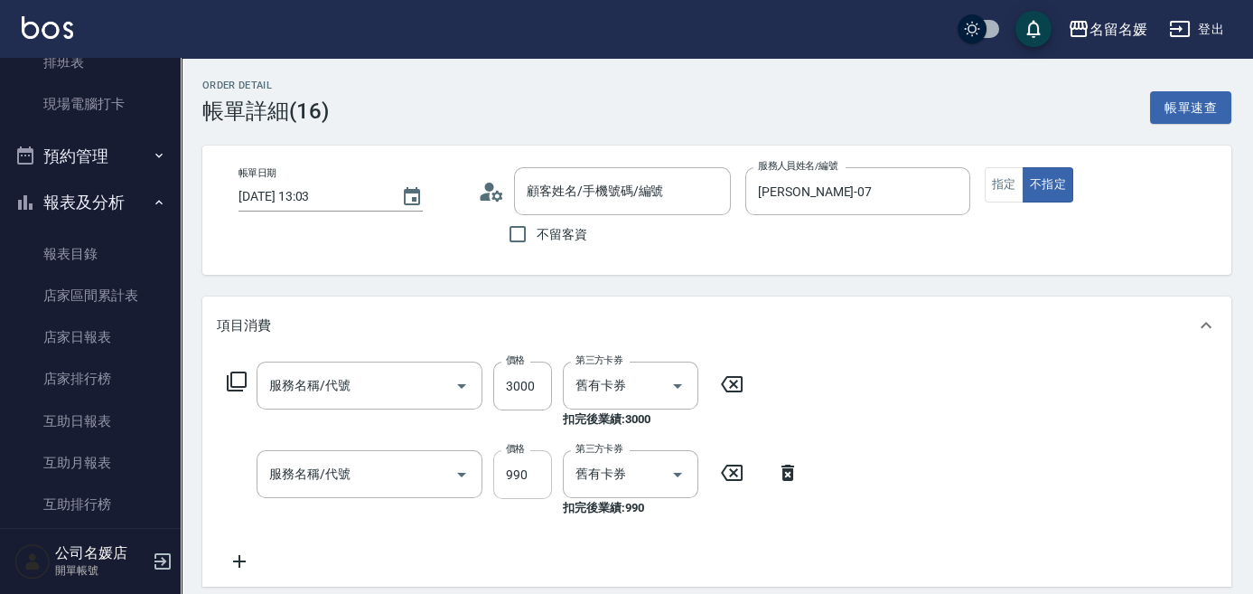
type input "[DATE] 13:03"
type input "[PERSON_NAME]-07"
type input "生化燙卷(3000自)(630)"
type input "(芙)頭皮養護套卡(638)"
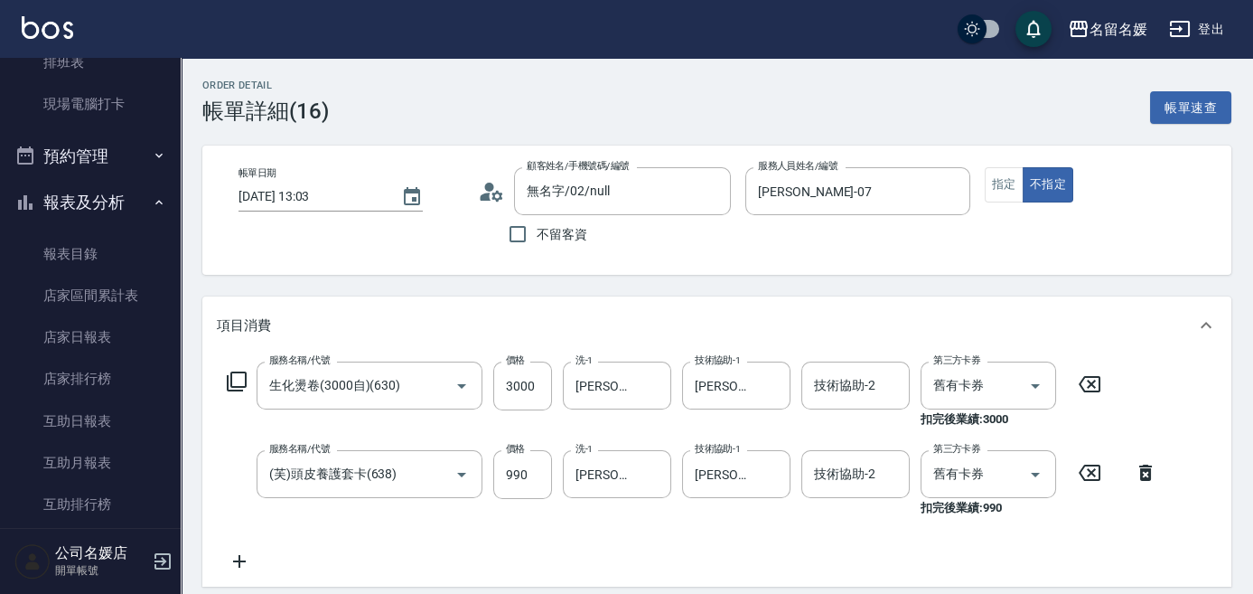
type input "無名字/02/null"
click at [239, 380] on icon at bounding box center [237, 382] width 22 height 22
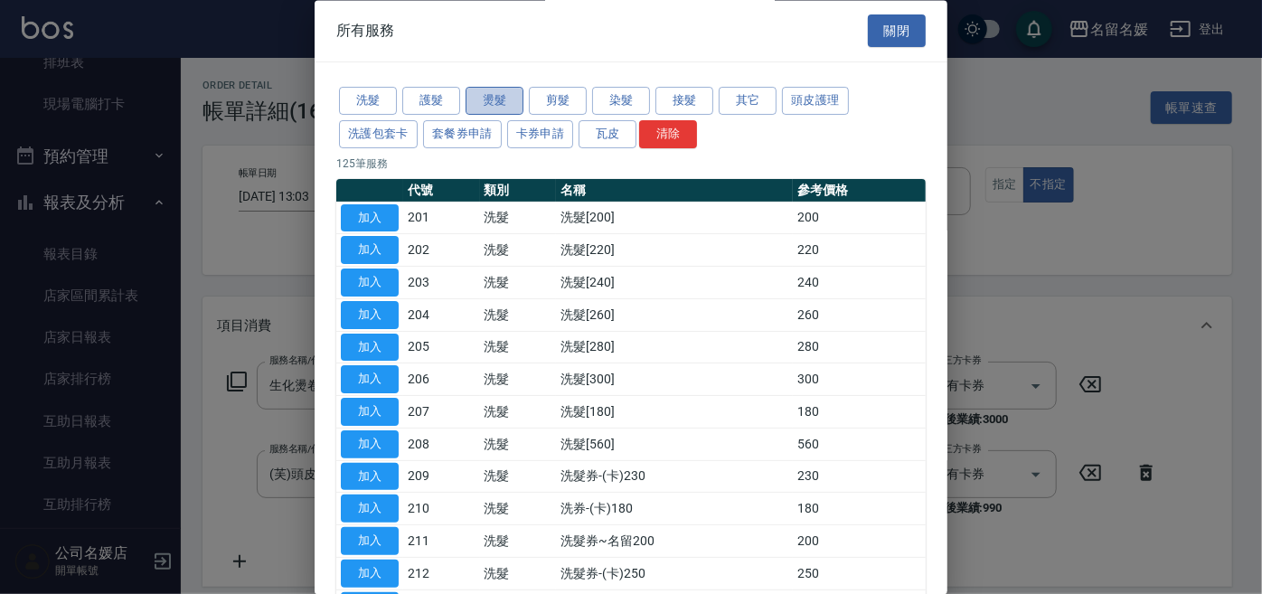
click at [513, 99] on button "燙髮" at bounding box center [494, 102] width 58 height 28
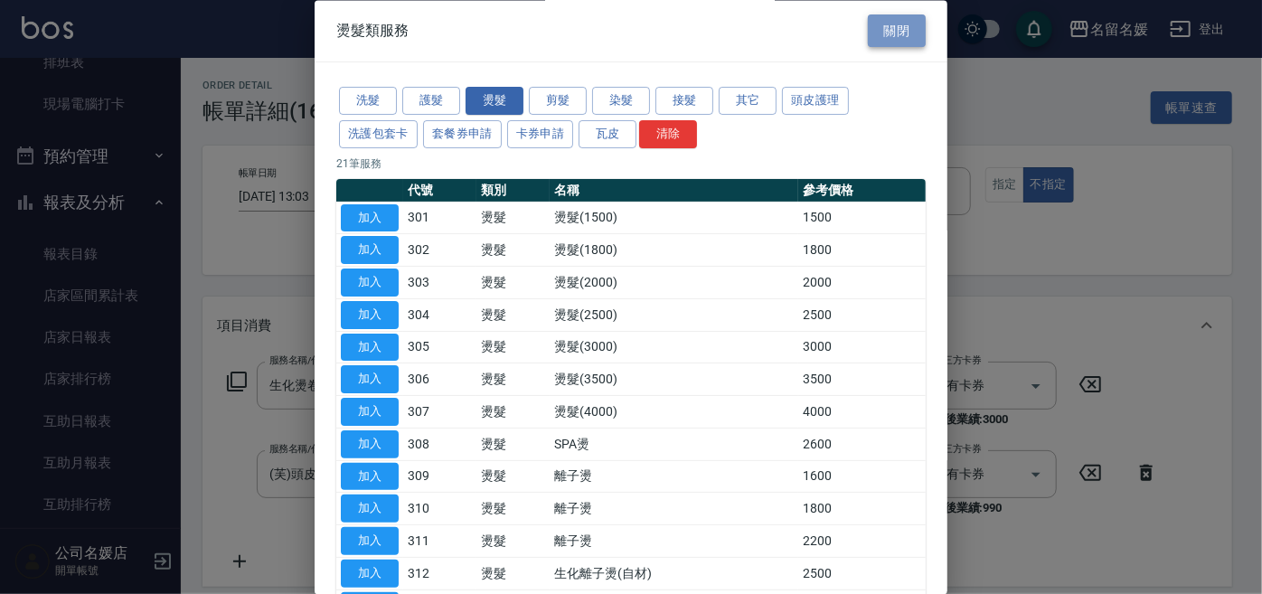
click at [887, 28] on button "關閉" at bounding box center [897, 30] width 58 height 33
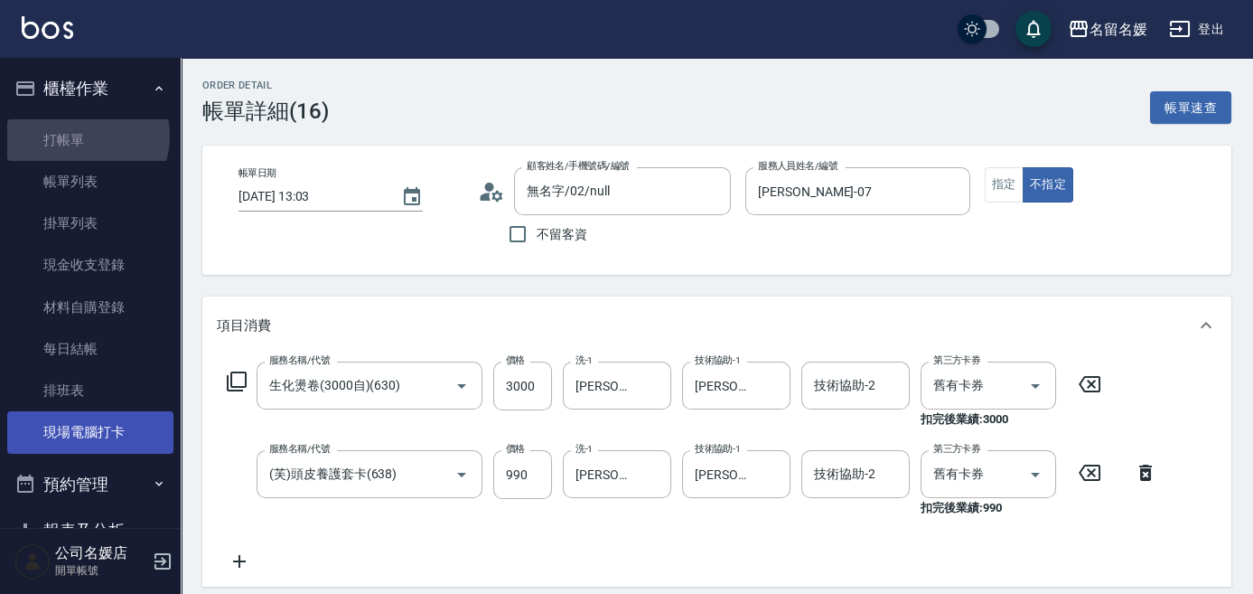
click at [84, 136] on link "打帳單" at bounding box center [90, 140] width 166 height 42
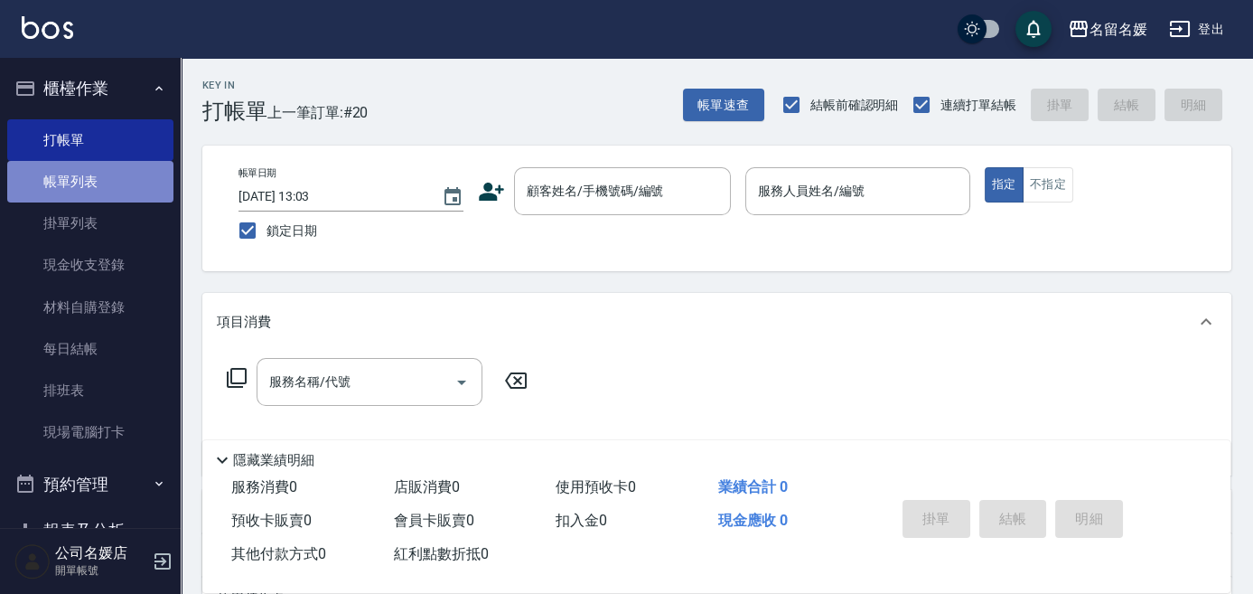
click at [113, 174] on link "帳單列表" at bounding box center [90, 182] width 166 height 42
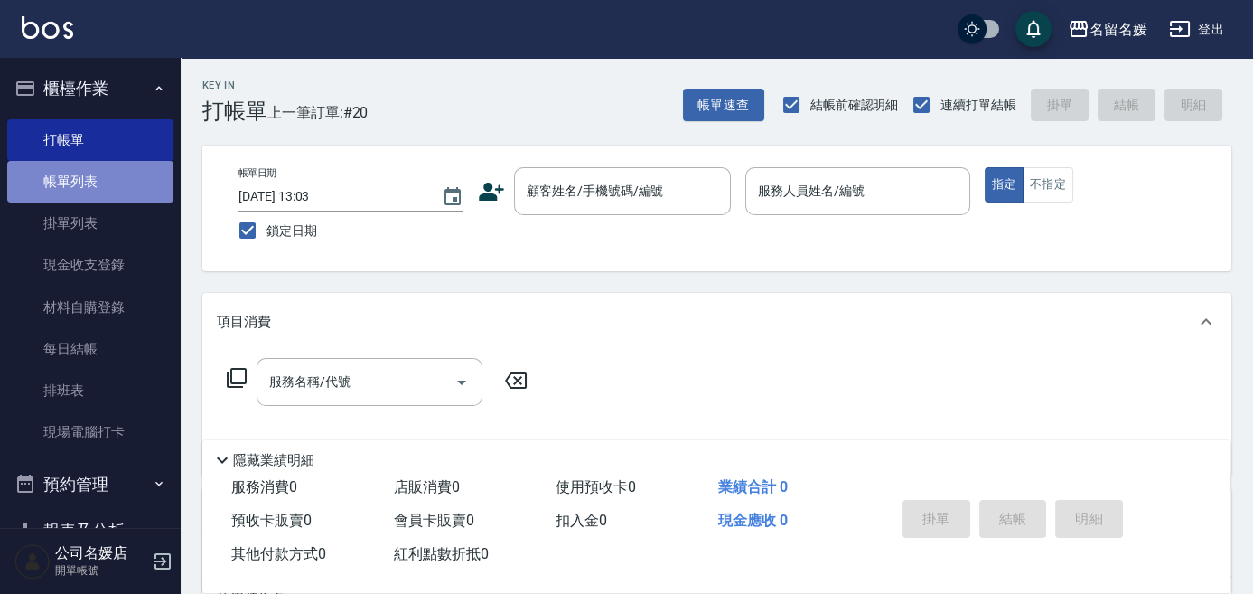
click at [113, 174] on link "帳單列表" at bounding box center [90, 182] width 166 height 42
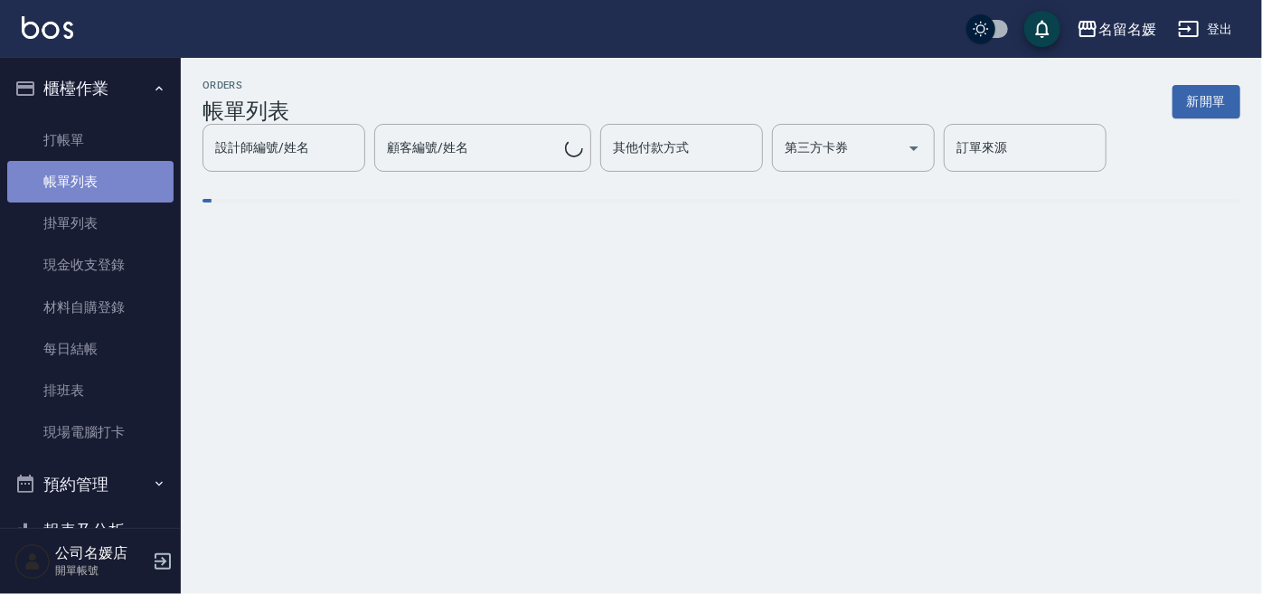
click at [113, 174] on link "帳單列表" at bounding box center [90, 182] width 166 height 42
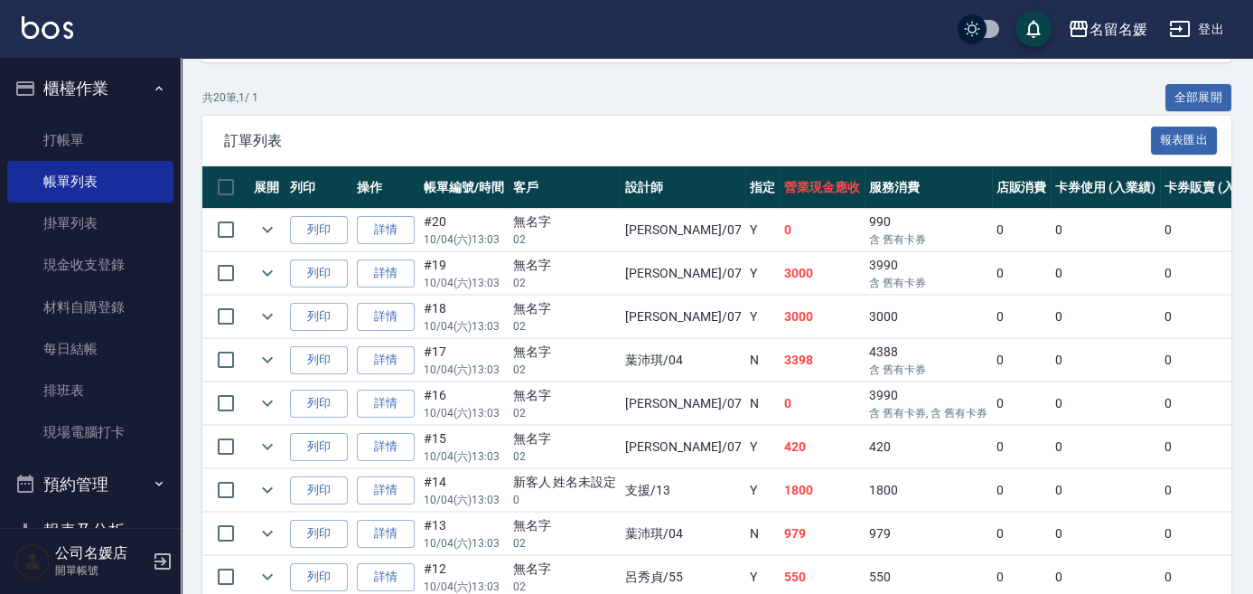
scroll to position [410, 0]
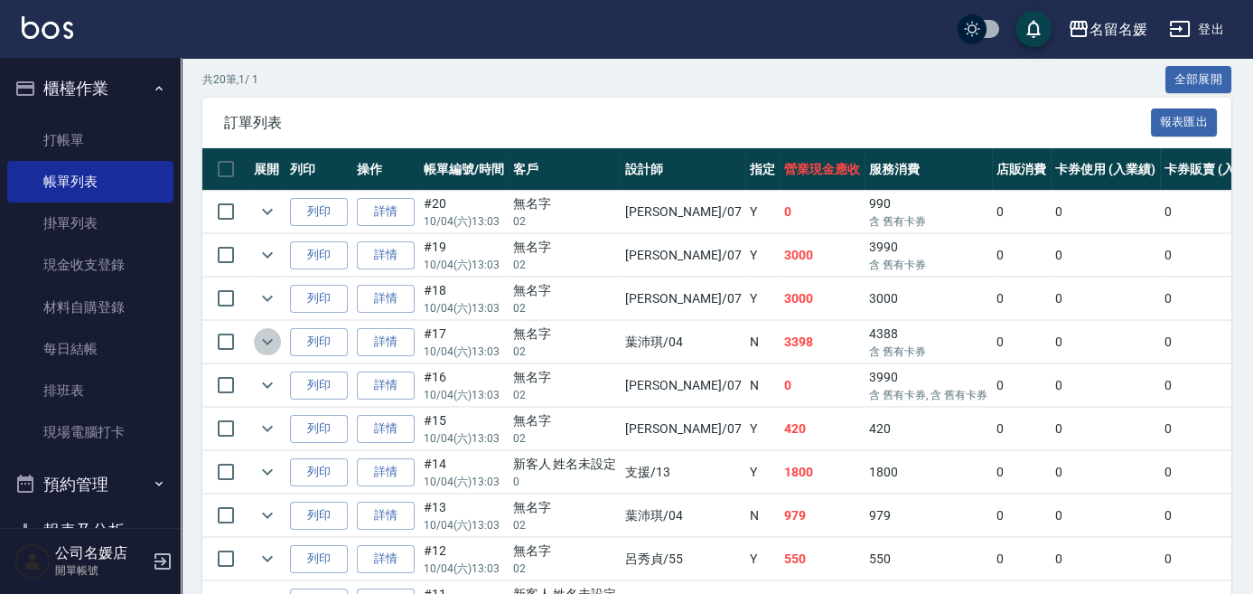
click at [272, 338] on icon "expand row" at bounding box center [268, 342] width 22 height 22
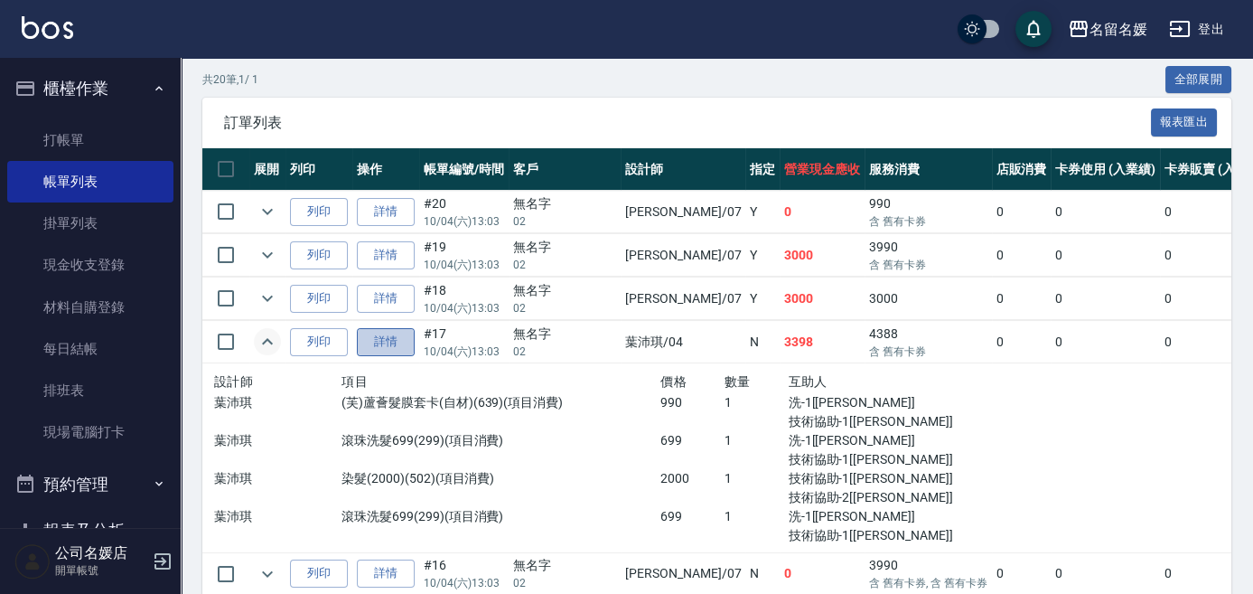
click at [383, 331] on link "詳情" at bounding box center [386, 342] width 58 height 28
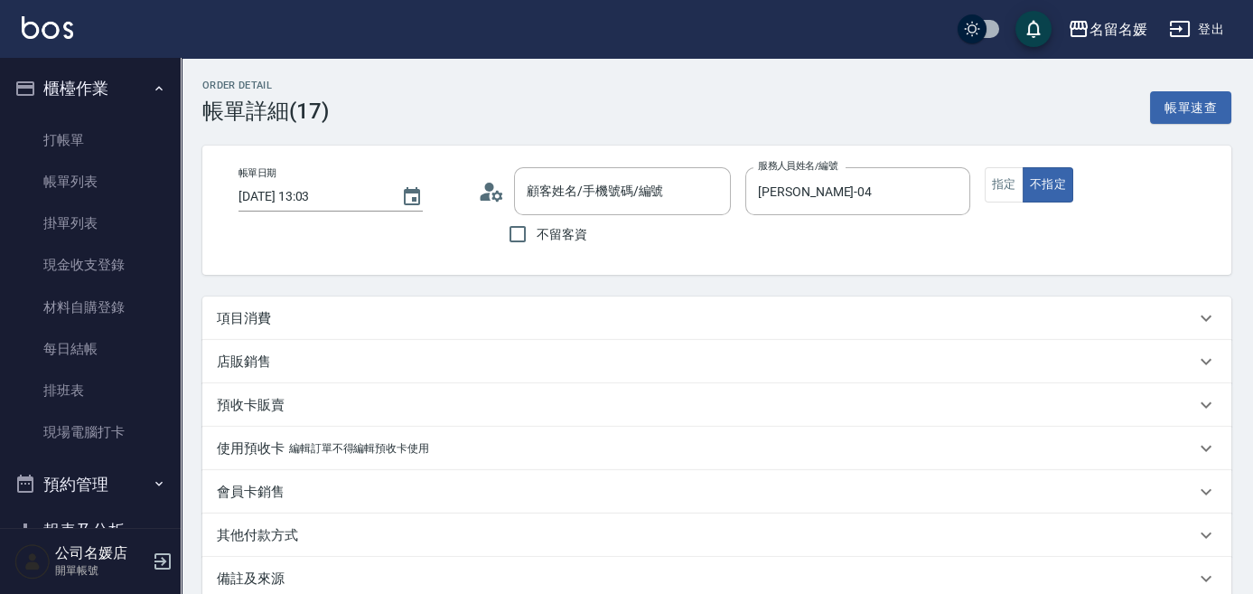
type input "[DATE] 13:03"
type input "[PERSON_NAME]-04"
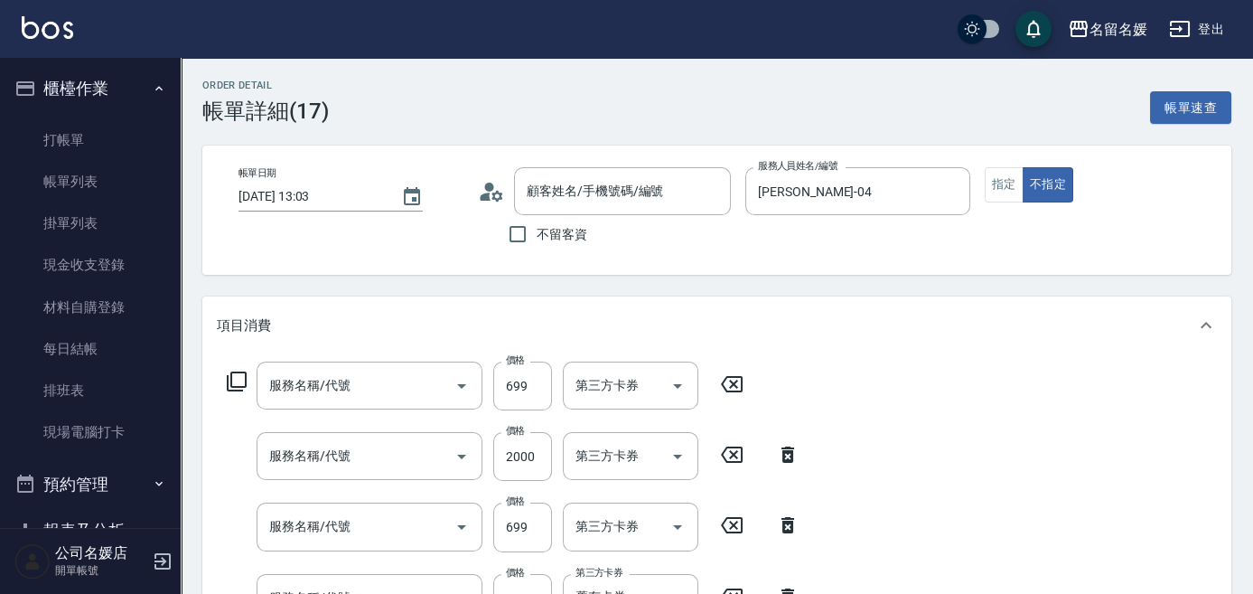
scroll to position [164, 0]
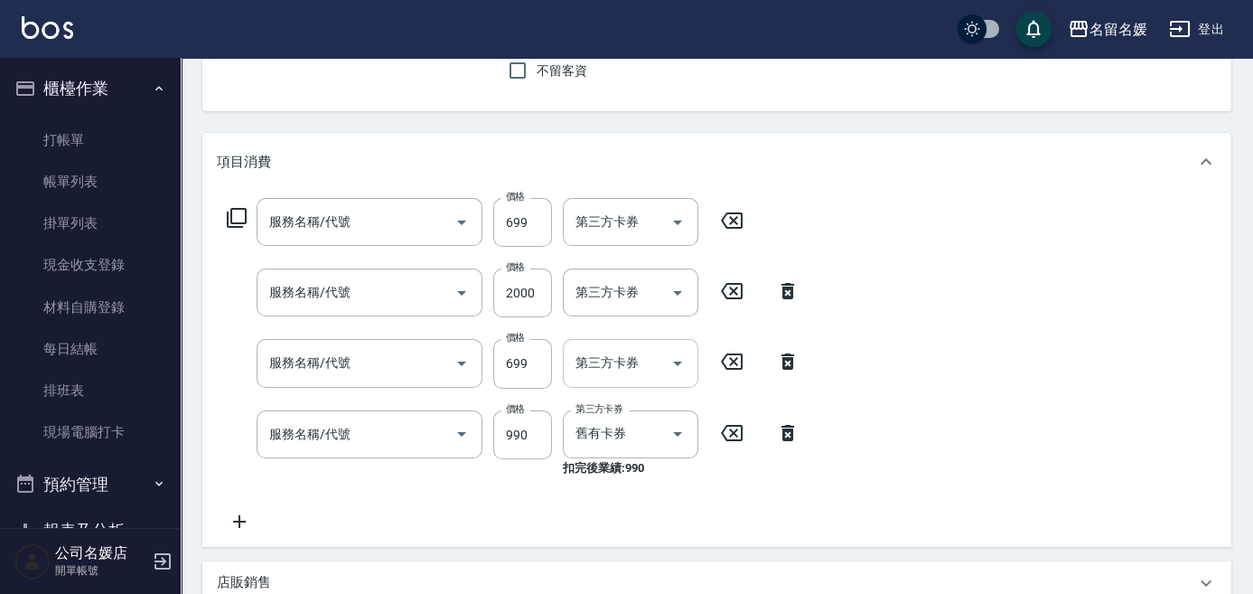
type input "無名字/02/null"
type input "滾珠洗髮699(299)"
type input "染髮(2000)(502)"
type input "滾珠洗髮699(299)"
type input "(芙)蘆薈髮膜套卡(自材)(639)"
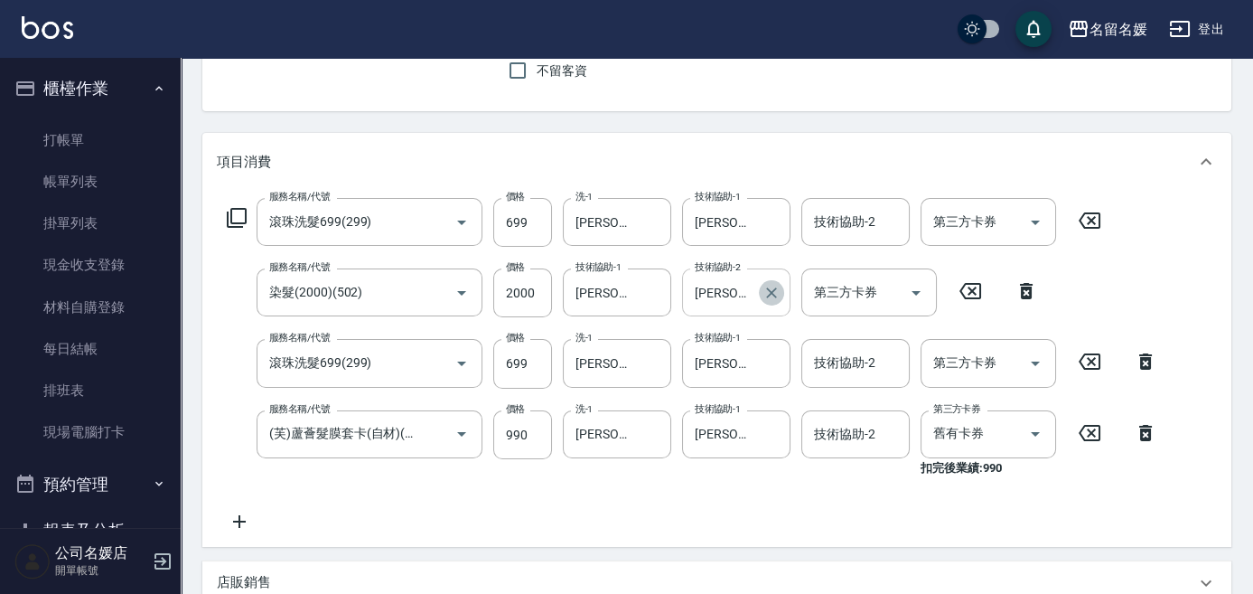
click at [774, 290] on icon "Clear" at bounding box center [772, 293] width 18 height 18
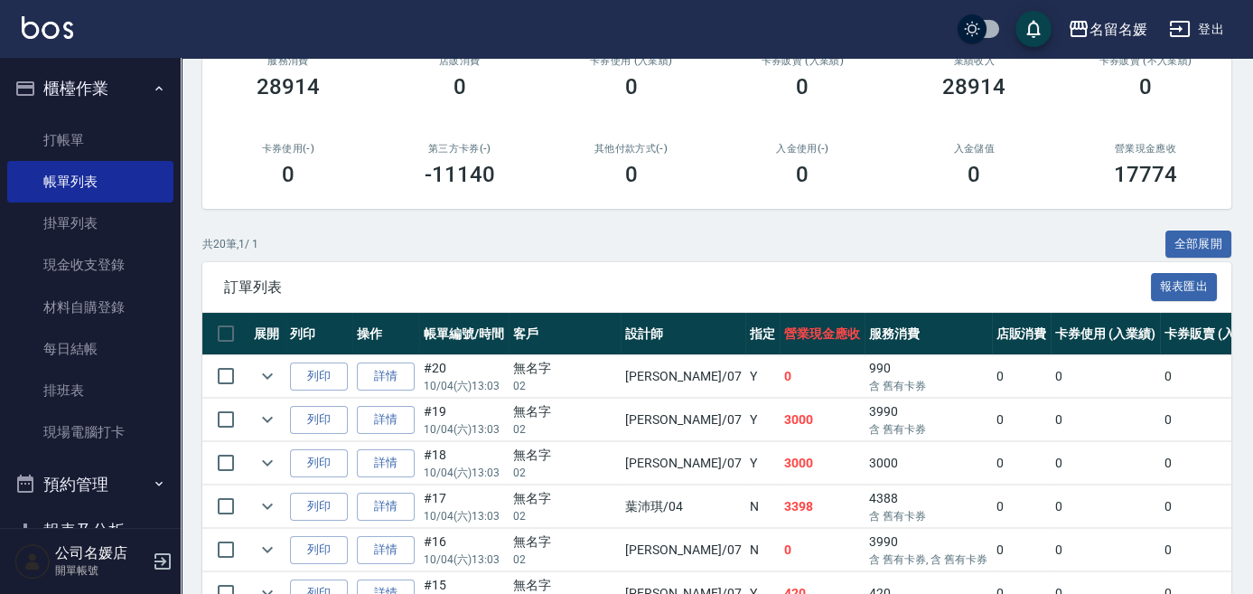
scroll to position [328, 0]
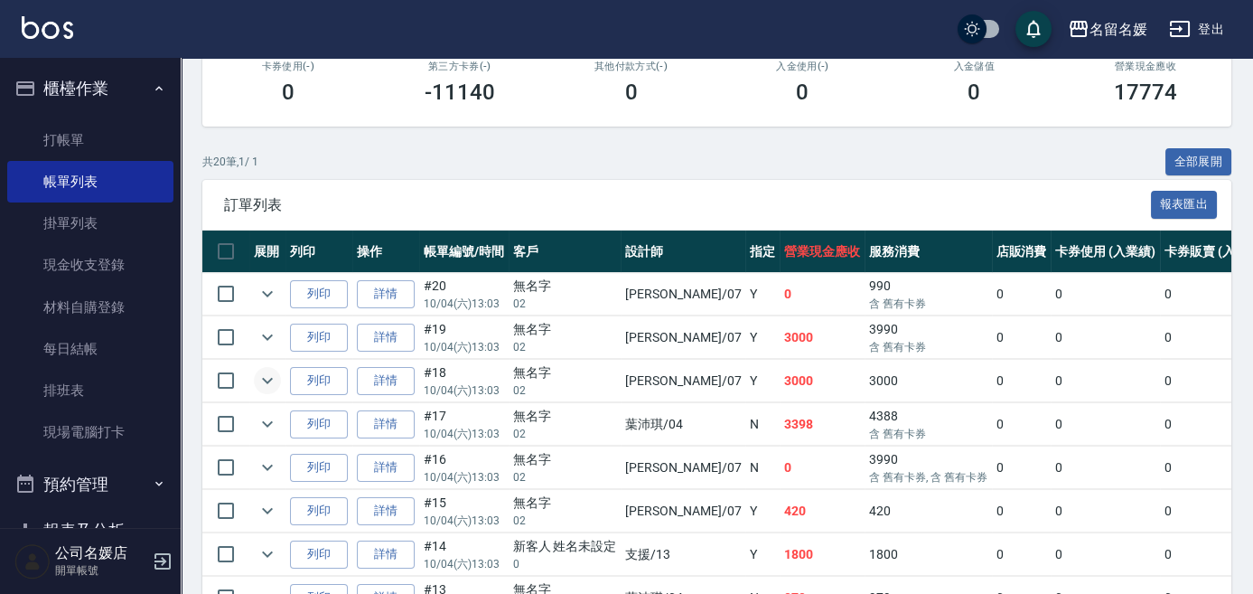
click at [266, 377] on icon "expand row" at bounding box center [268, 381] width 22 height 22
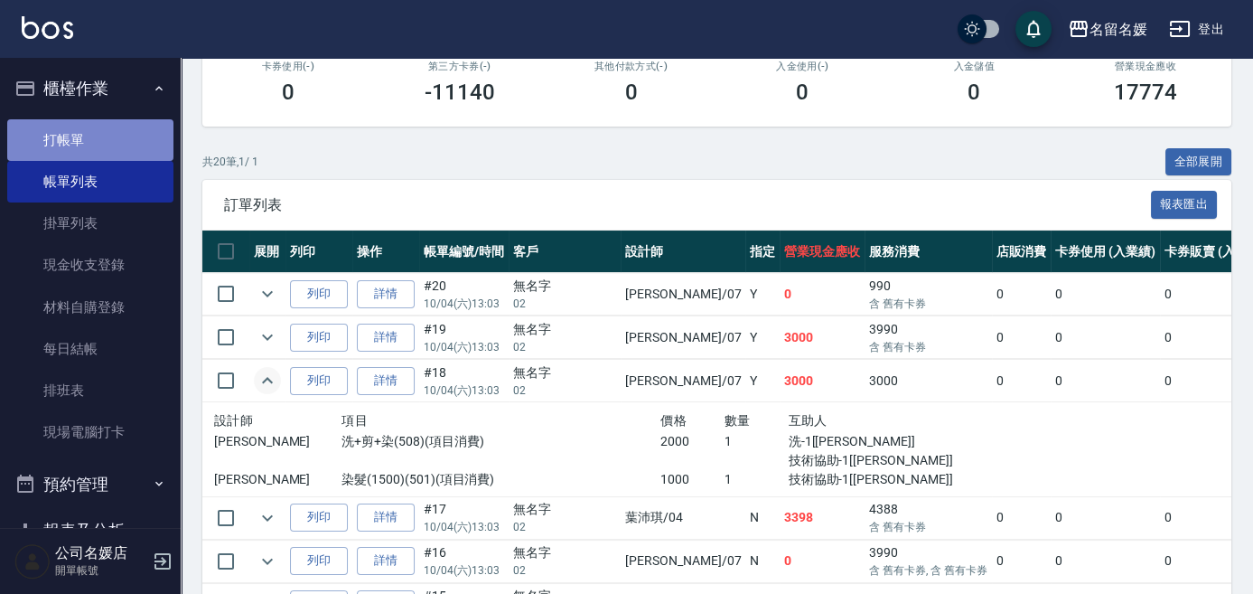
click at [106, 136] on link "打帳單" at bounding box center [90, 140] width 166 height 42
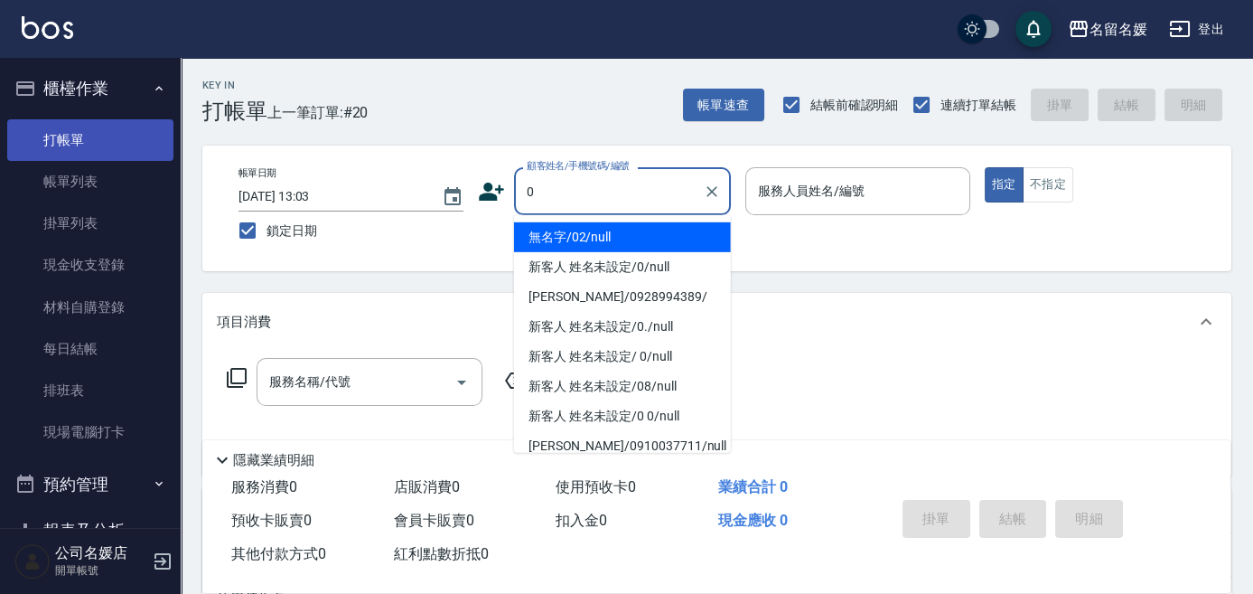
type input "0"
type input "04"
type button "true"
type input "無名字/02/null"
type input "[PERSON_NAME]-04"
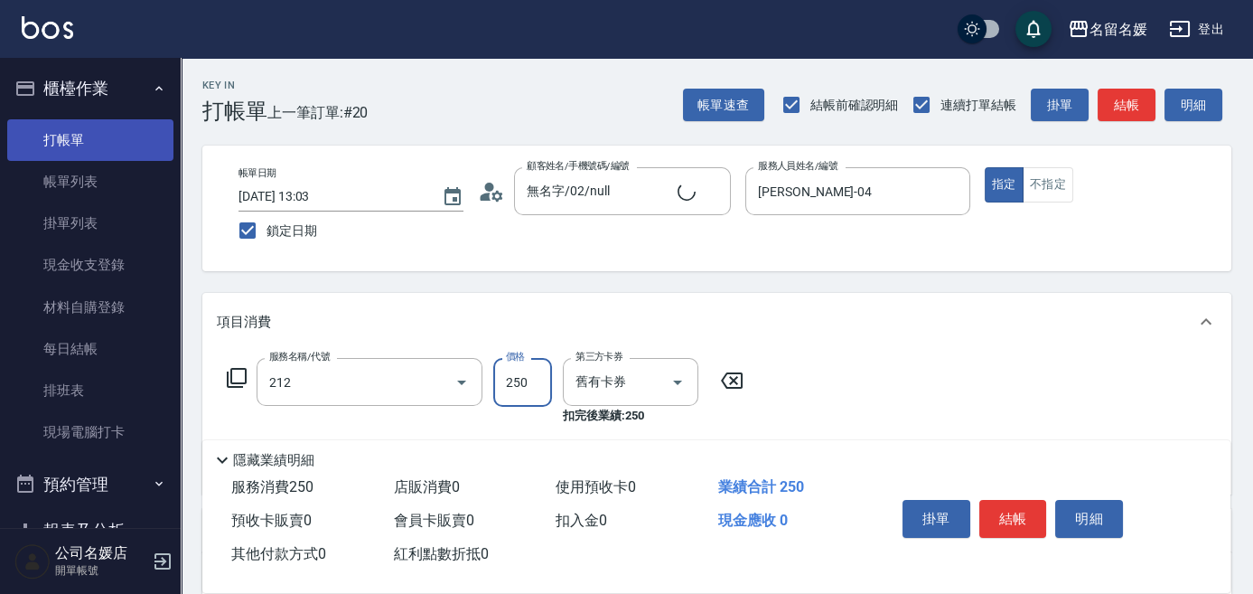
type input "洗髮券-(卡)250(212)"
type input "新客人 姓名未設定/0/null"
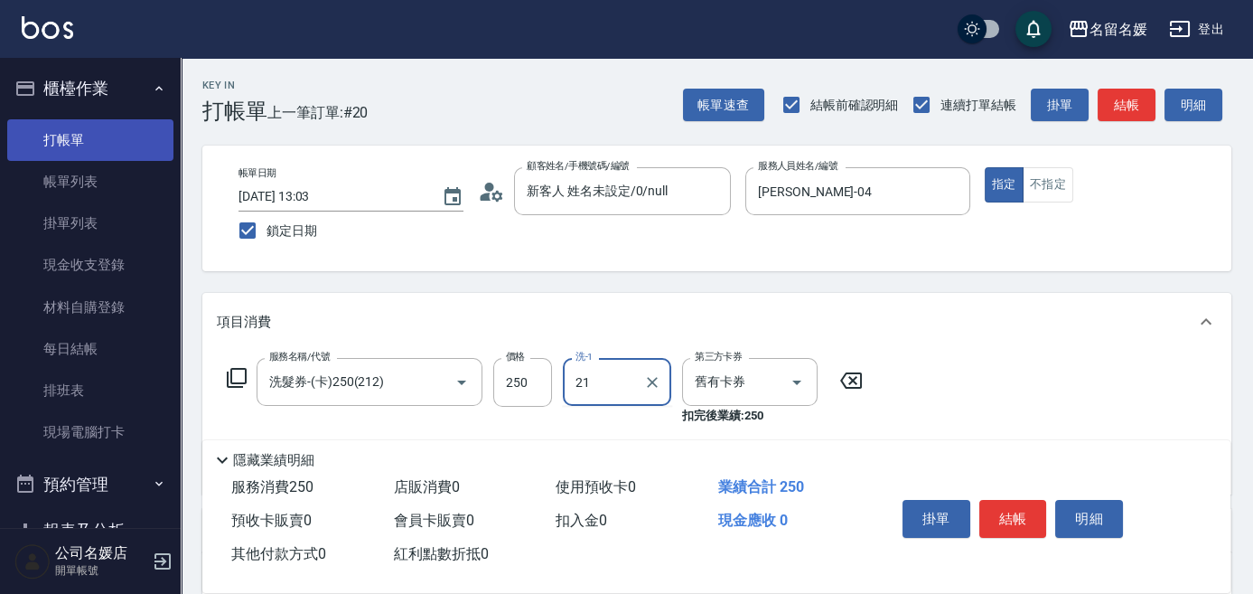
type input "[PERSON_NAME]-21"
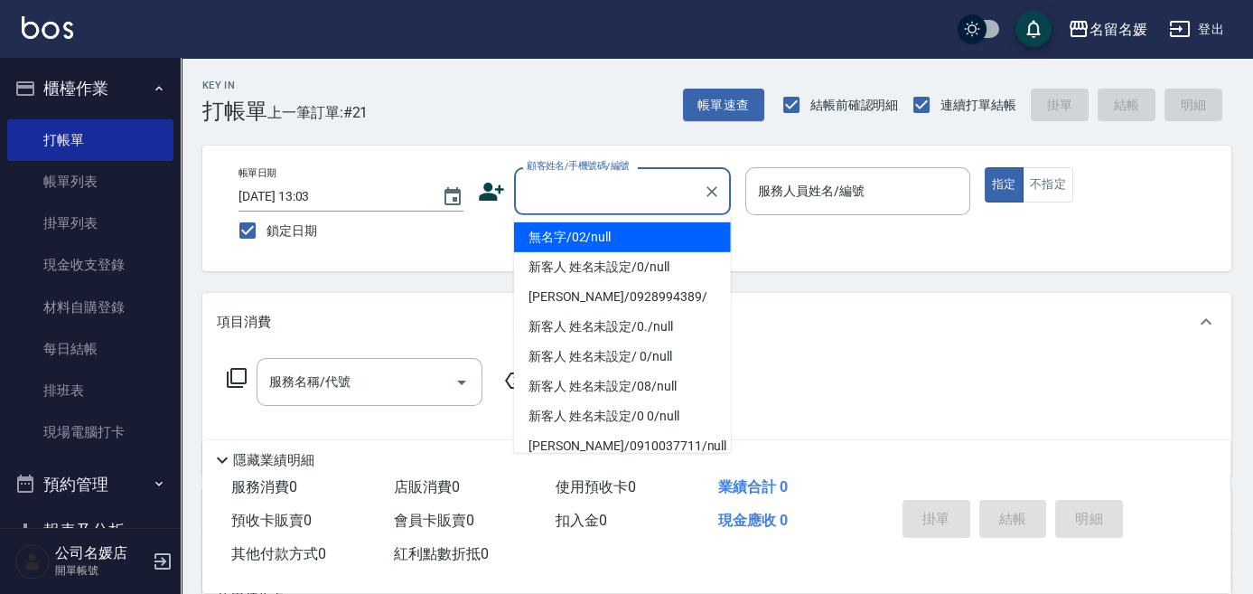
type input "0"
type input "無名字/02/null"
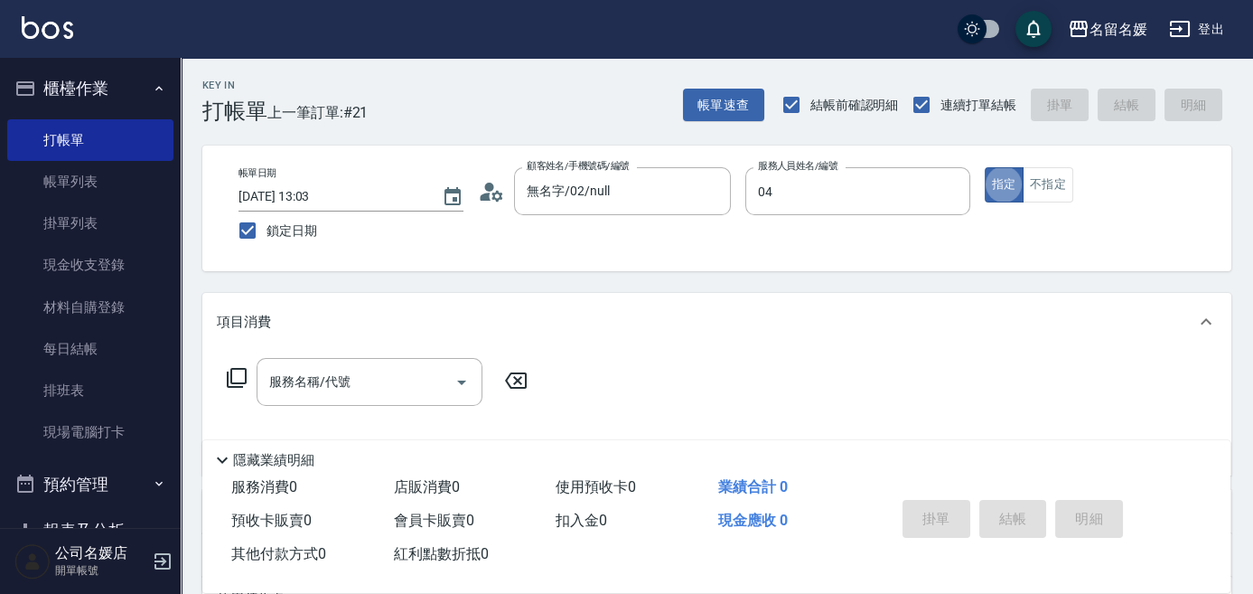
type input "[PERSON_NAME]-04"
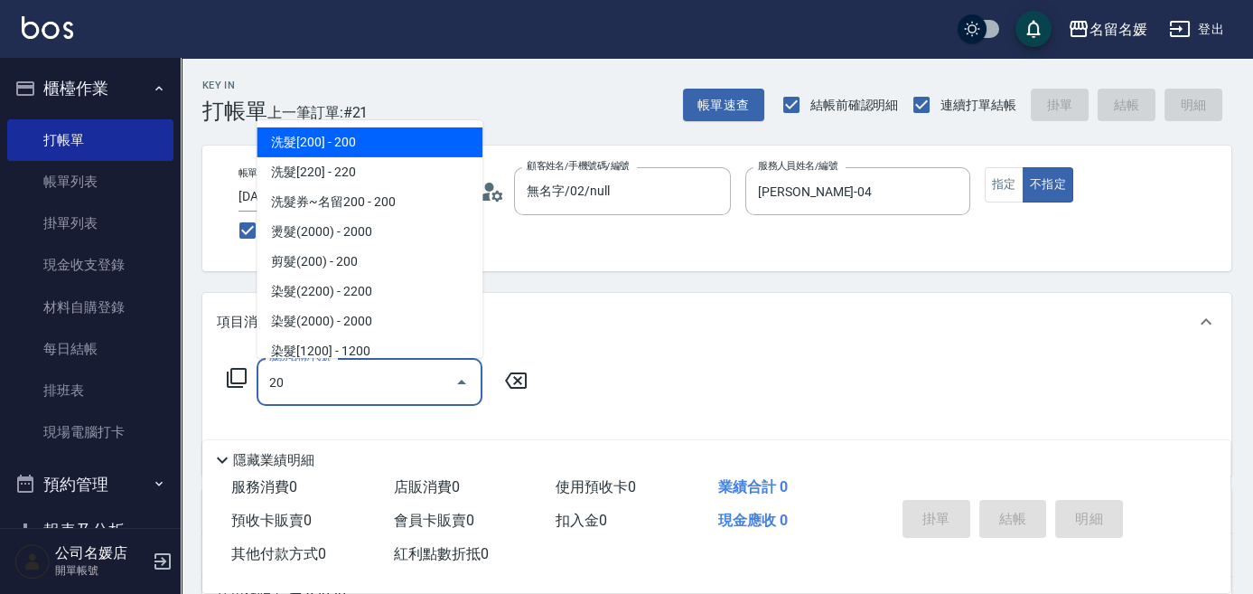
type input "2"
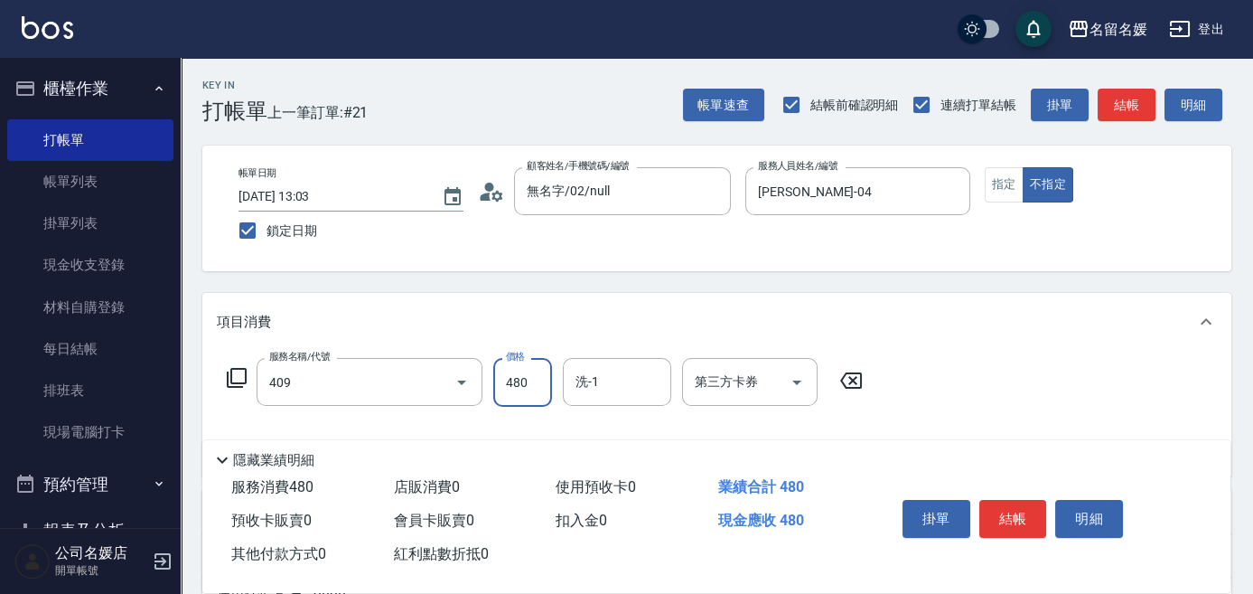
type input "洗+剪(409)"
type input "580"
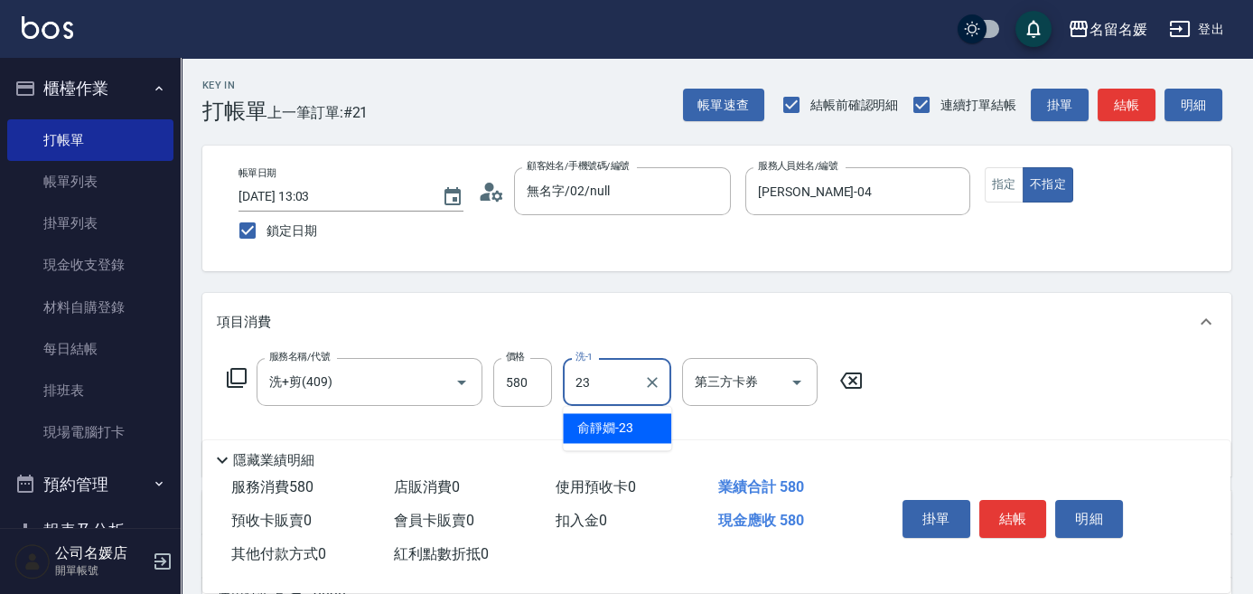
type input "[PERSON_NAME]-23"
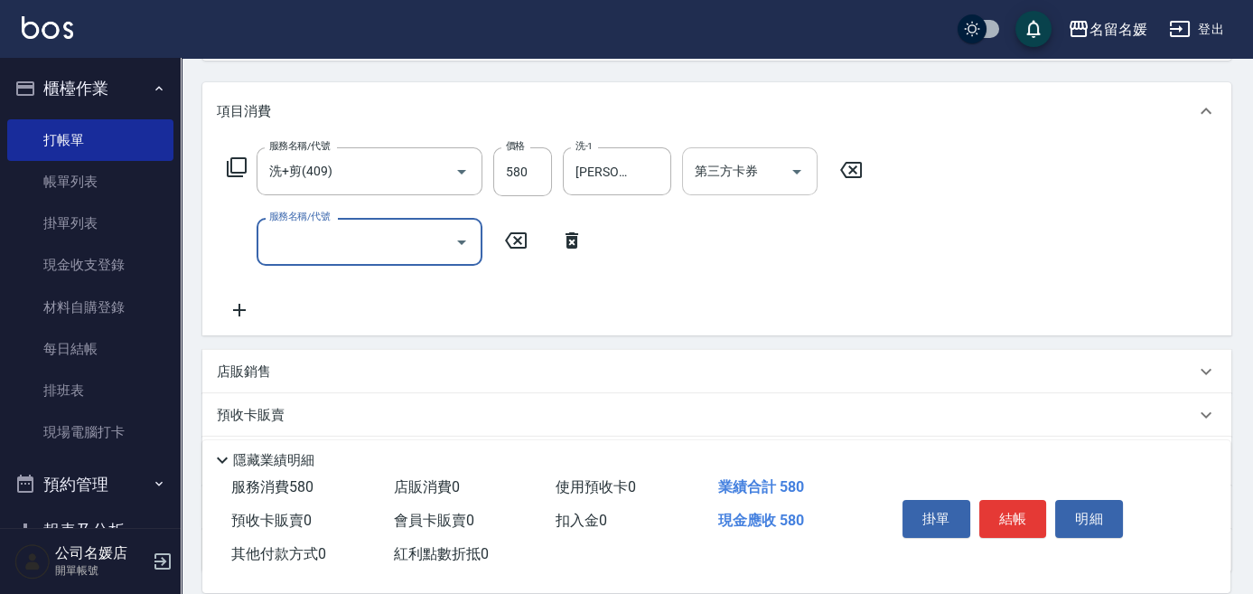
scroll to position [246, 0]
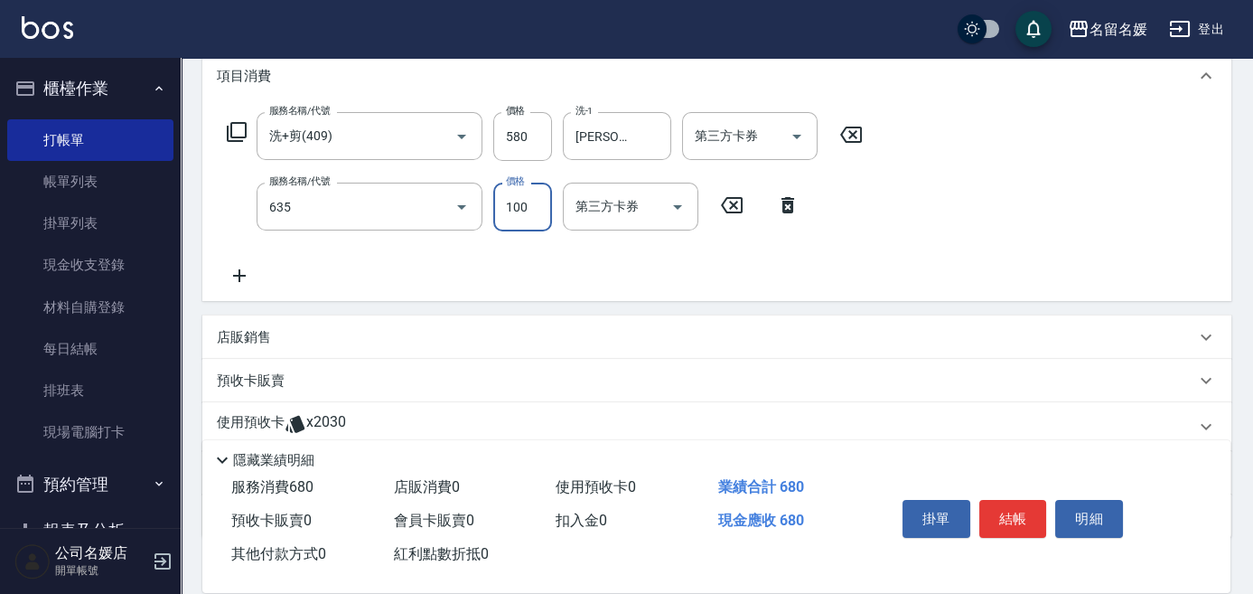
type input "[PERSON_NAME].玻酸.晶膜.水療(635)"
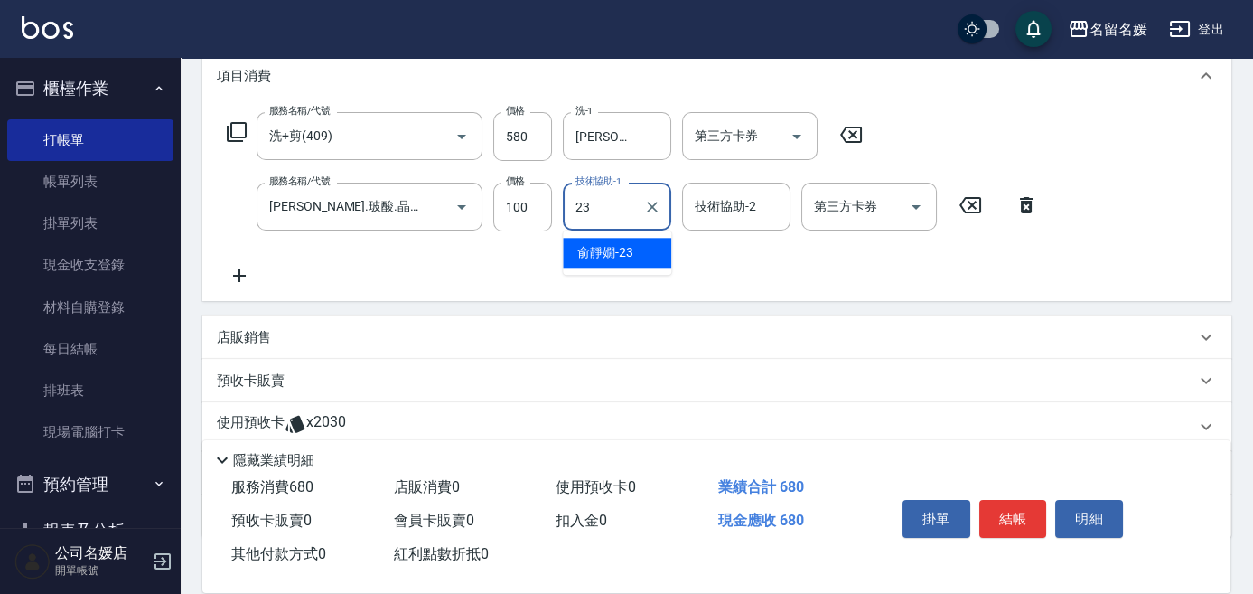
type input "[PERSON_NAME]-23"
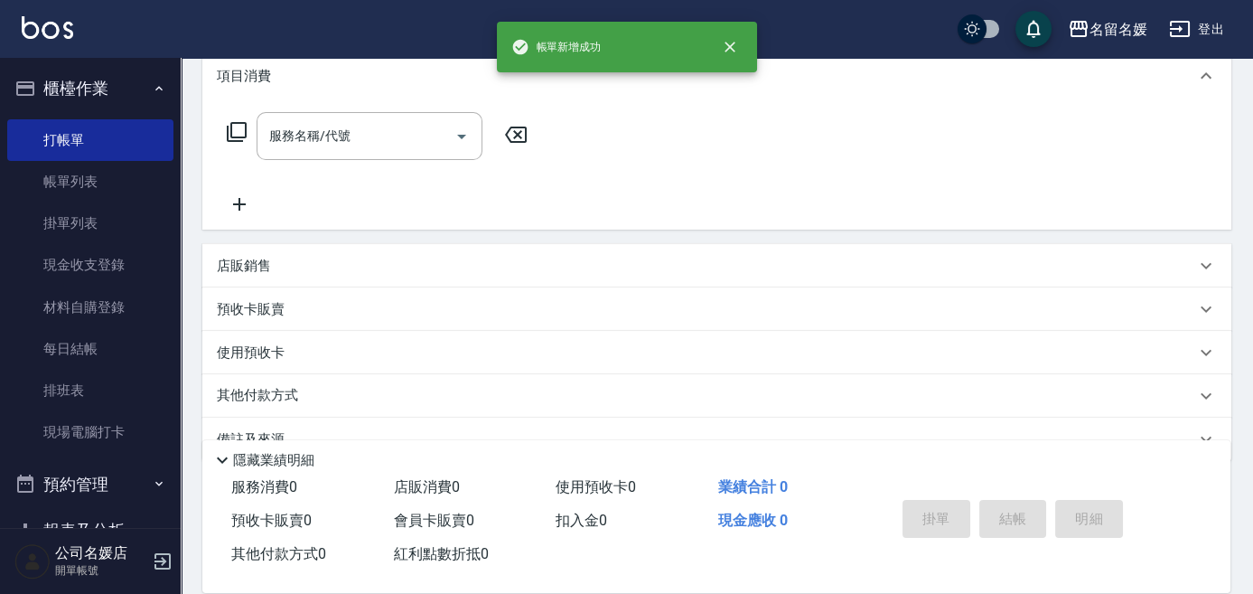
scroll to position [0, 0]
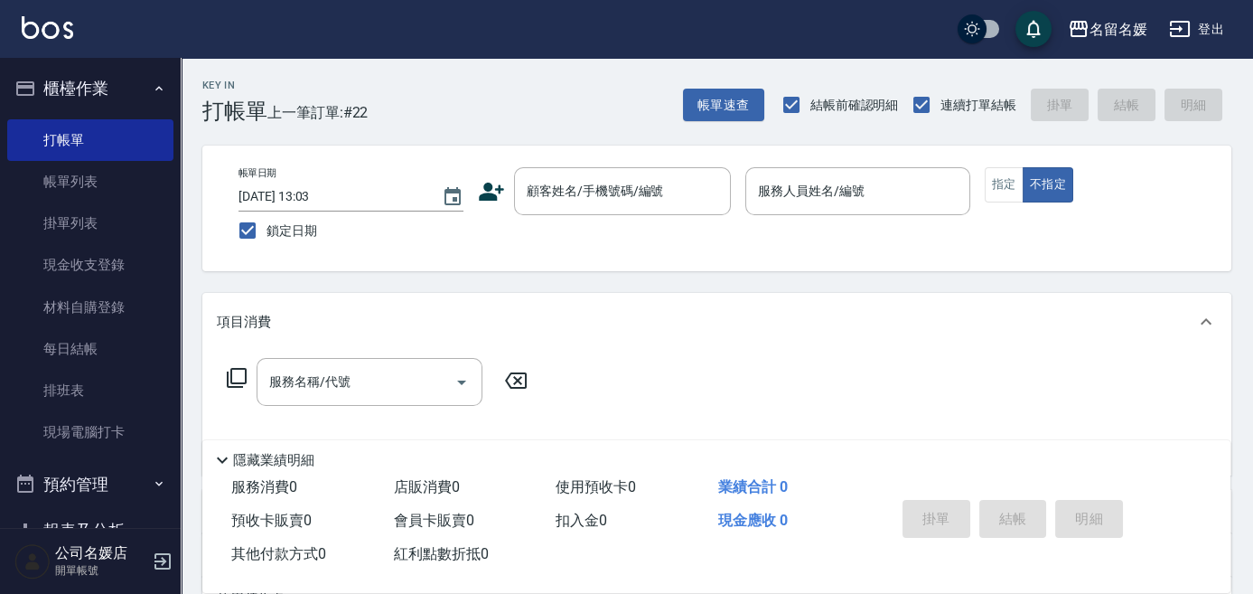
drag, startPoint x: 466, startPoint y: 240, endPoint x: 581, endPoint y: 49, distance: 223.3
click at [581, 49] on div "名留名媛 登出" at bounding box center [626, 29] width 1253 height 58
click at [587, 193] on input "顧客姓名/手機號碼/編號" at bounding box center [609, 191] width 174 height 32
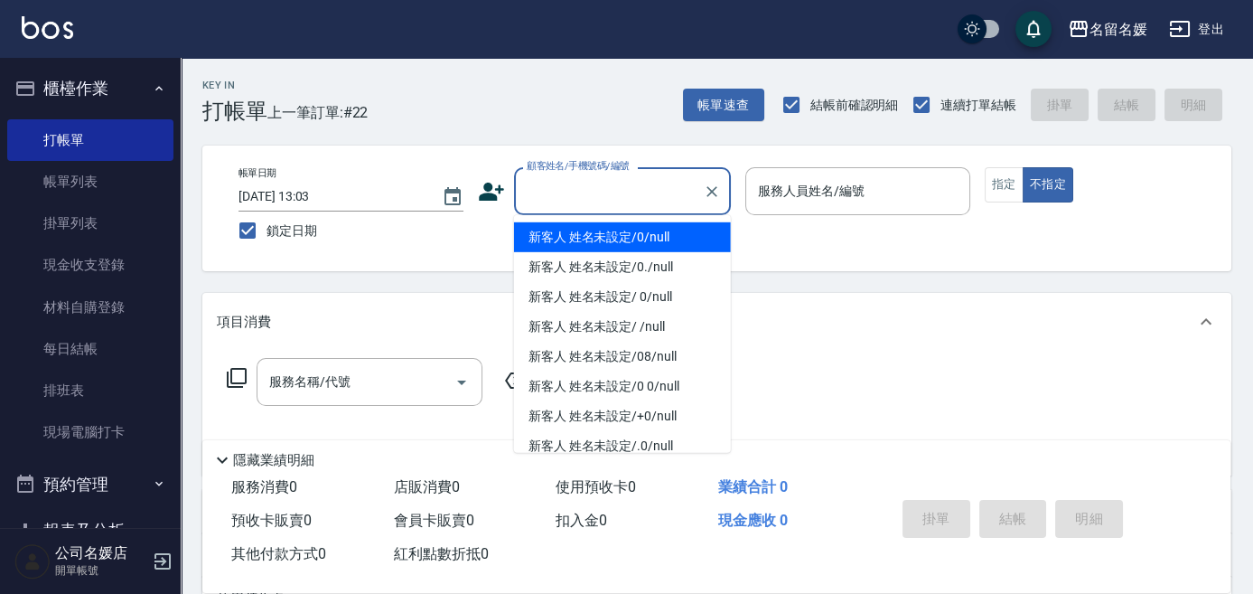
click at [590, 192] on input "顧客姓名/手機號碼/編號" at bounding box center [609, 191] width 174 height 32
click at [638, 184] on input "顧客姓名/手機號碼/編號" at bounding box center [609, 191] width 174 height 32
click at [633, 202] on input "顧客姓名/手機號碼/編號" at bounding box center [609, 191] width 174 height 32
drag, startPoint x: 634, startPoint y: 183, endPoint x: 634, endPoint y: 160, distance: 23.5
click at [634, 170] on div "顧客姓名/手機號碼/編號" at bounding box center [622, 191] width 217 height 48
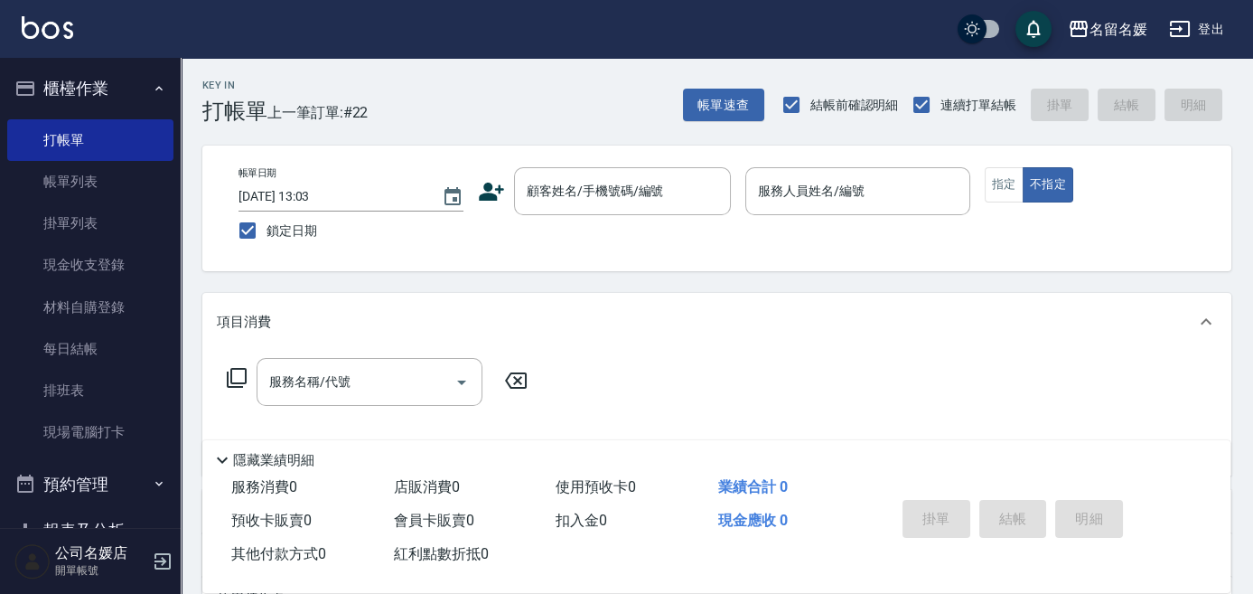
click at [570, 92] on div "Key In 打帳單 上一筆訂單:#22 帳單速查 結帳前確認明細 連續打單結帳 掛單 結帳 明細" at bounding box center [706, 91] width 1051 height 66
click at [565, 195] on input "顧客姓名/手機號碼/編號" at bounding box center [609, 191] width 174 height 32
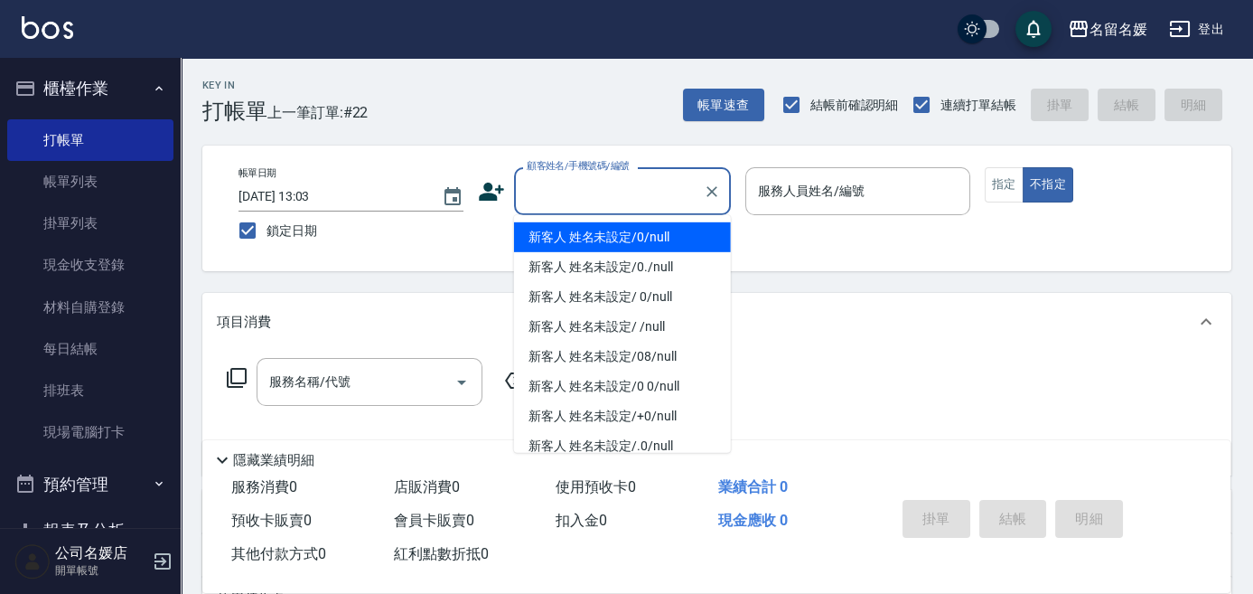
click at [565, 195] on input "顧客姓名/手機號碼/編號" at bounding box center [609, 191] width 174 height 32
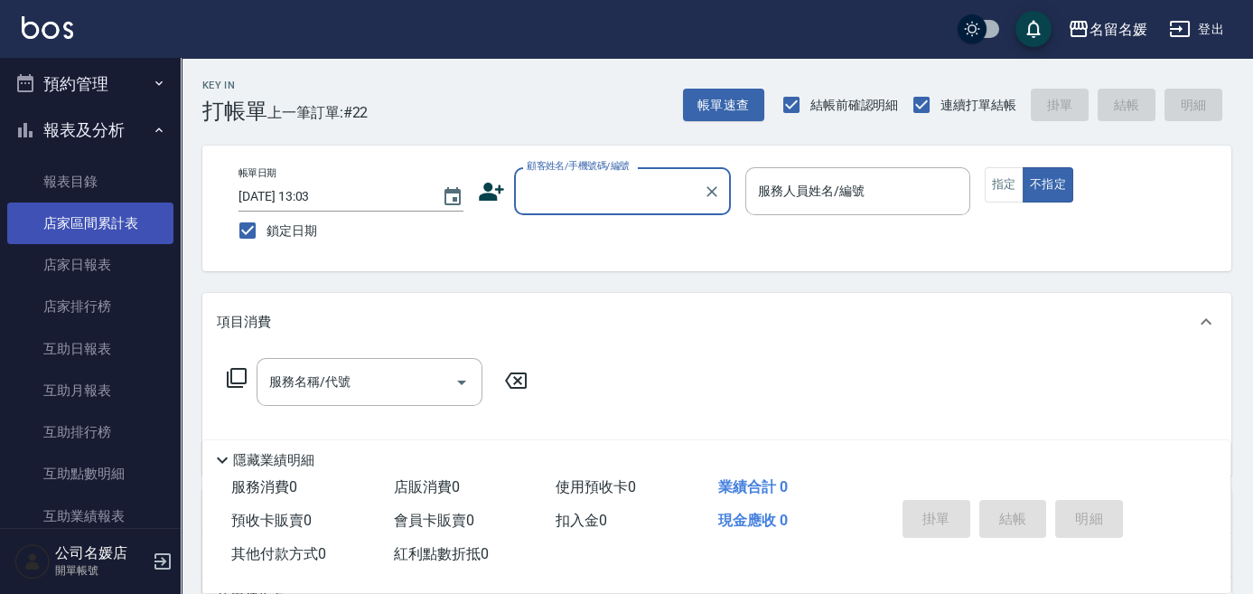
scroll to position [410, 0]
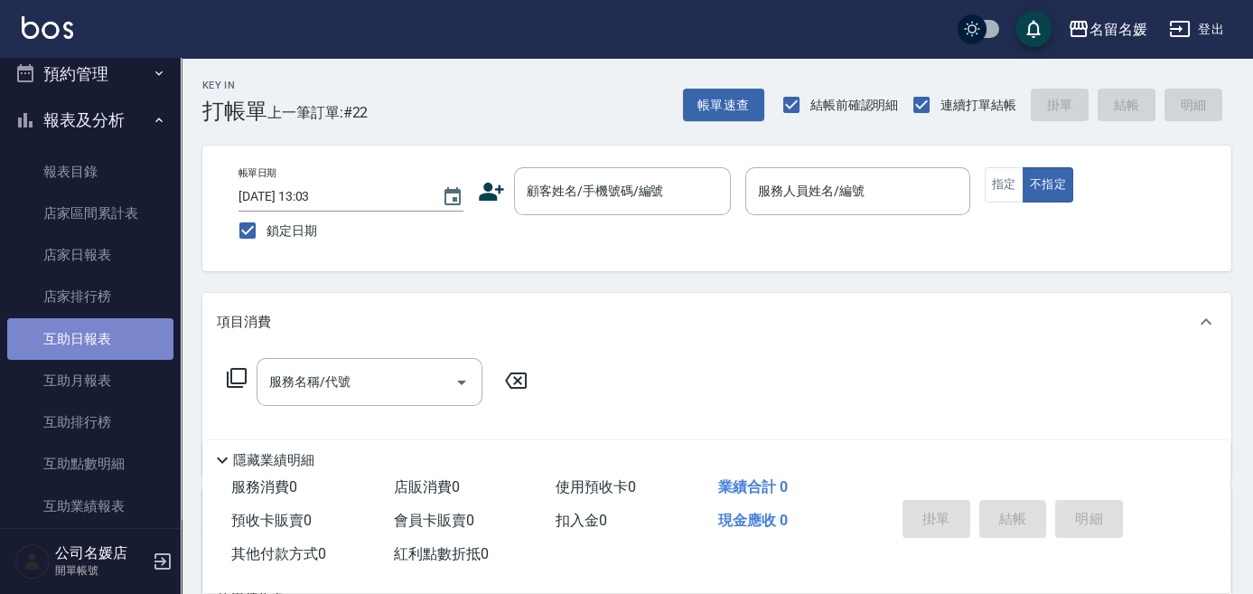
click at [124, 343] on link "互助日報表" at bounding box center [90, 339] width 166 height 42
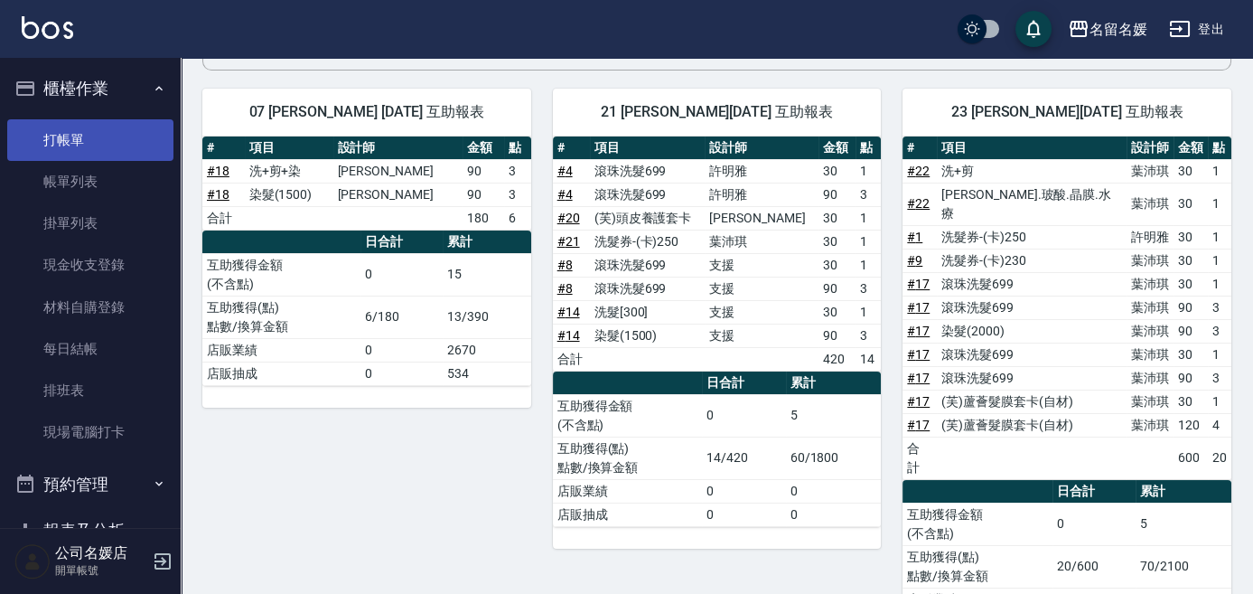
click at [136, 146] on link "打帳單" at bounding box center [90, 140] width 166 height 42
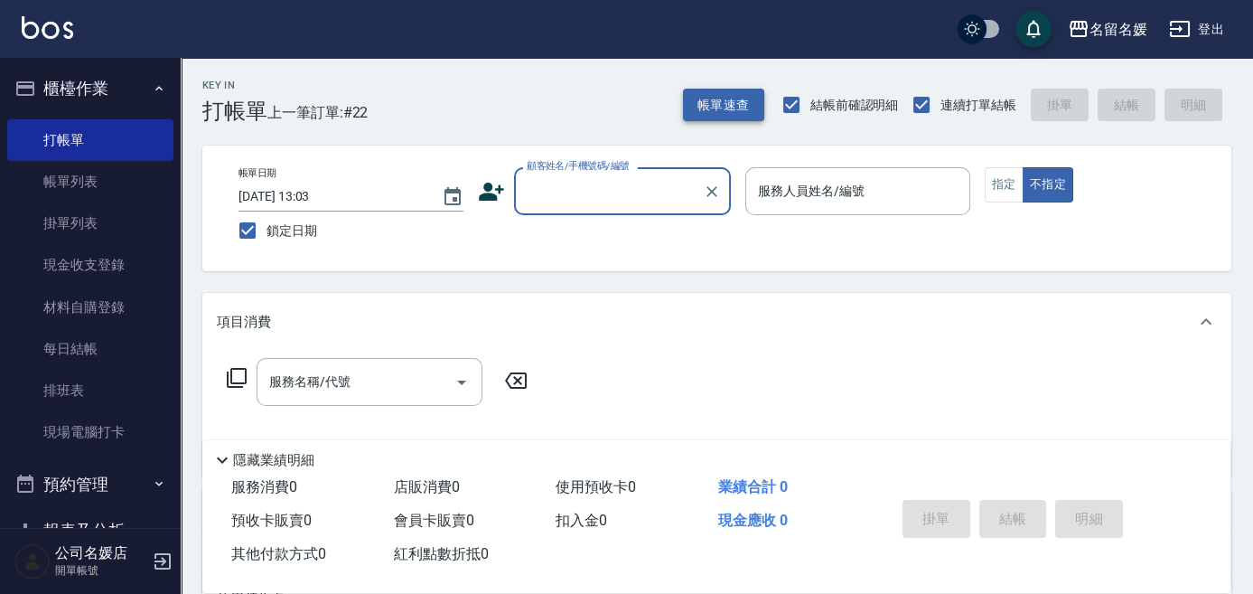
click at [725, 94] on button "帳單速查" at bounding box center [723, 105] width 81 height 33
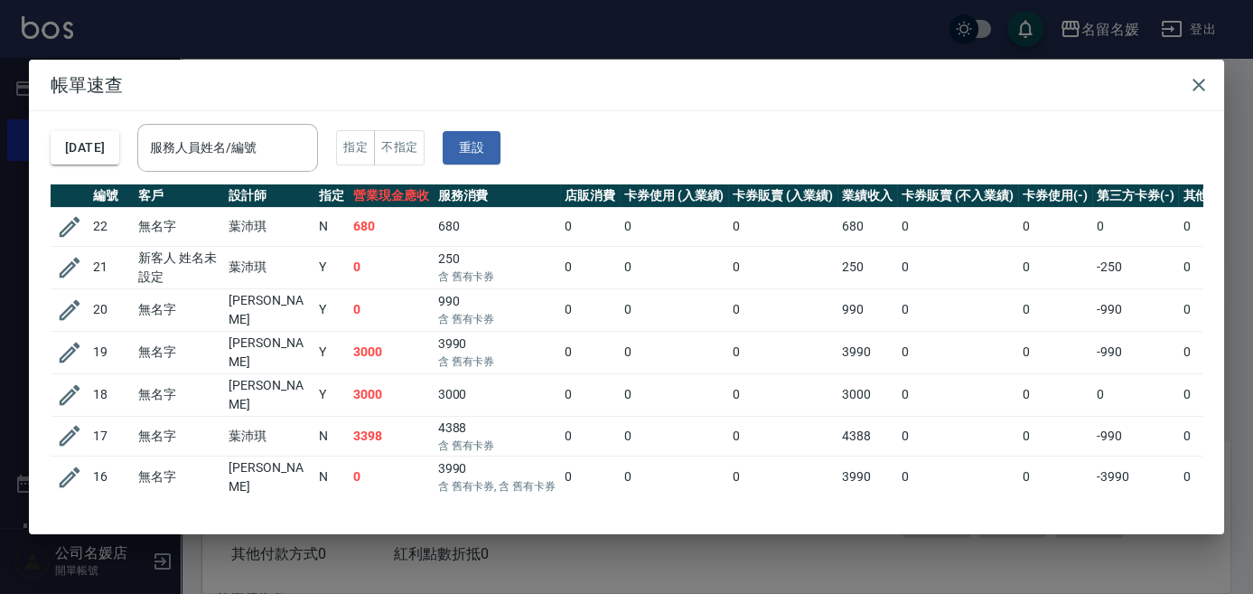
drag, startPoint x: 201, startPoint y: 374, endPoint x: 311, endPoint y: 360, distance: 111.2
click at [217, 373] on td "無名字" at bounding box center [179, 394] width 90 height 42
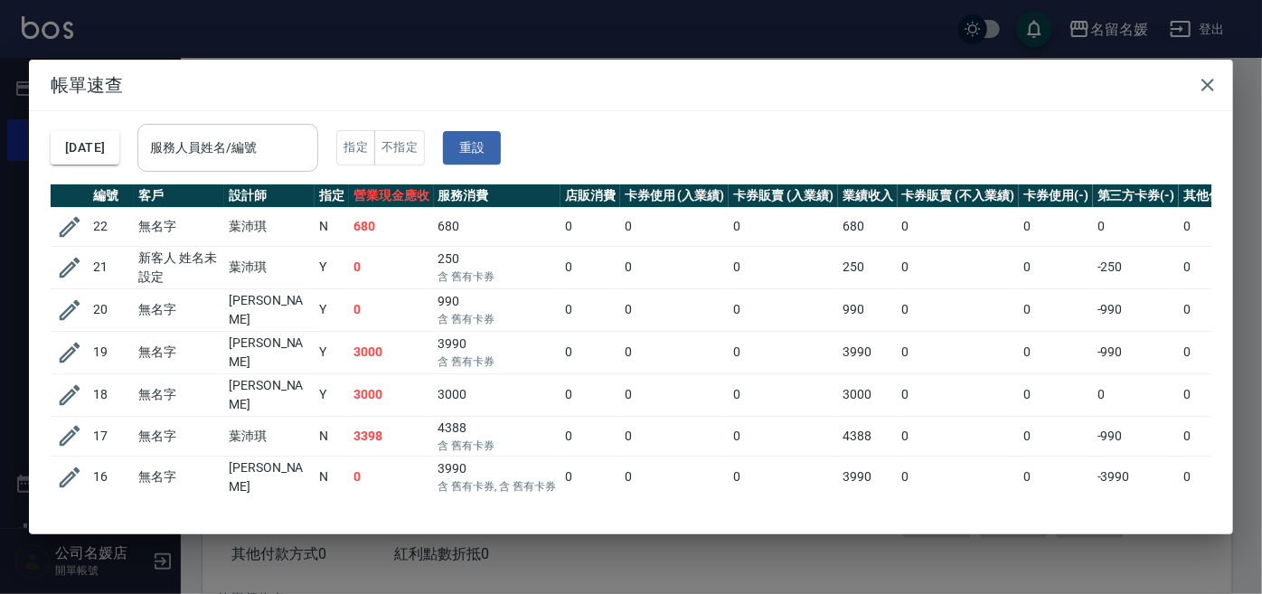
click at [292, 150] on input "服務人員姓名/編號" at bounding box center [227, 148] width 164 height 32
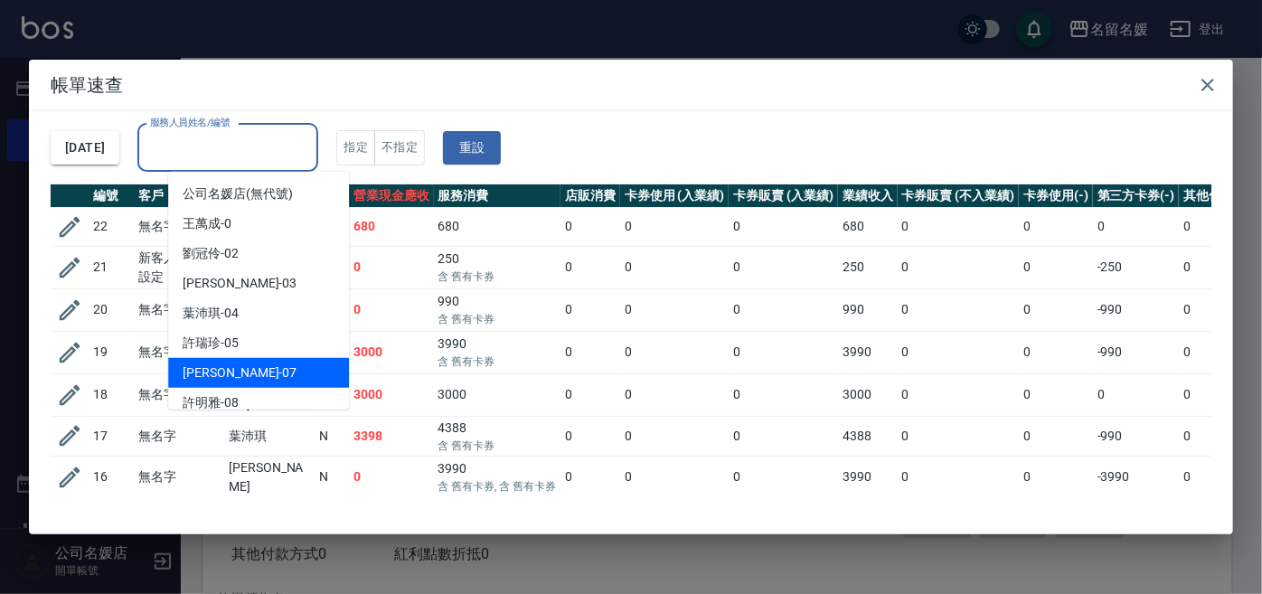
click at [276, 367] on div "[PERSON_NAME] -07" at bounding box center [258, 373] width 181 height 30
type input "[PERSON_NAME]-07"
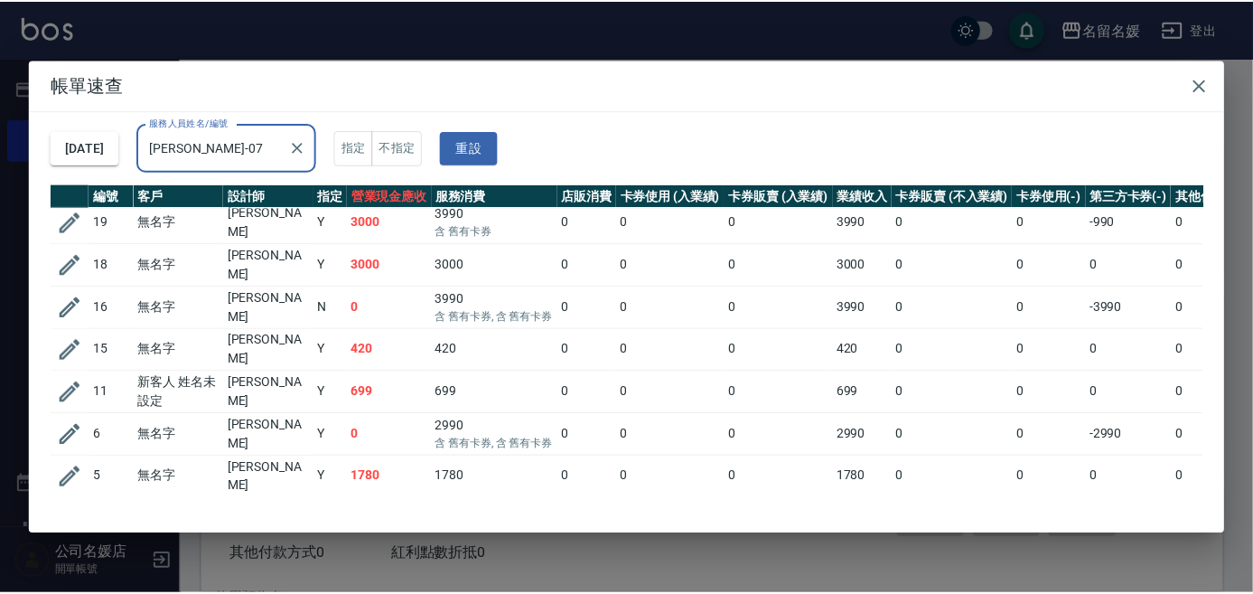
scroll to position [103, 0]
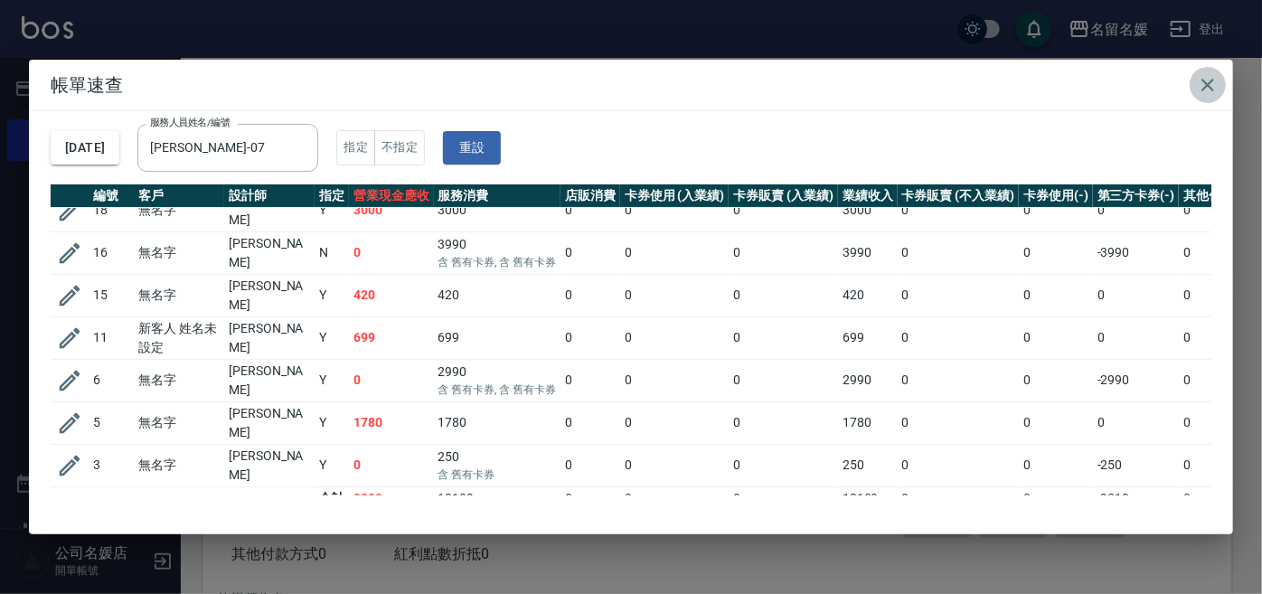
click at [1203, 88] on icon "button" at bounding box center [1207, 85] width 13 height 13
